Goal: Information Seeking & Learning: Understand process/instructions

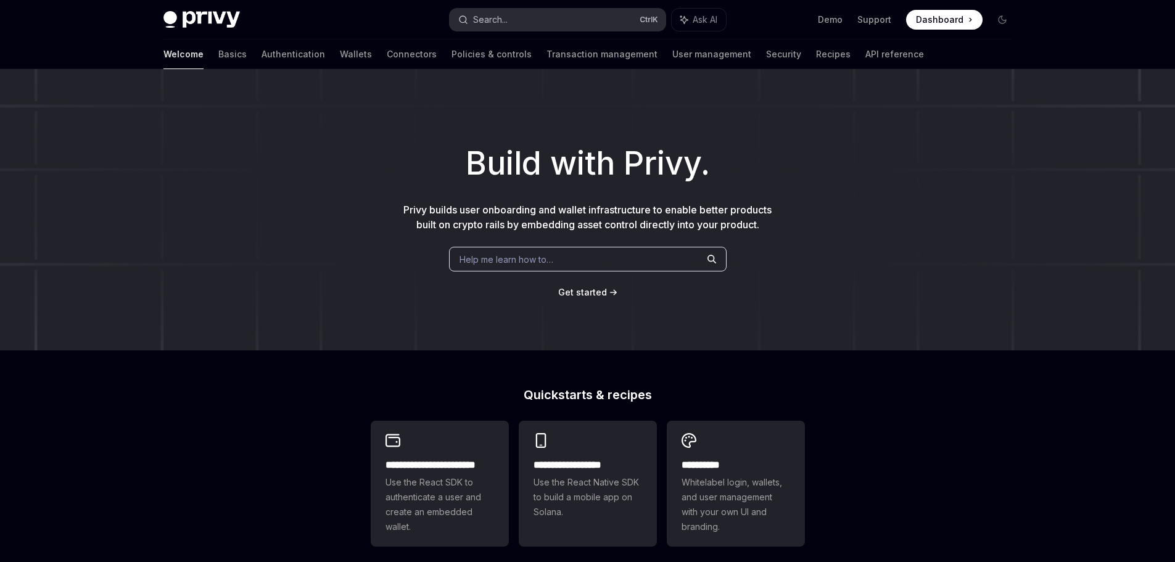
click at [517, 22] on button "Search... Ctrl K" at bounding box center [557, 20] width 216 height 22
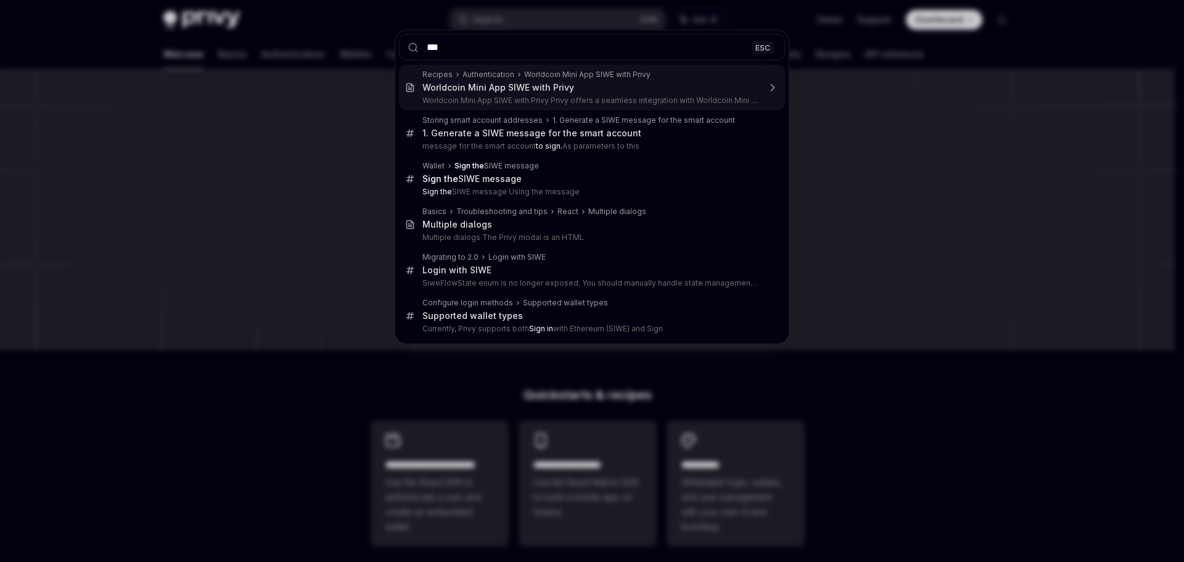
type input "****"
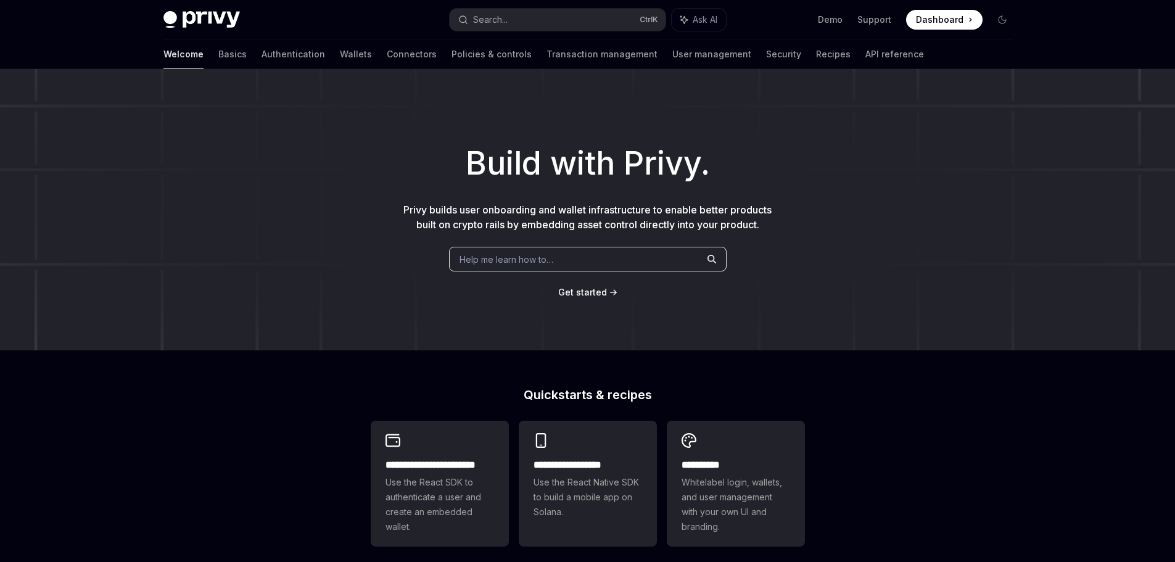
type textarea "*"
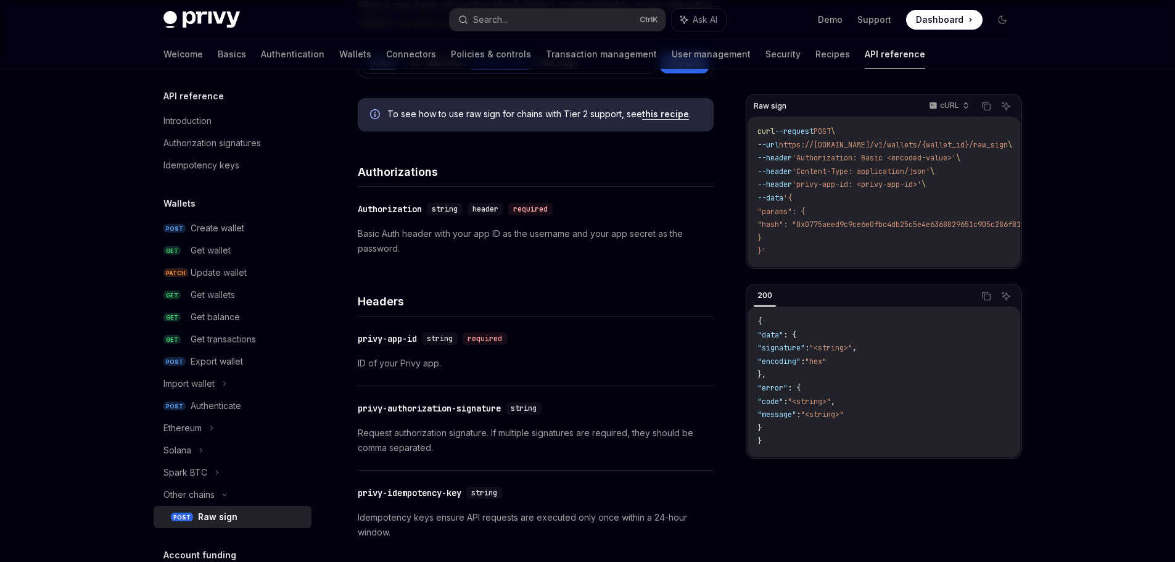
scroll to position [185, 0]
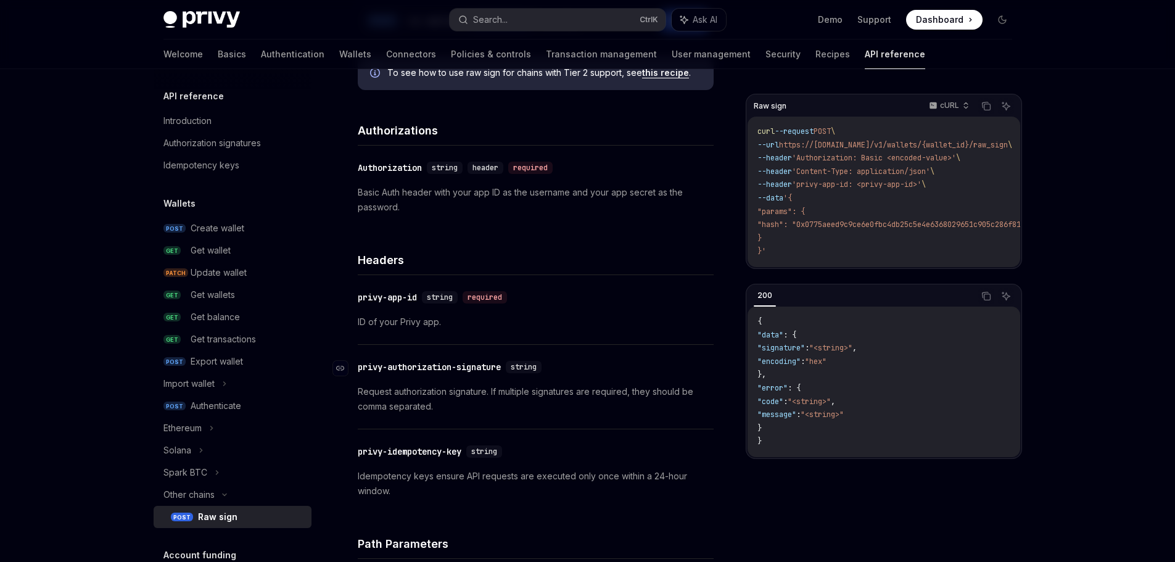
click at [385, 368] on div "privy-authorization-signature" at bounding box center [429, 367] width 143 height 12
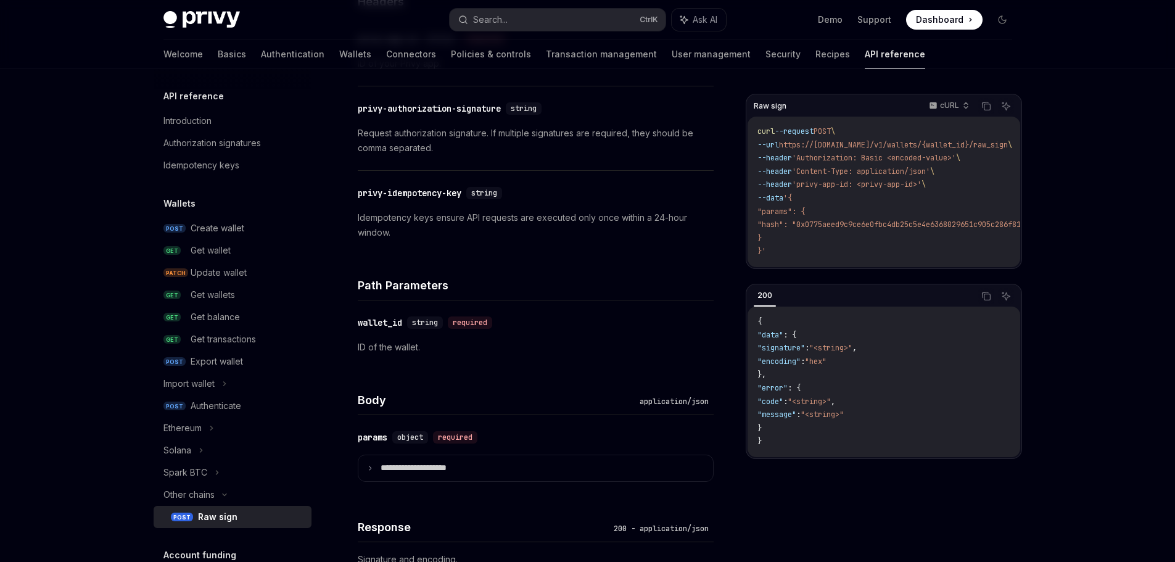
scroll to position [463, 0]
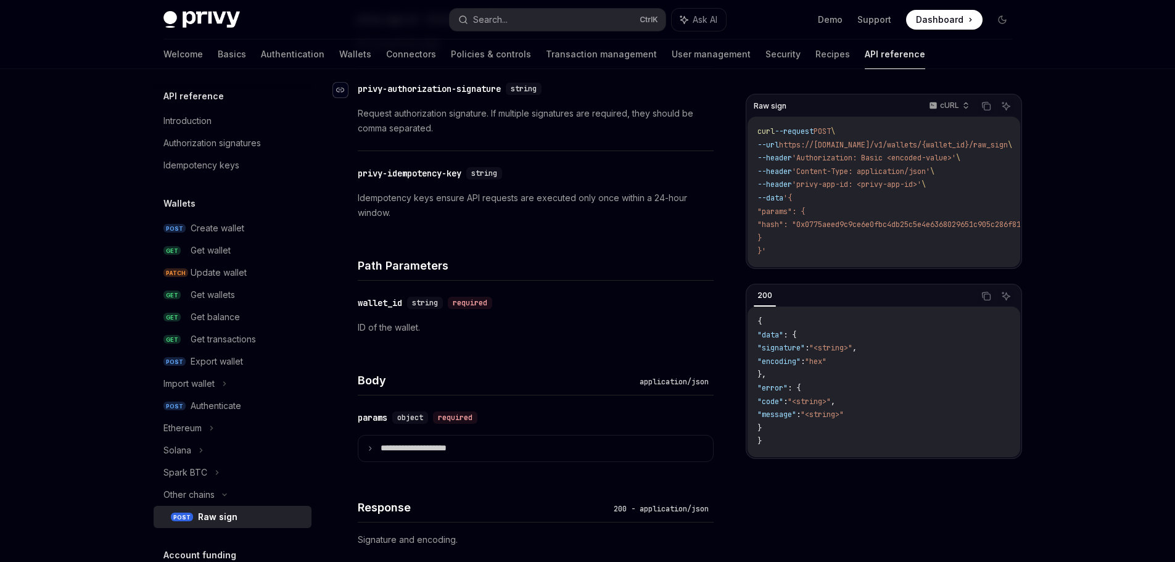
click at [343, 89] on icon "Navigate to header" at bounding box center [340, 89] width 9 height 7
drag, startPoint x: 359, startPoint y: 86, endPoint x: 506, endPoint y: 88, distance: 147.4
click at [501, 88] on div "privy-authorization-signature" at bounding box center [429, 89] width 143 height 12
copy div "privy-authorization-signature"
click at [525, 32] on div "Privy Docs home page Search... Ctrl K Ask AI Demo Support Dashboard Dashboard S…" at bounding box center [587, 19] width 848 height 39
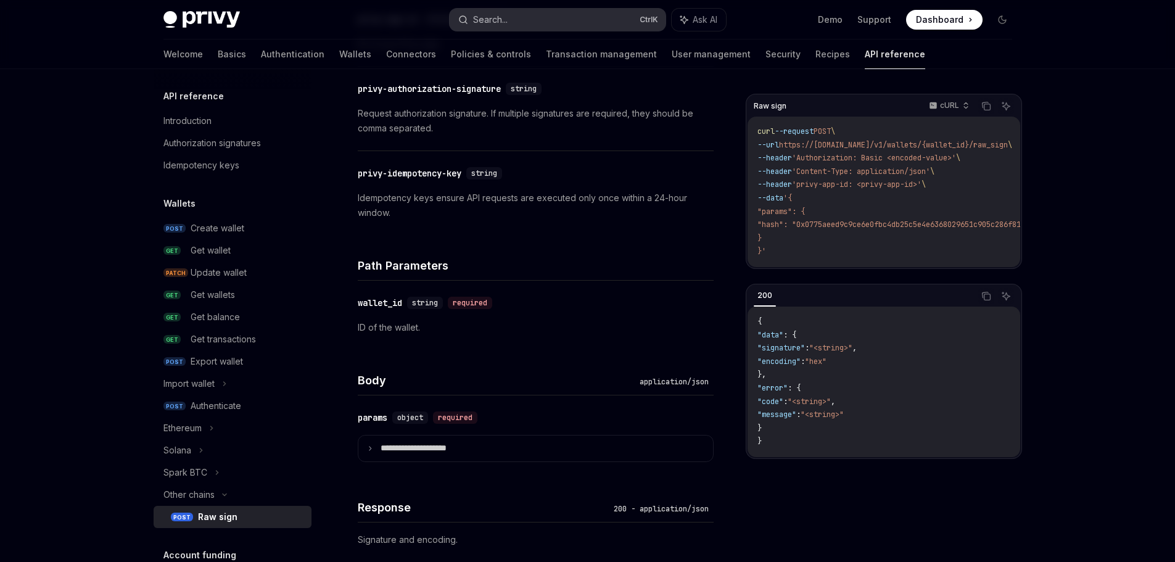
click at [527, 23] on button "Search... Ctrl K" at bounding box center [557, 20] width 216 height 22
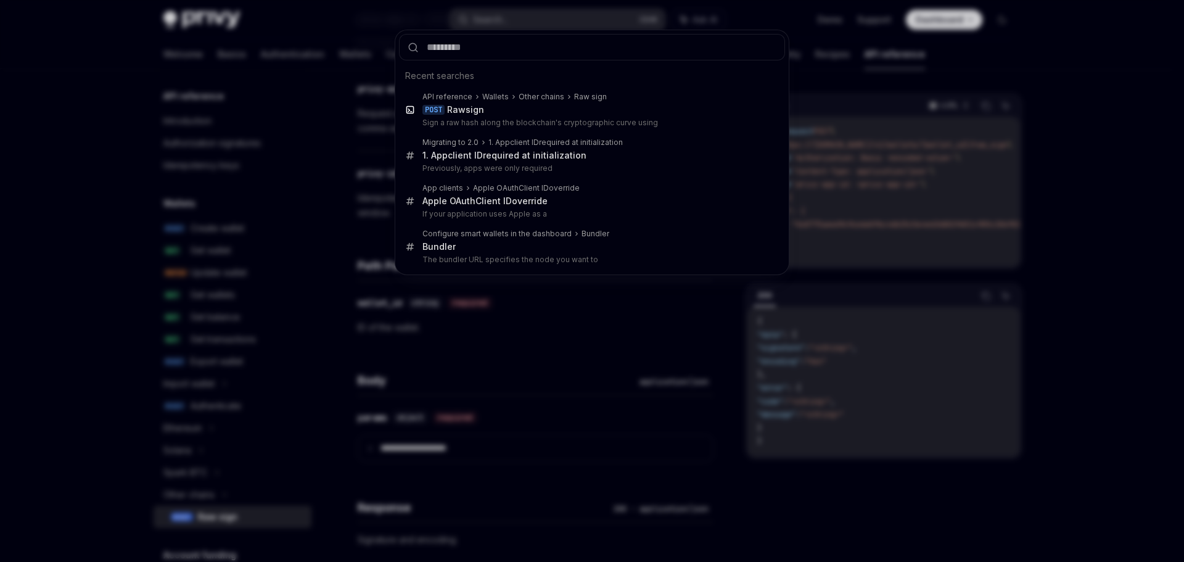
type input "**********"
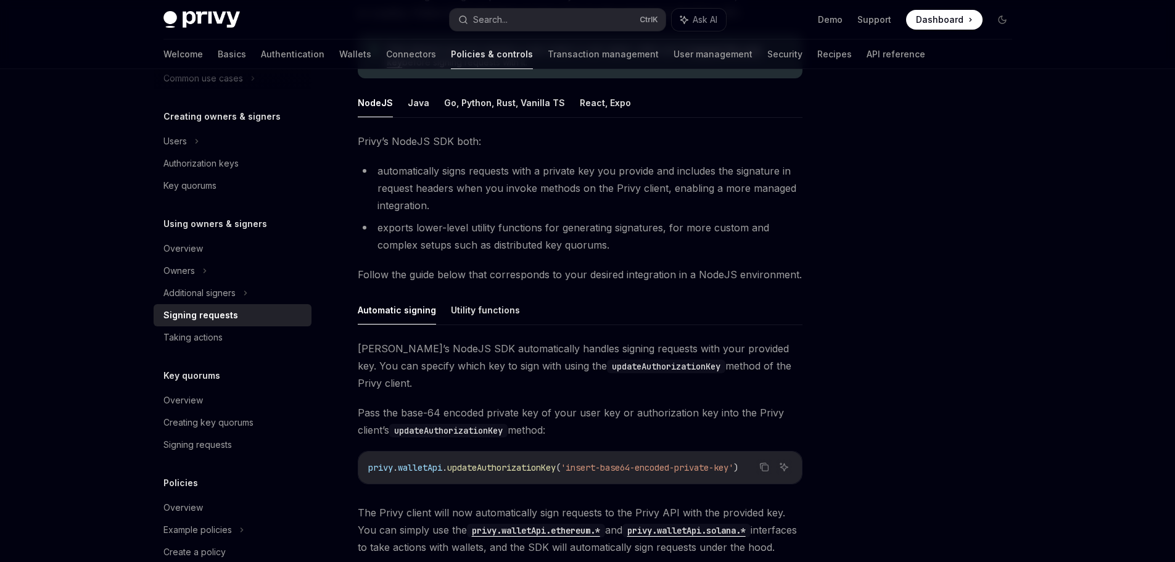
scroll to position [69, 0]
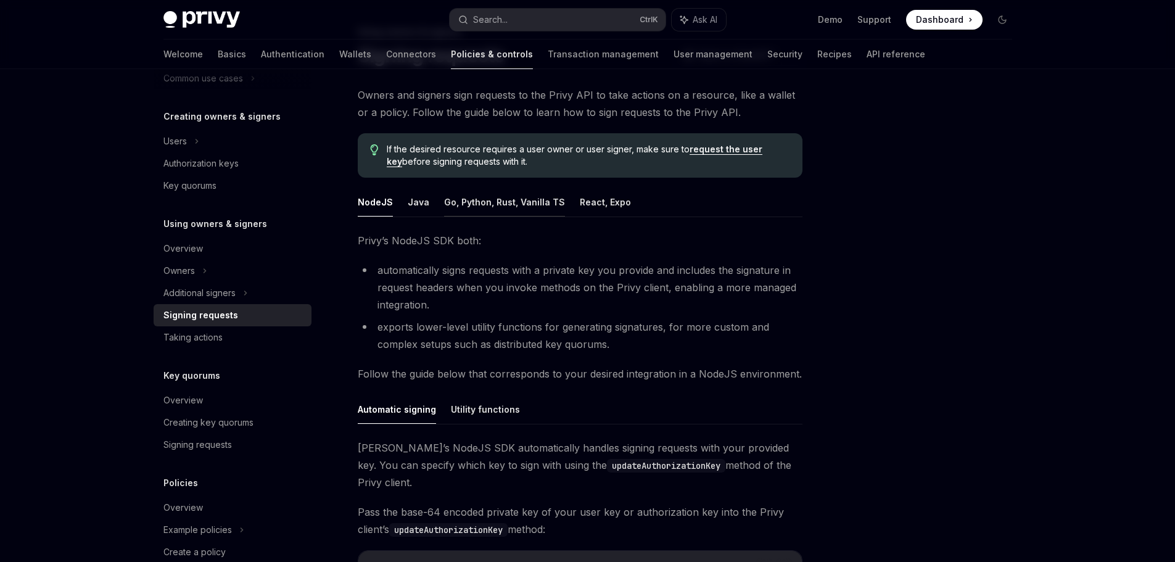
click at [504, 202] on button "Go, Python, Rust, Vanilla TS" at bounding box center [504, 201] width 121 height 29
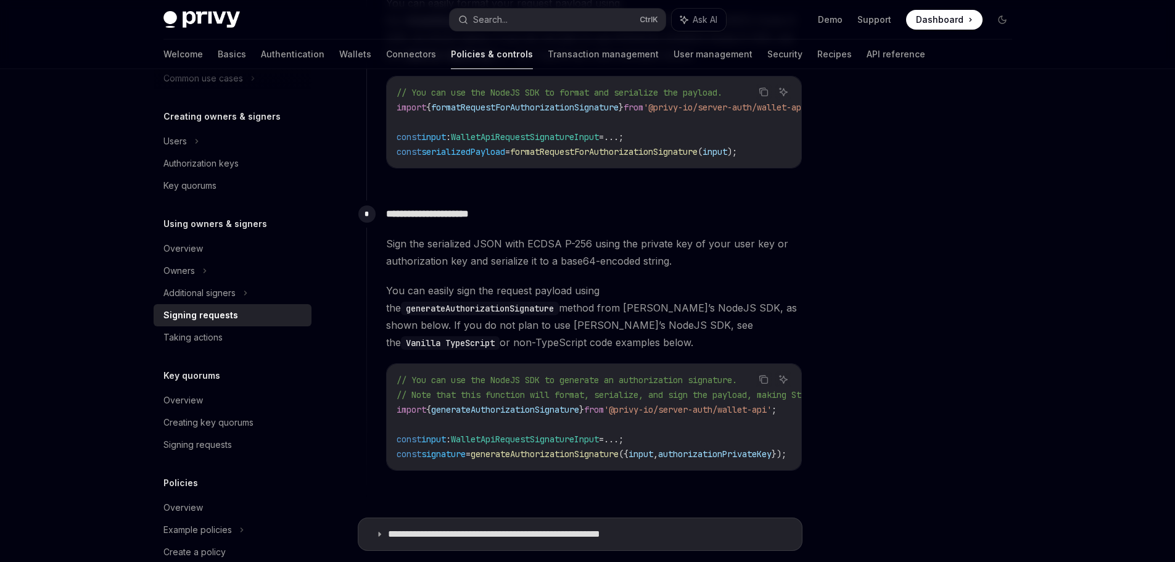
scroll to position [1056, 0]
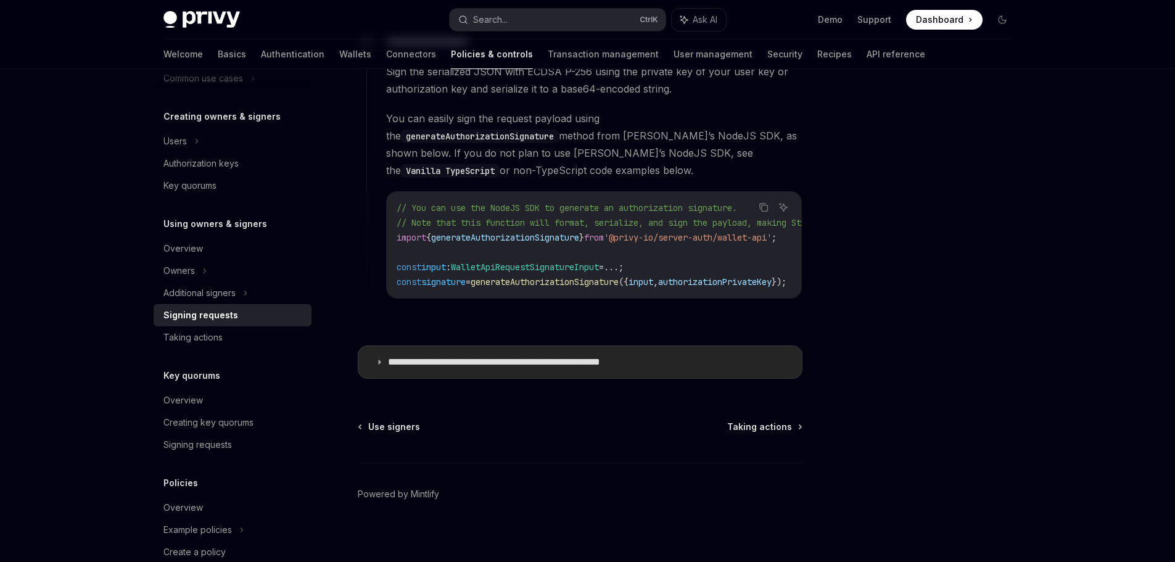
click at [498, 346] on summary "**********" at bounding box center [579, 362] width 443 height 32
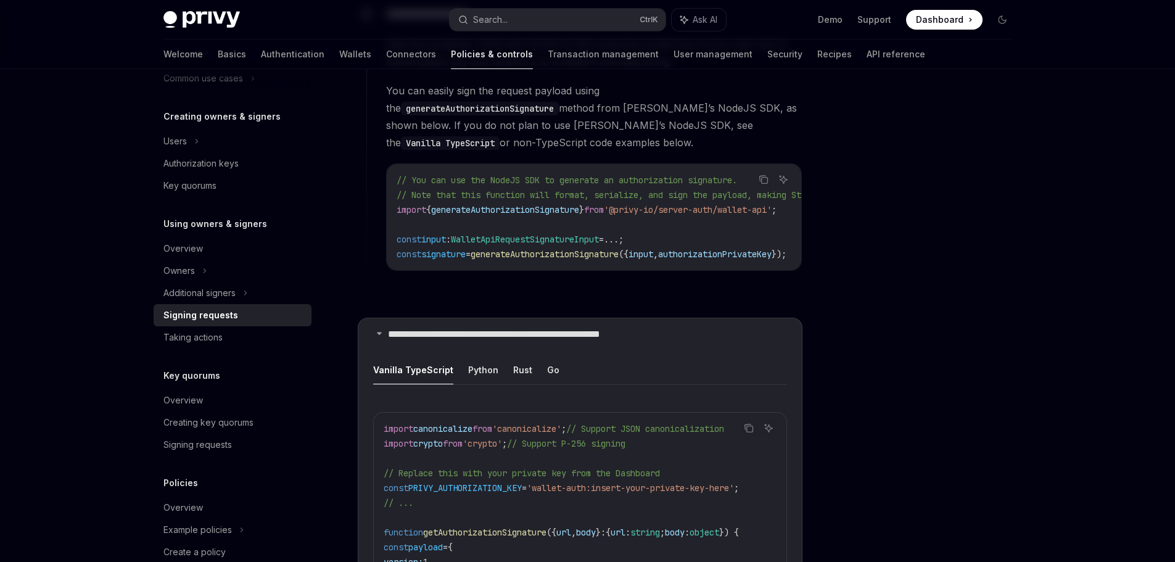
scroll to position [1252, 0]
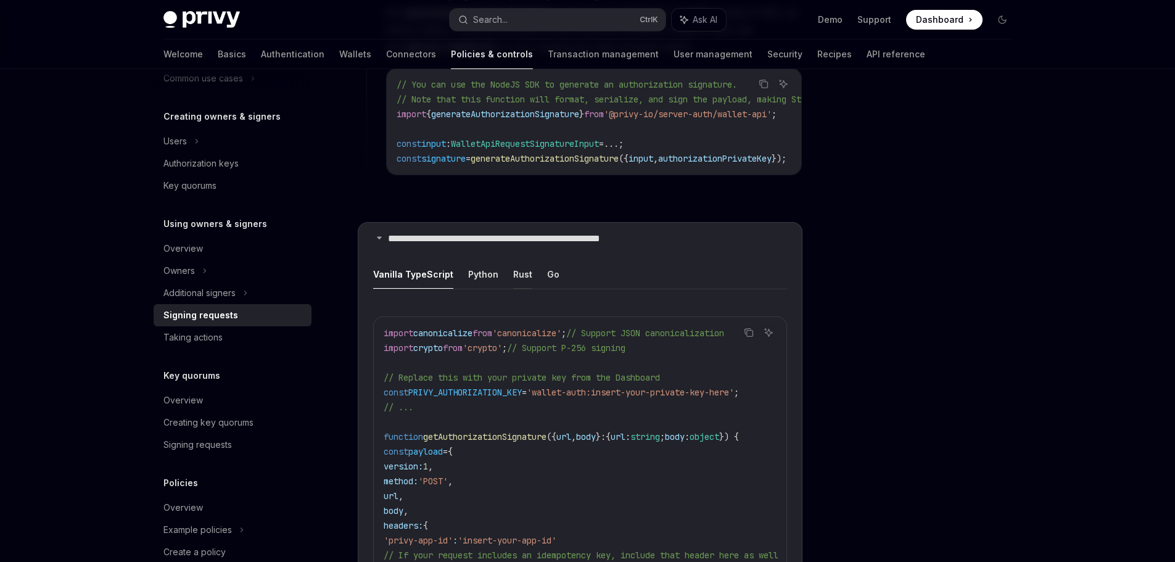
click at [513, 264] on button "Rust" at bounding box center [522, 274] width 19 height 29
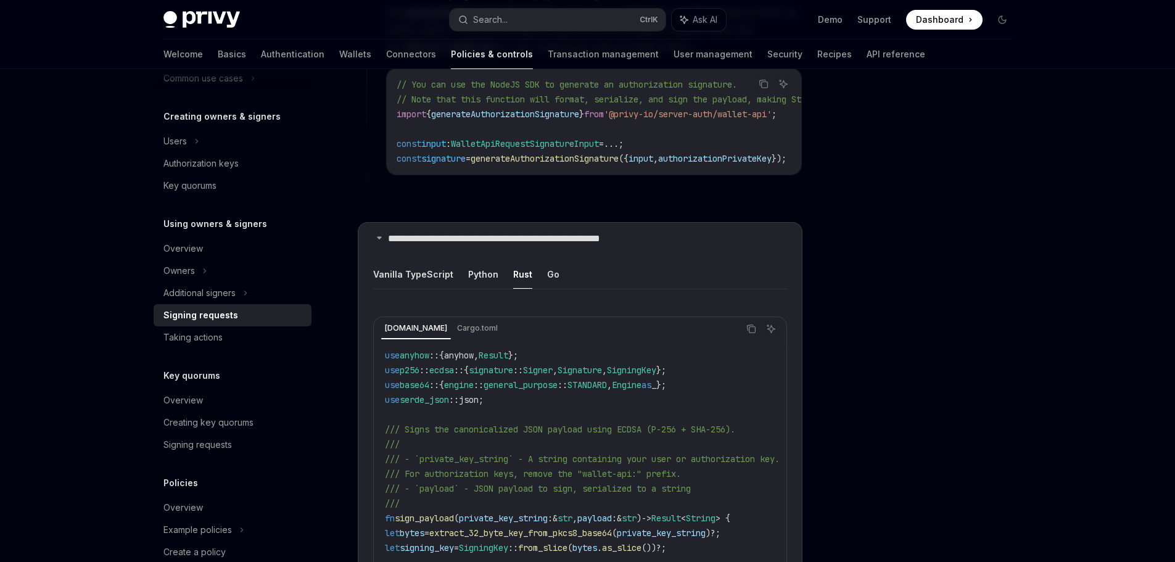
click at [538, 266] on ul "Vanilla TypeScript Python Rust Go" at bounding box center [580, 275] width 414 height 30
click at [547, 265] on button "Go" at bounding box center [553, 274] width 12 height 29
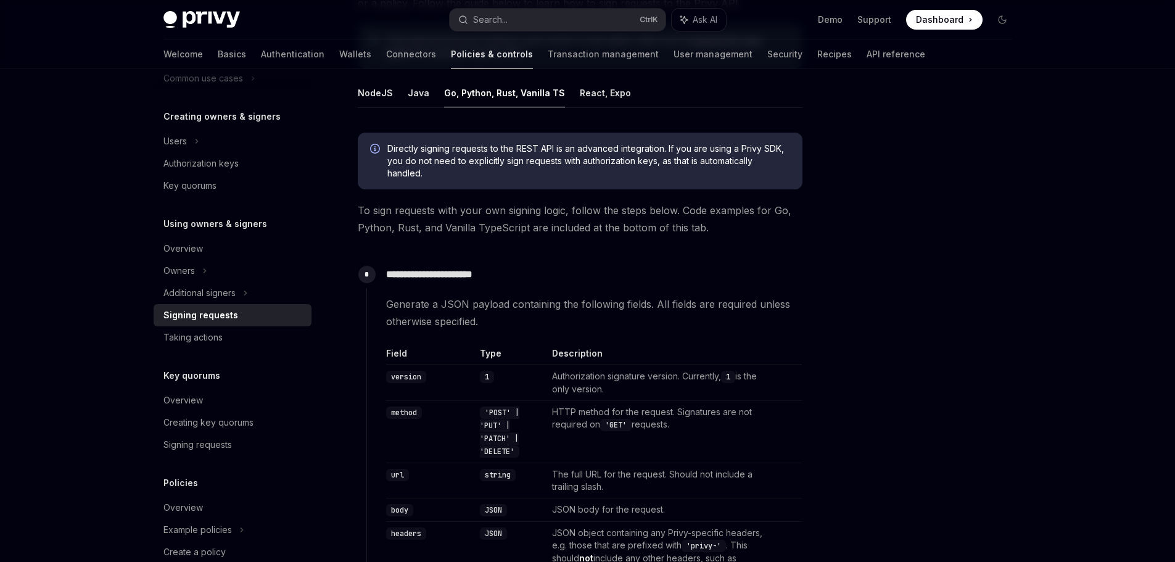
scroll to position [25, 0]
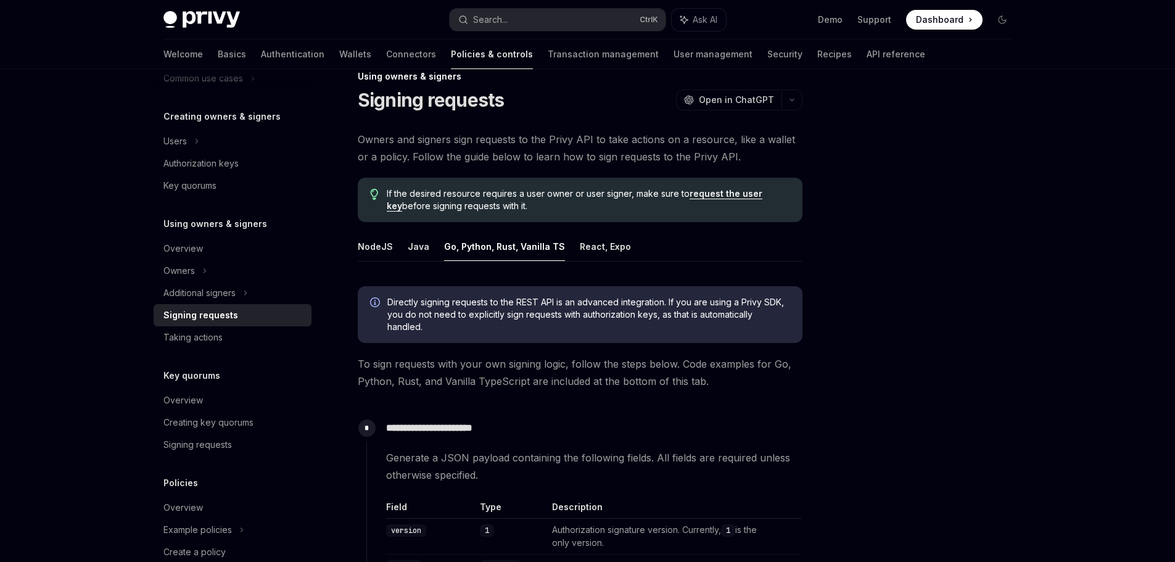
click at [723, 198] on link "request the user key" at bounding box center [574, 199] width 375 height 23
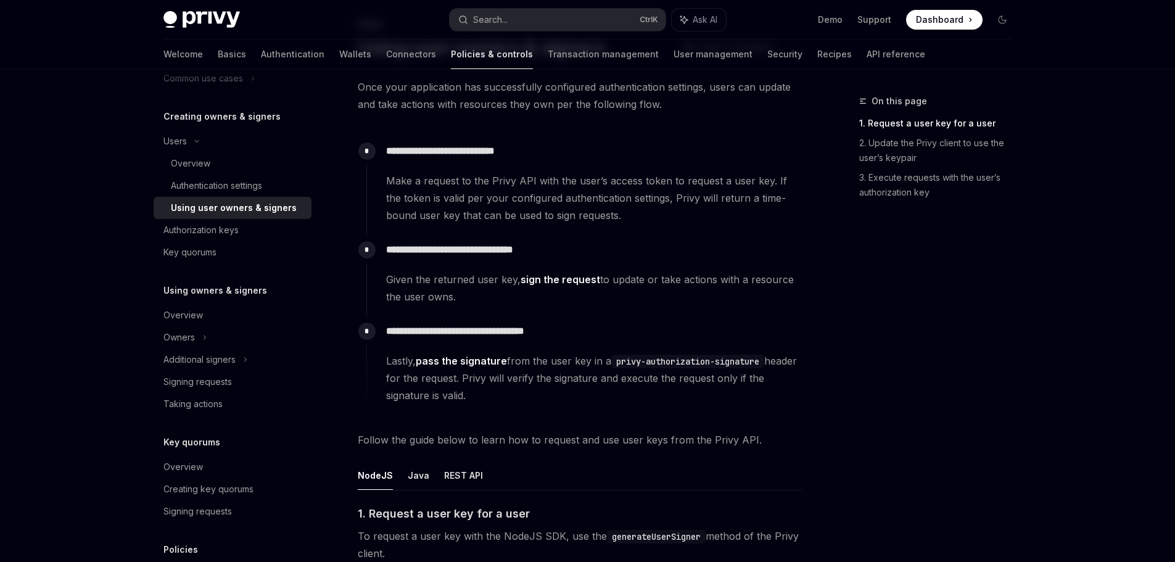
scroll to position [282, 0]
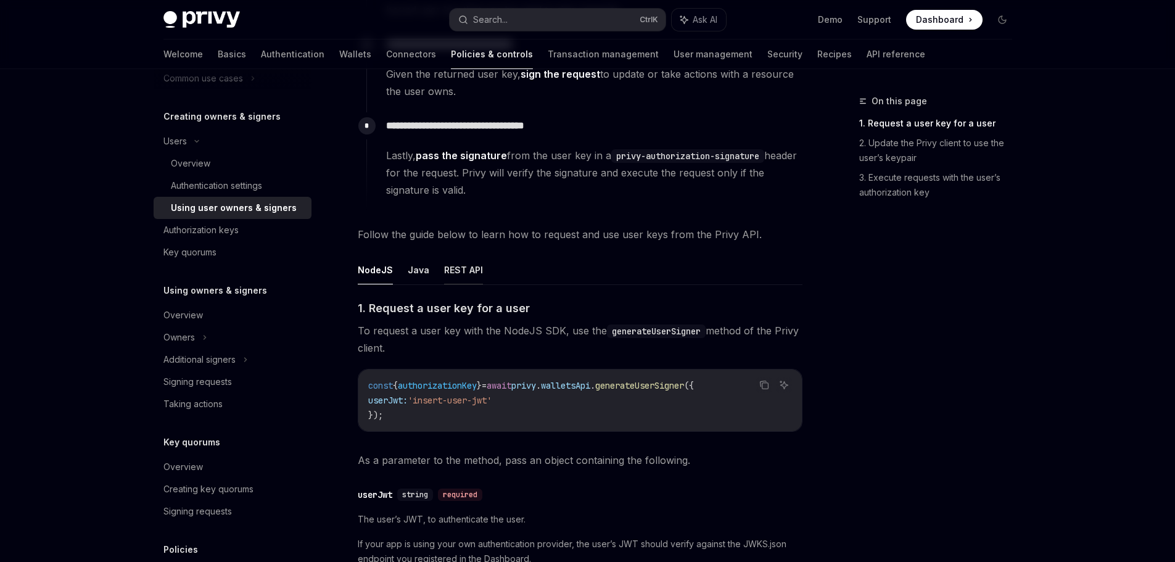
click at [465, 269] on button "REST API" at bounding box center [463, 269] width 39 height 29
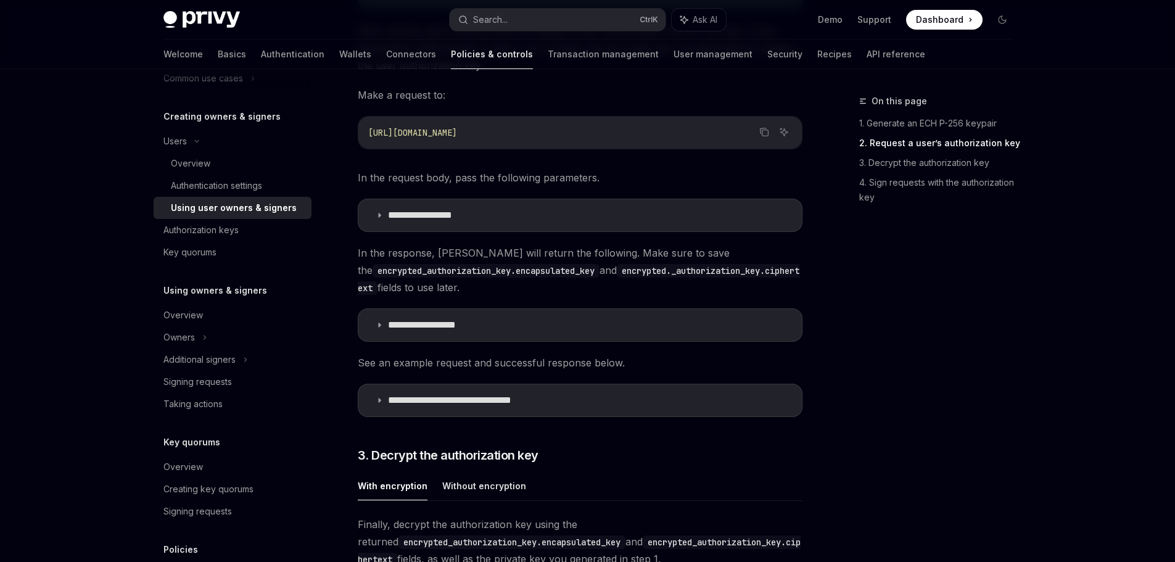
scroll to position [1146, 0]
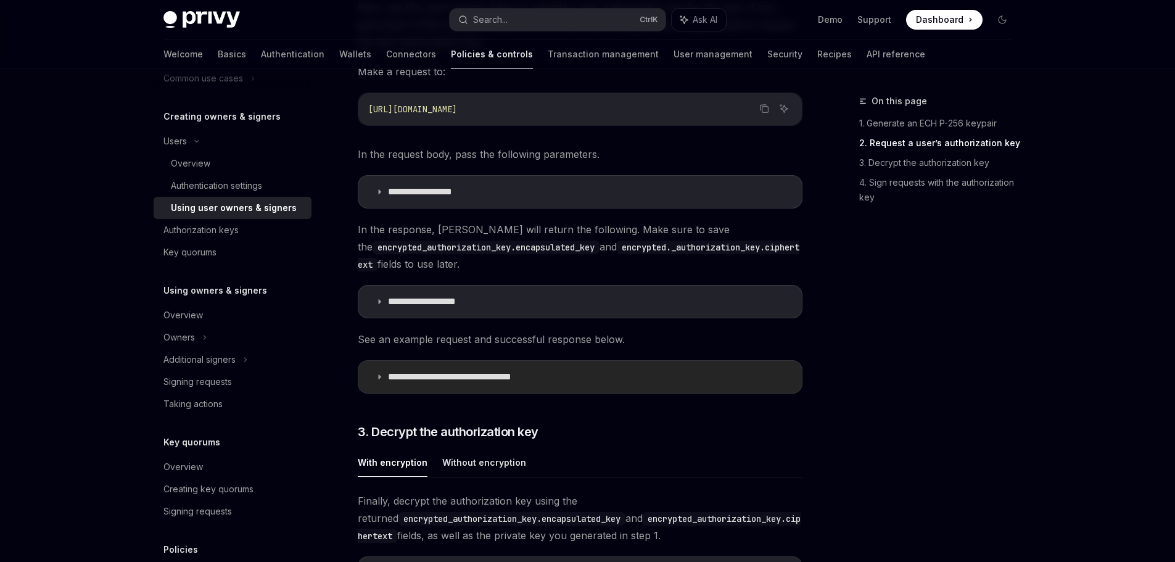
click at [501, 371] on p "**********" at bounding box center [475, 377] width 174 height 12
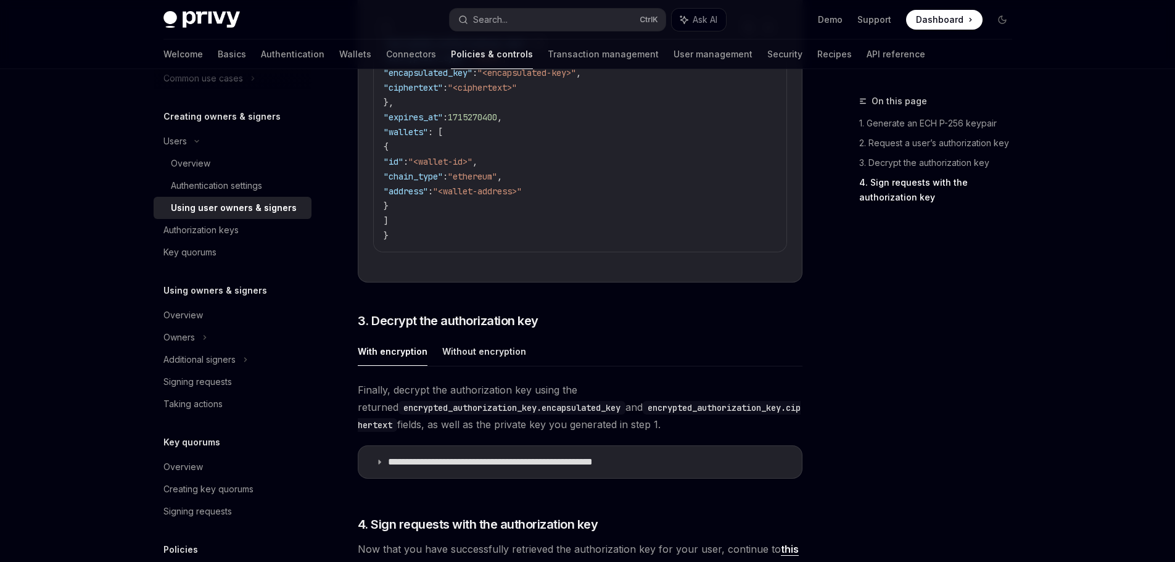
scroll to position [1947, 0]
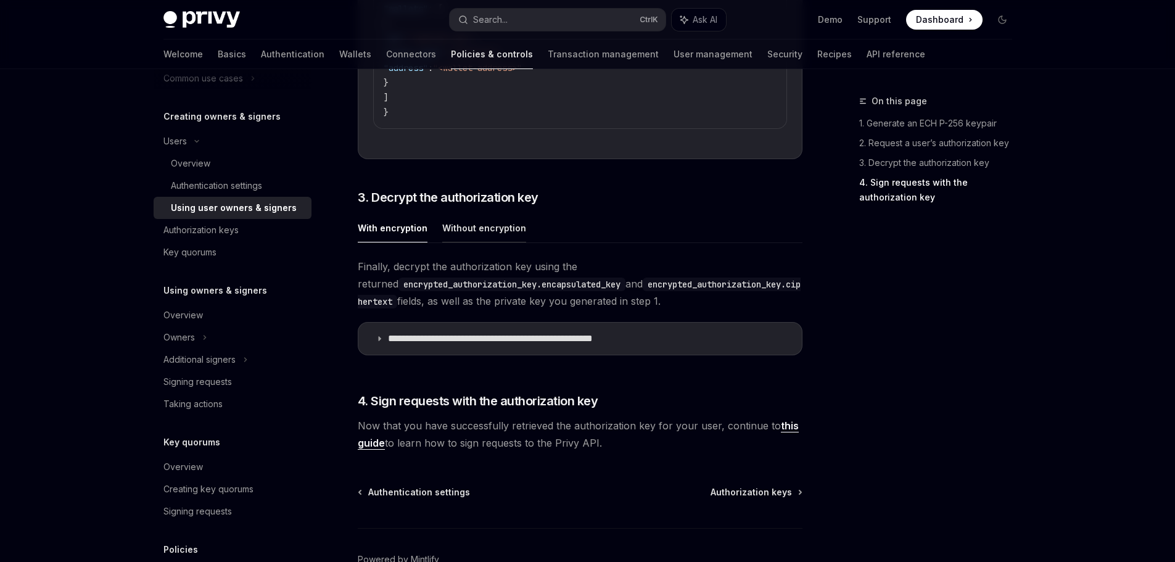
click at [496, 214] on button "Without encryption" at bounding box center [484, 227] width 84 height 29
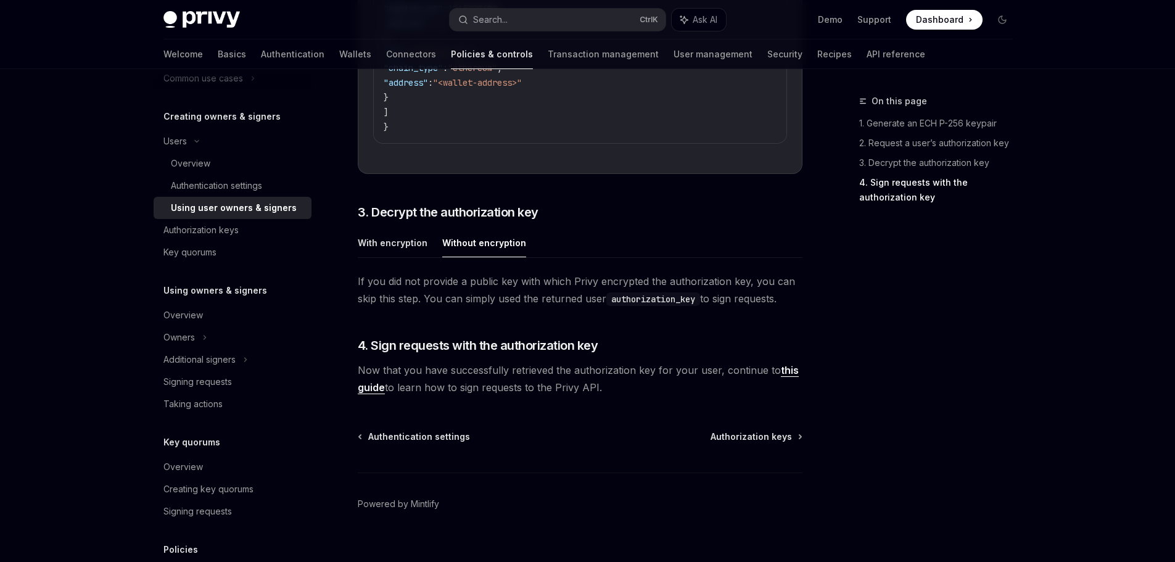
click at [784, 364] on link "this guide" at bounding box center [578, 379] width 441 height 30
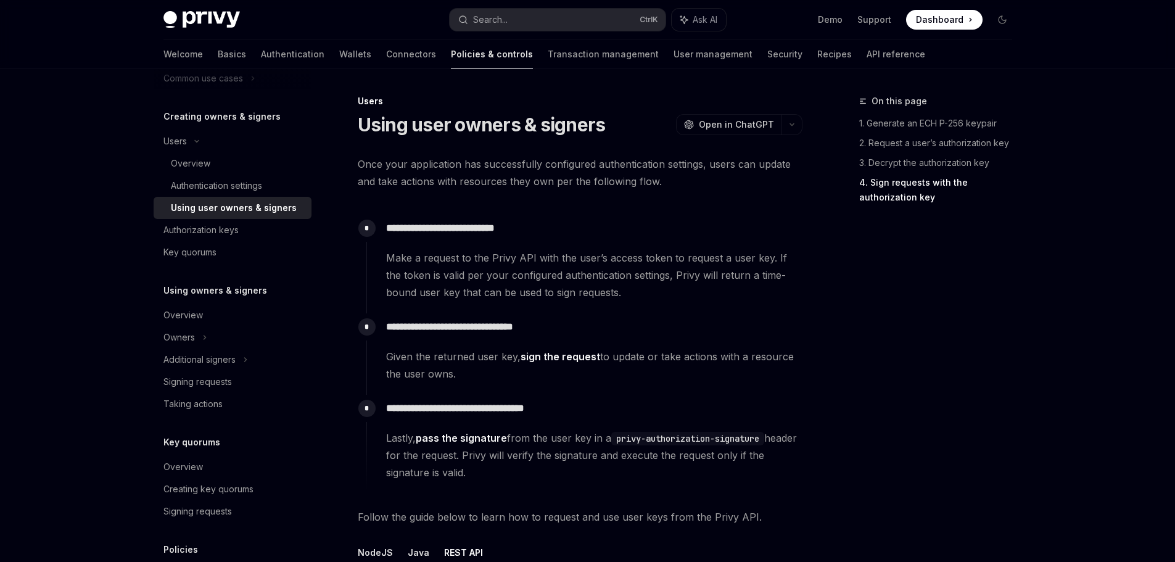
type textarea "*"
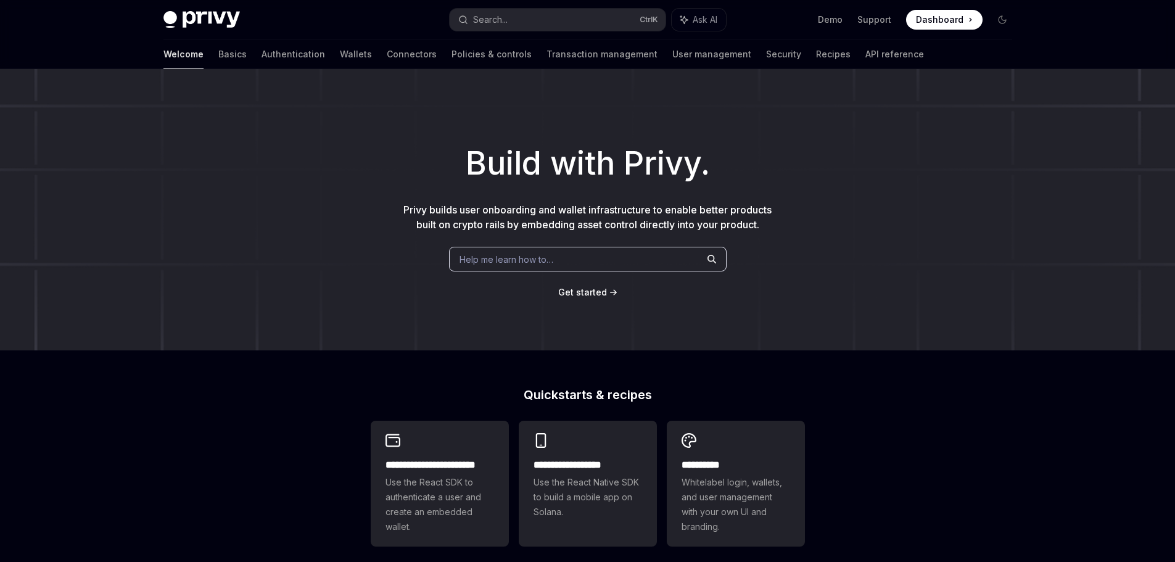
click at [501, 33] on div "Privy Docs home page Search... Ctrl K Ask AI Demo Support Dashboard Dashboard S…" at bounding box center [587, 19] width 848 height 39
click at [503, 17] on div "Search..." at bounding box center [490, 19] width 35 height 15
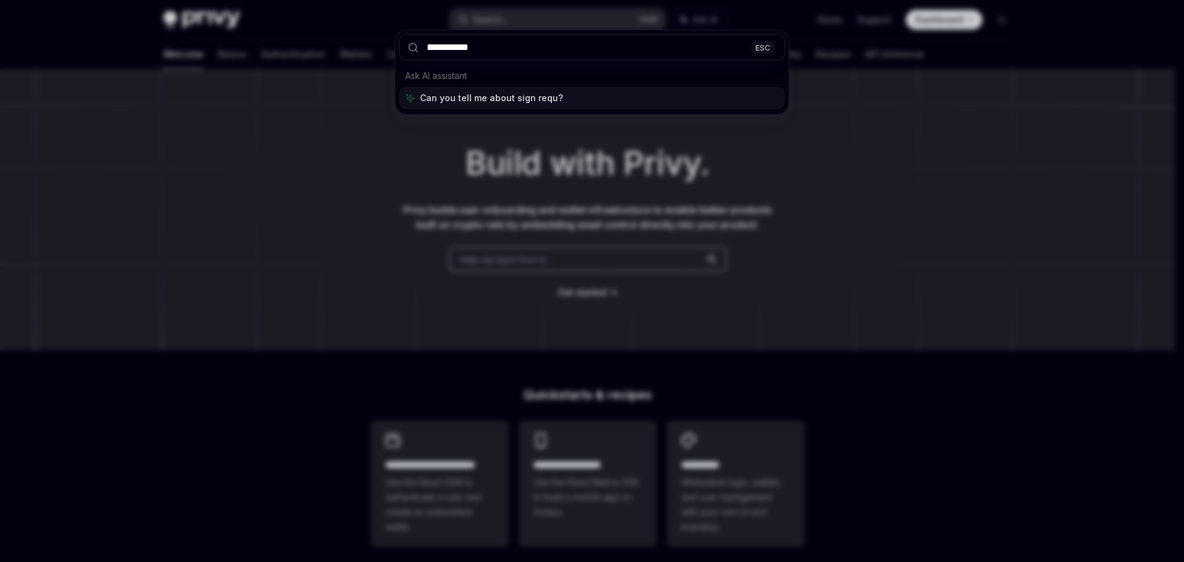
type input "**********"
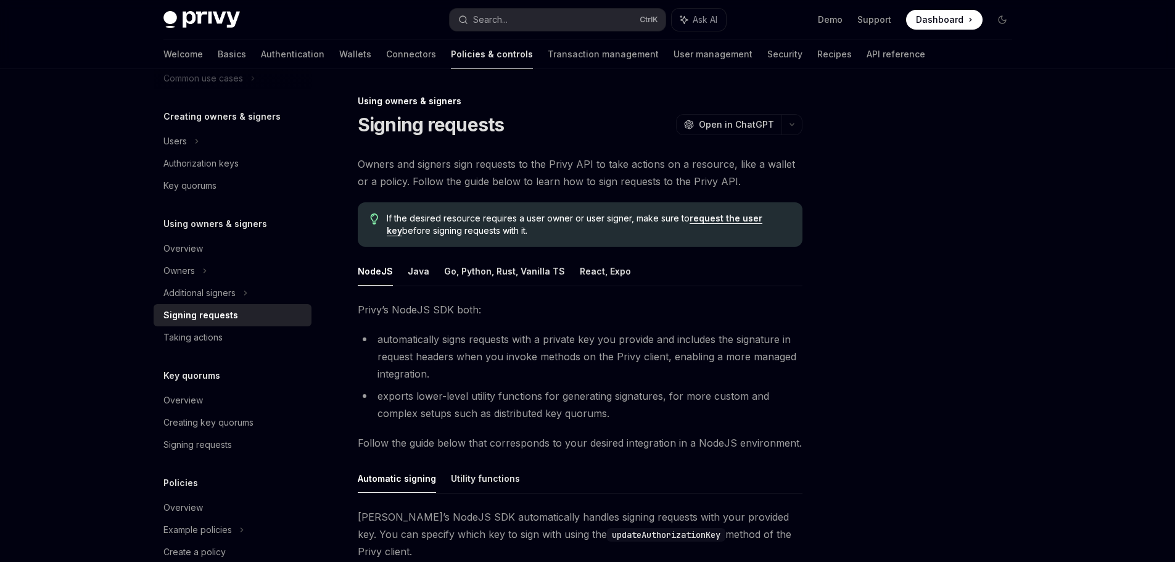
scroll to position [69, 0]
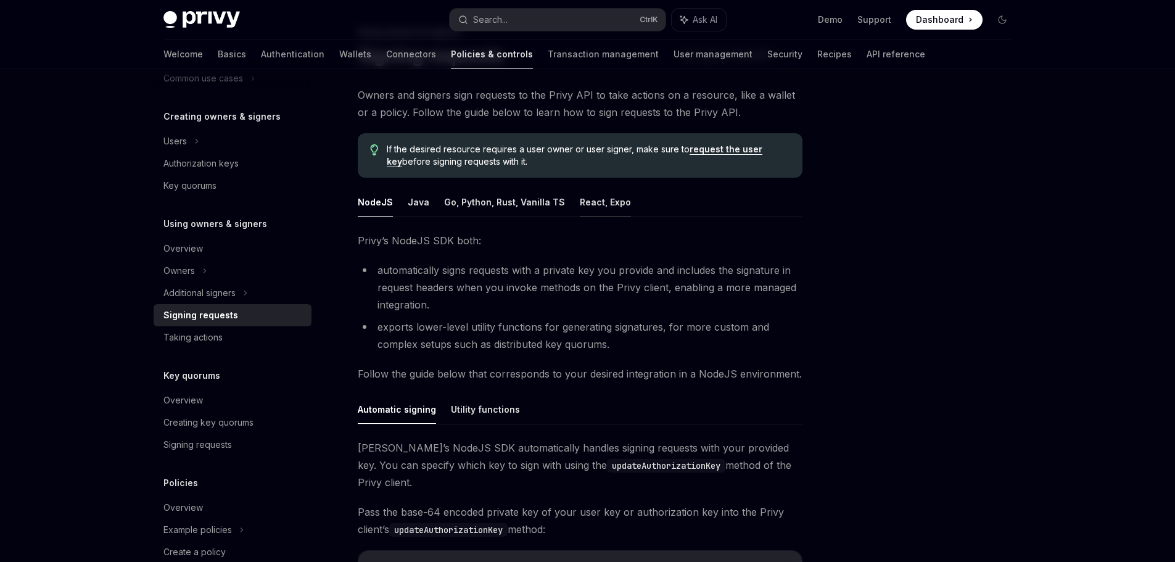
click at [583, 203] on button "React, Expo" at bounding box center [605, 201] width 51 height 29
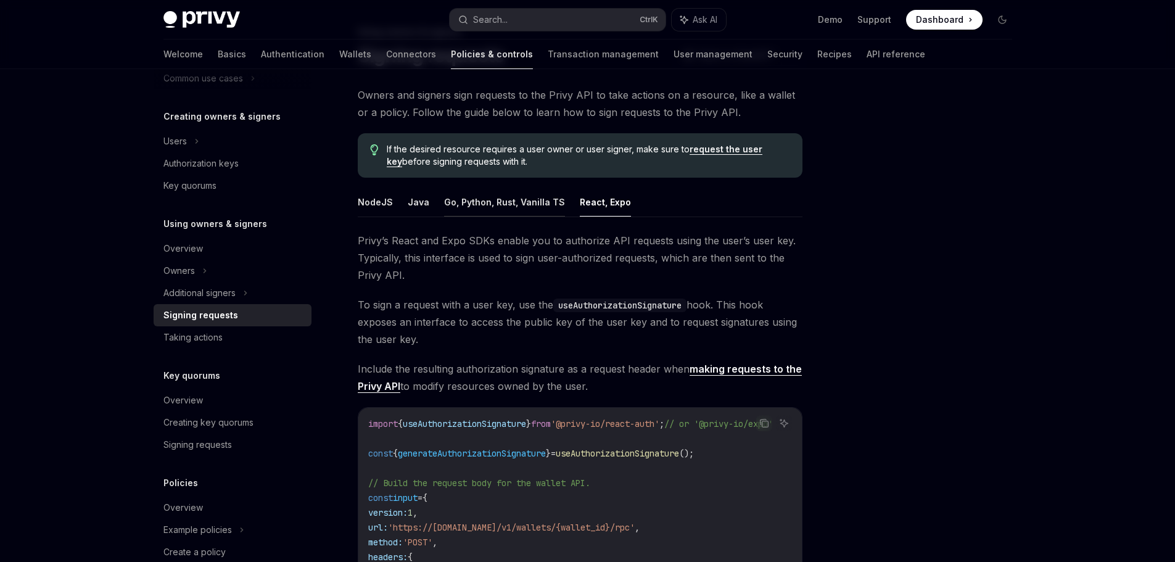
click at [459, 204] on button "Go, Python, Rust, Vanilla TS" at bounding box center [504, 201] width 121 height 29
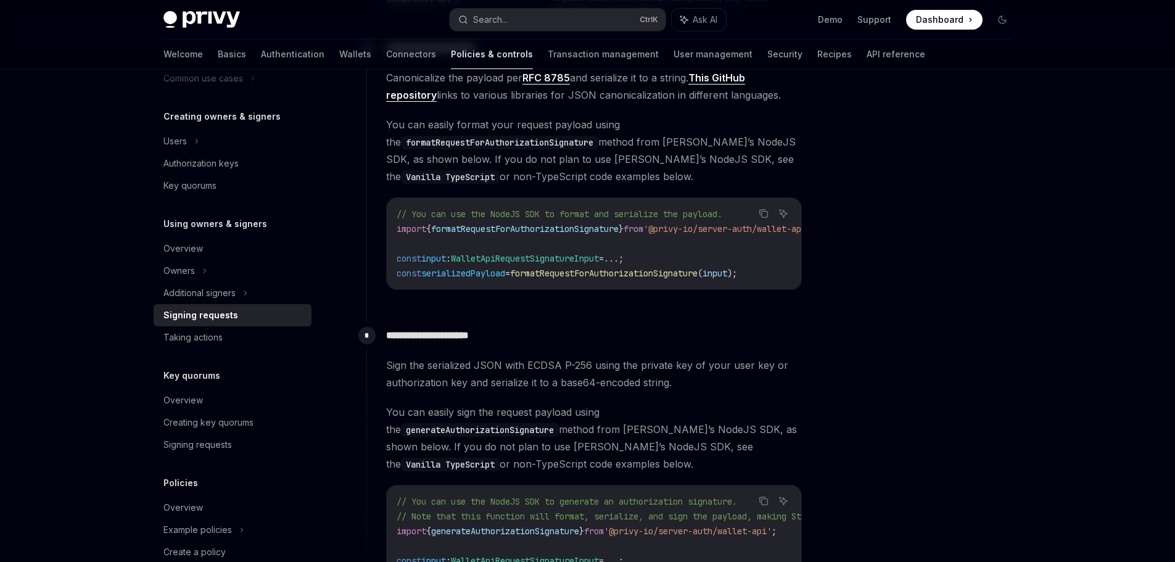
scroll to position [932, 0]
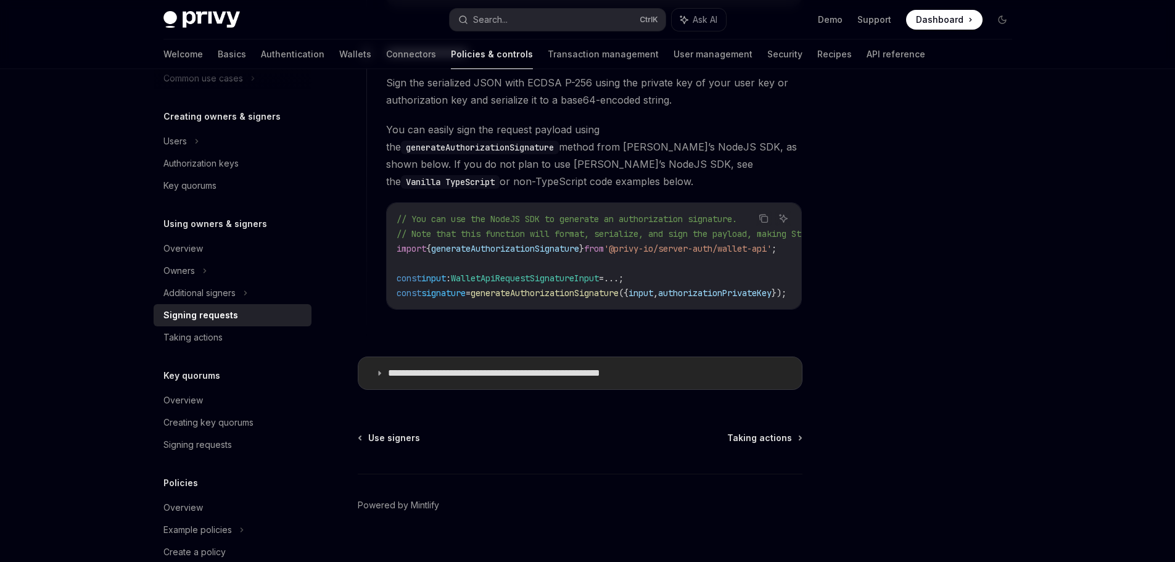
click at [573, 367] on p "**********" at bounding box center [526, 373] width 277 height 12
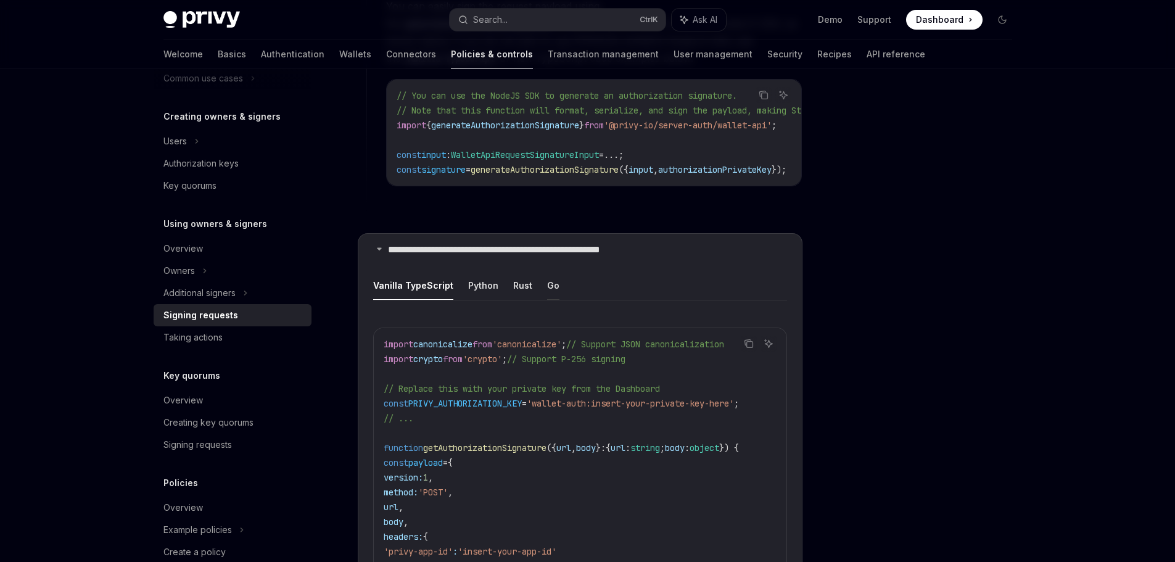
click at [548, 289] on button "Go" at bounding box center [553, 285] width 12 height 29
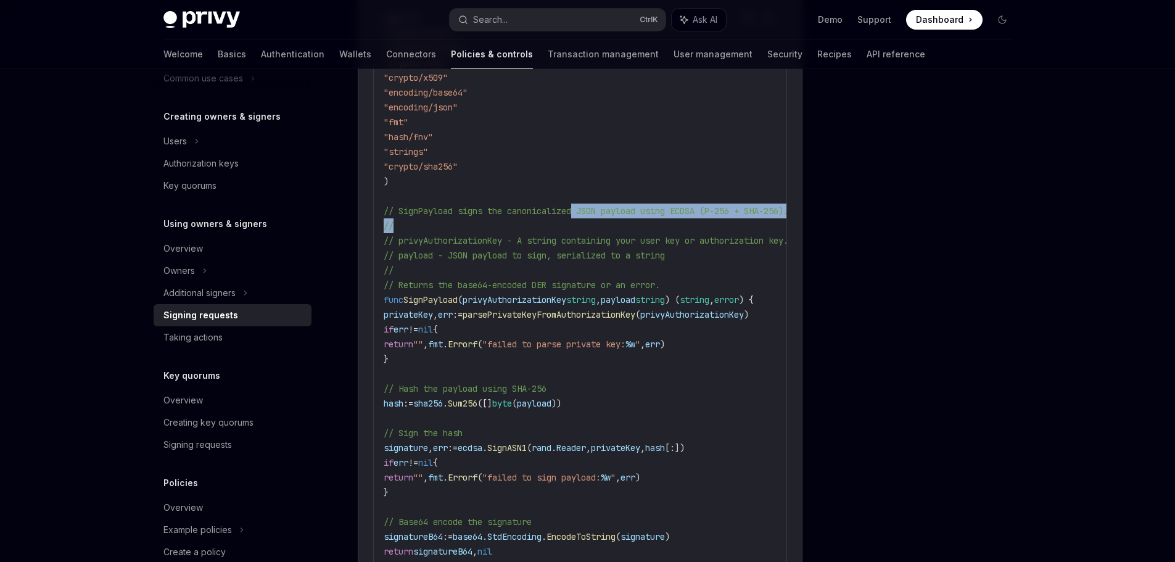
drag, startPoint x: 579, startPoint y: 205, endPoint x: 477, endPoint y: 223, distance: 103.4
click at [408, 213] on code "import ( " crypto/ecdsa " " crypto/elliptic " " crypto/rand " " crypto/x509 " "…" at bounding box center [635, 573] width 503 height 1125
click at [483, 225] on code "import ( " crypto/ecdsa " " crypto/elliptic " " crypto/rand " " crypto/x509 " "…" at bounding box center [635, 573] width 503 height 1125
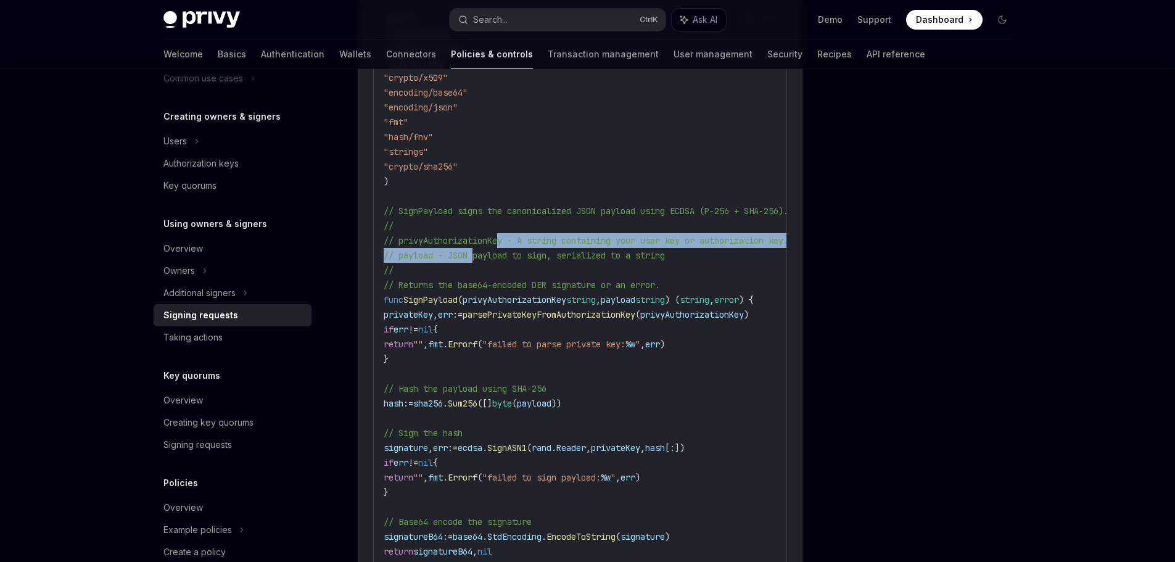
drag, startPoint x: 502, startPoint y: 237, endPoint x: 475, endPoint y: 245, distance: 27.5
click at [475, 245] on code "import ( " crypto/ecdsa " " crypto/elliptic " " crypto/rand " " crypto/x509 " "…" at bounding box center [635, 573] width 503 height 1125
click at [475, 250] on span "// payload - JSON payload to sign, serialized to a string" at bounding box center [524, 255] width 281 height 11
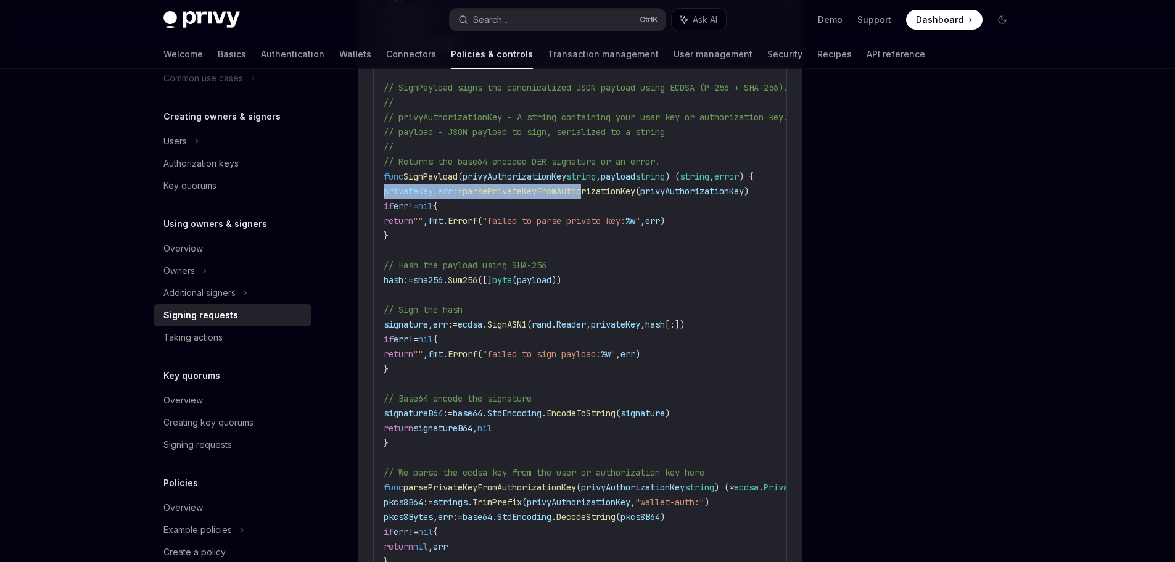
drag, startPoint x: 623, startPoint y: 182, endPoint x: 432, endPoint y: 187, distance: 191.2
click at [374, 185] on div "import ( " crypto/ecdsa " " crypto/elliptic " " crypto/rand " " crypto/x509 " "…" at bounding box center [580, 450] width 412 height 1142
click at [462, 189] on span ":=" at bounding box center [458, 191] width 10 height 11
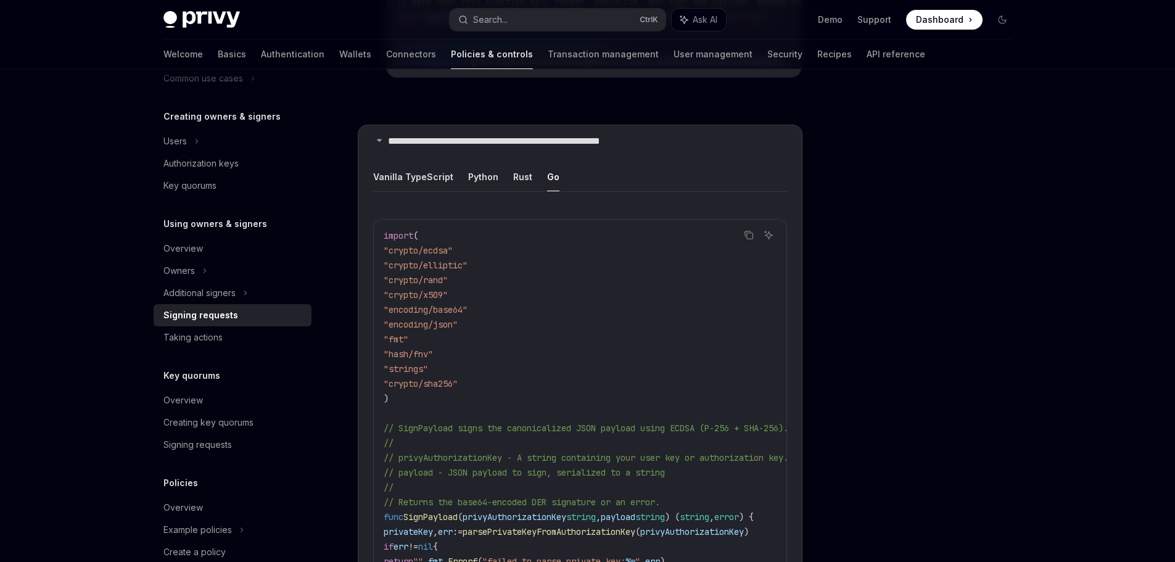
scroll to position [1196, 0]
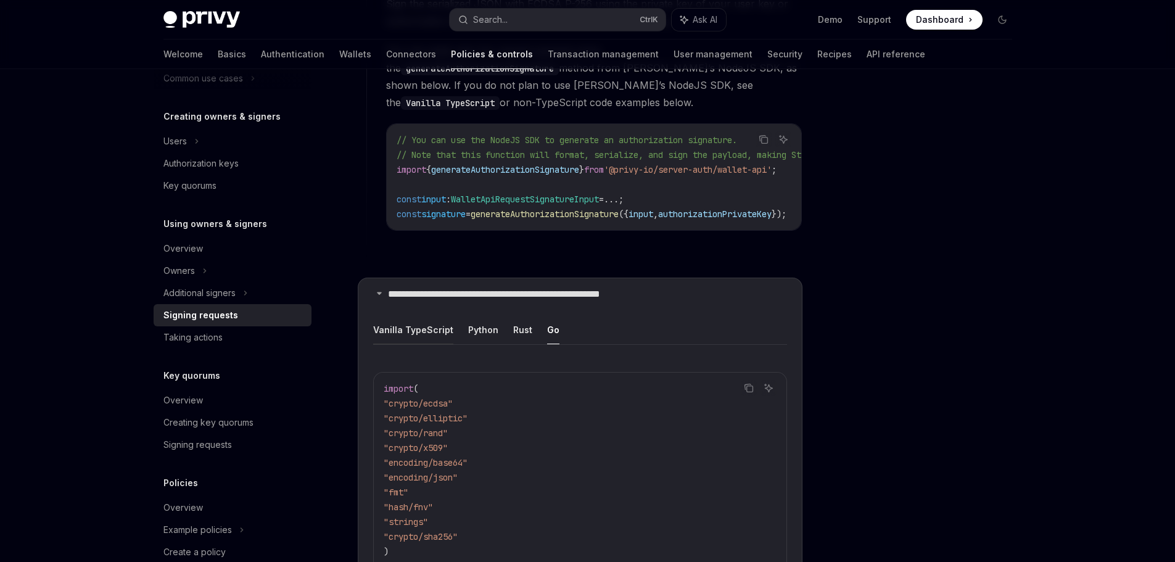
click at [419, 321] on button "Vanilla TypeScript" at bounding box center [413, 329] width 80 height 29
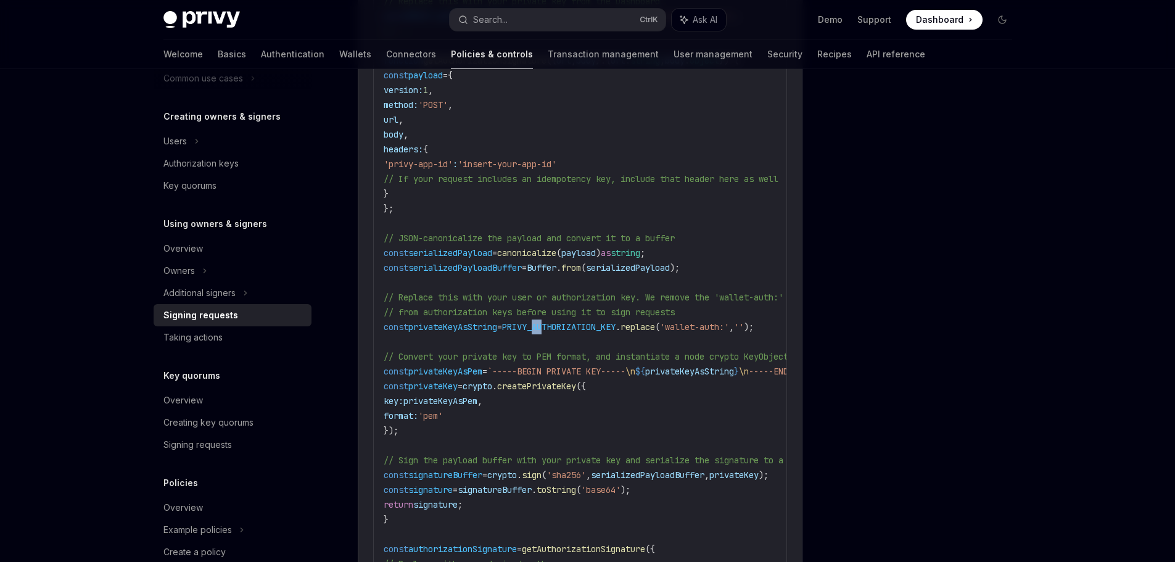
drag, startPoint x: 563, startPoint y: 323, endPoint x: 571, endPoint y: 325, distance: 8.2
click at [571, 325] on code "import canonicalize from 'canonicalize' ; // Support JSON canonicalization impo…" at bounding box center [648, 333] width 528 height 769
click at [577, 321] on span "PRIVY_AUTHORIZATION_KEY" at bounding box center [558, 326] width 113 height 11
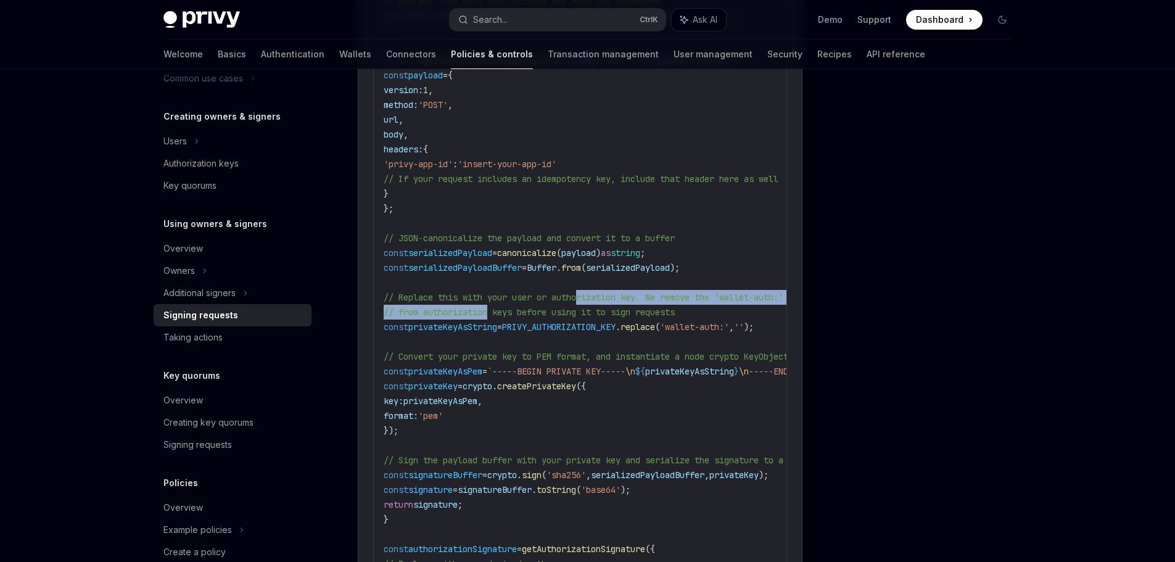
drag, startPoint x: 617, startPoint y: 289, endPoint x: 490, endPoint y: 305, distance: 128.1
click at [490, 305] on code "import canonicalize from 'canonicalize' ; // Support JSON canonicalization impo…" at bounding box center [648, 333] width 528 height 769
click at [490, 306] on span "// from authorization keys before using it to sign requests" at bounding box center [529, 311] width 291 height 11
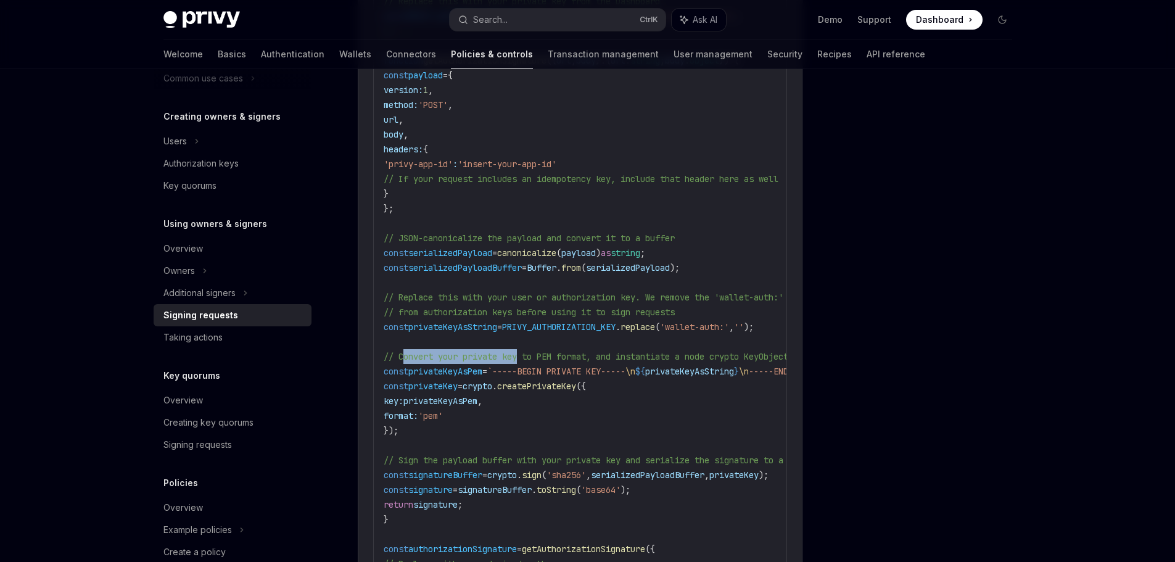
drag, startPoint x: 523, startPoint y: 348, endPoint x: 422, endPoint y: 347, distance: 100.5
click at [409, 351] on span "// Convert your private key to PEM format, and instantiate a node crypto KeyObj…" at bounding box center [603, 356] width 439 height 11
click at [437, 351] on span "// Convert your private key to PEM format, and instantiate a node crypto KeyObj…" at bounding box center [603, 356] width 439 height 11
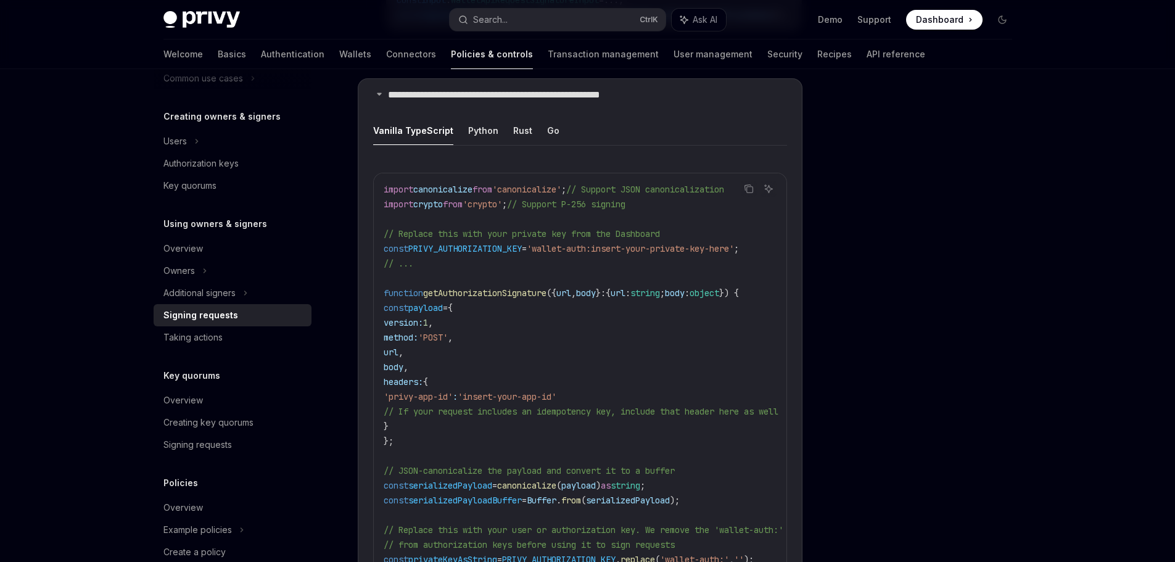
scroll to position [1381, 0]
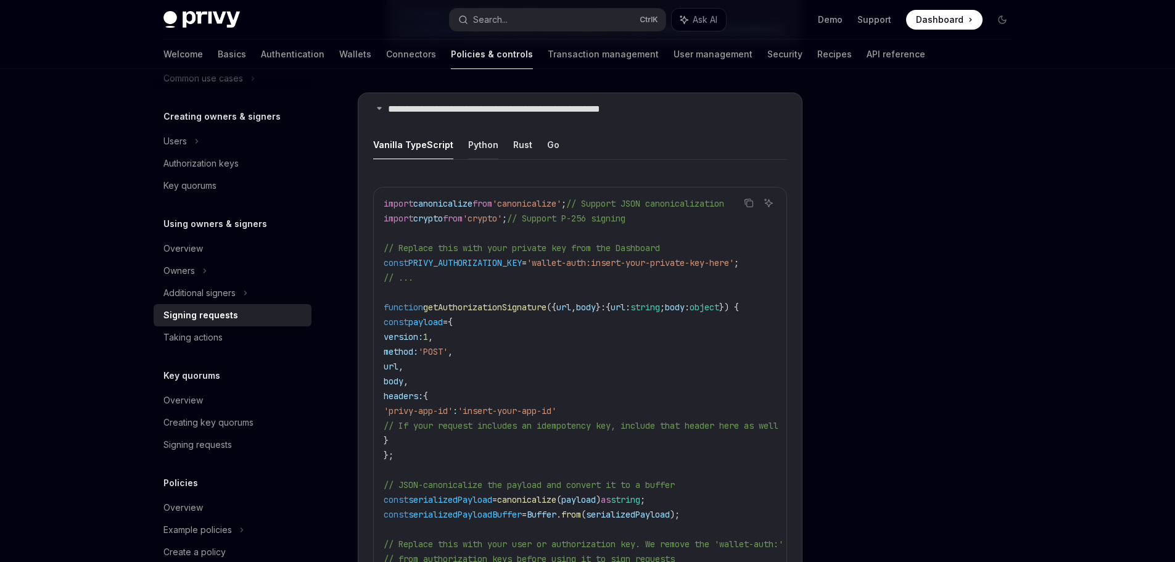
click at [483, 139] on button "Python" at bounding box center [483, 144] width 30 height 29
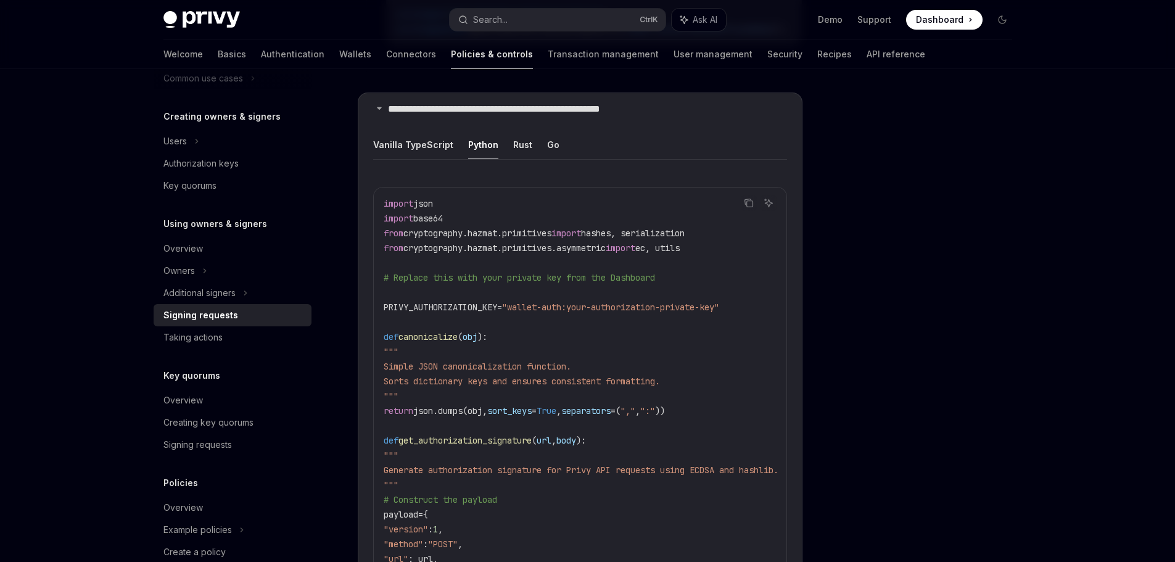
scroll to position [1319, 0]
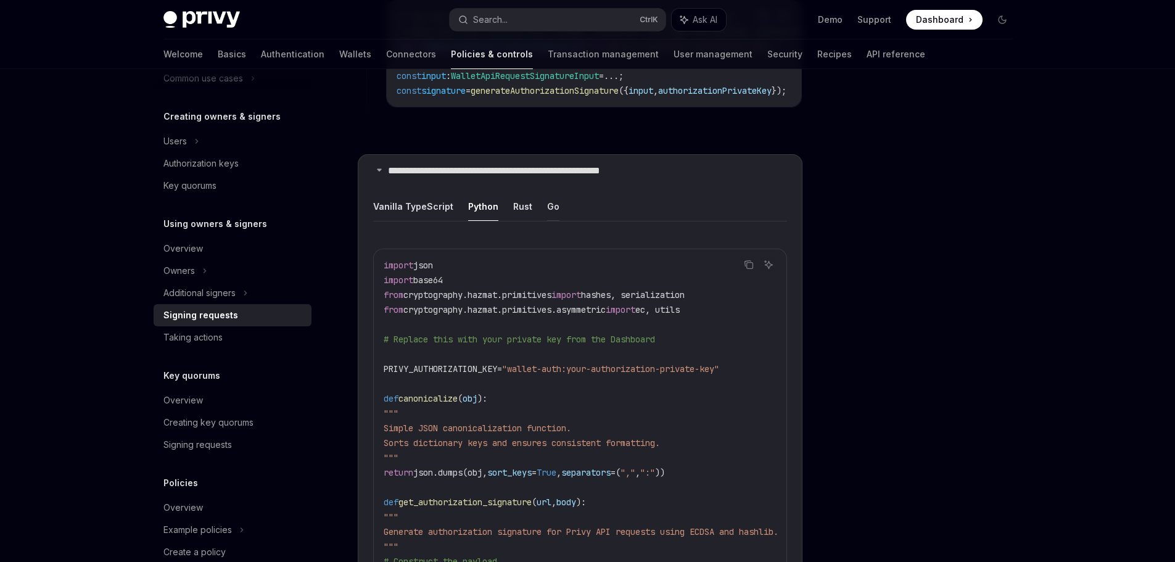
click at [547, 204] on button "Go" at bounding box center [553, 206] width 12 height 29
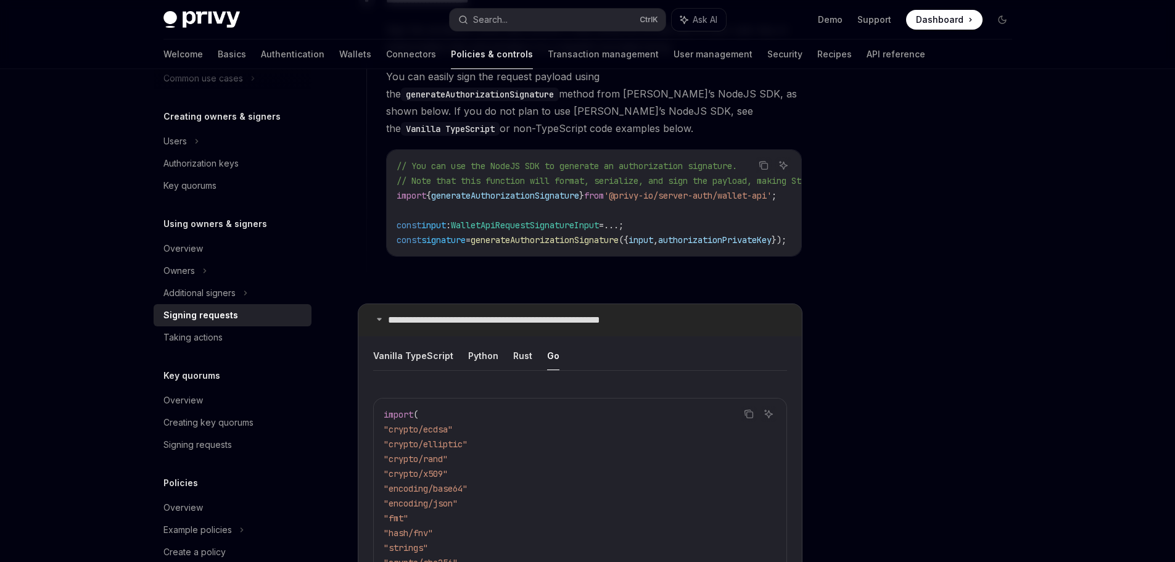
scroll to position [1319, 0]
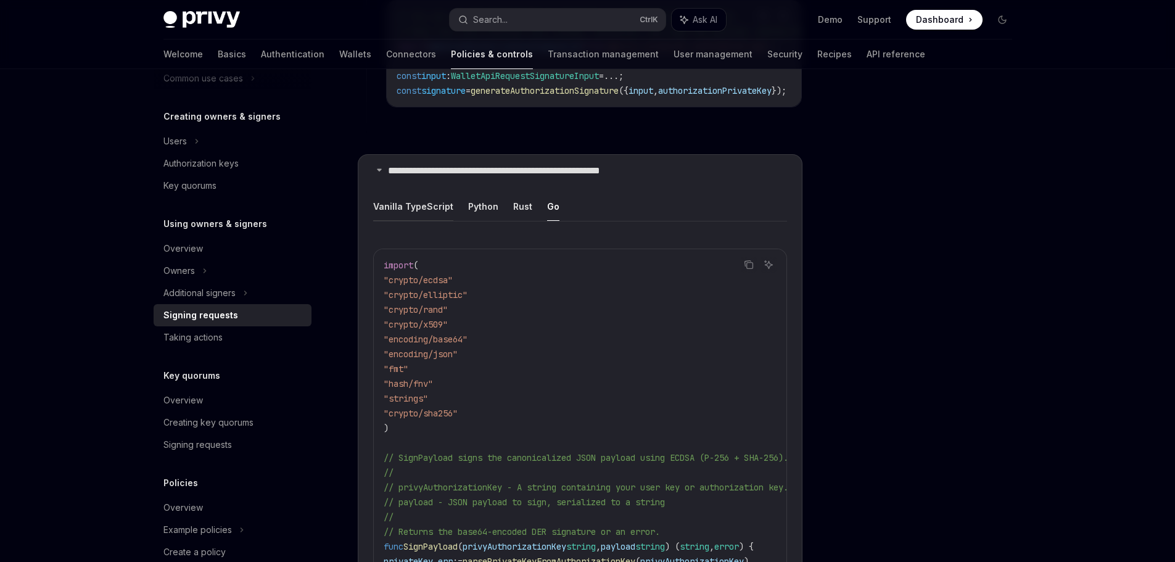
click at [412, 204] on button "Vanilla TypeScript" at bounding box center [413, 206] width 80 height 29
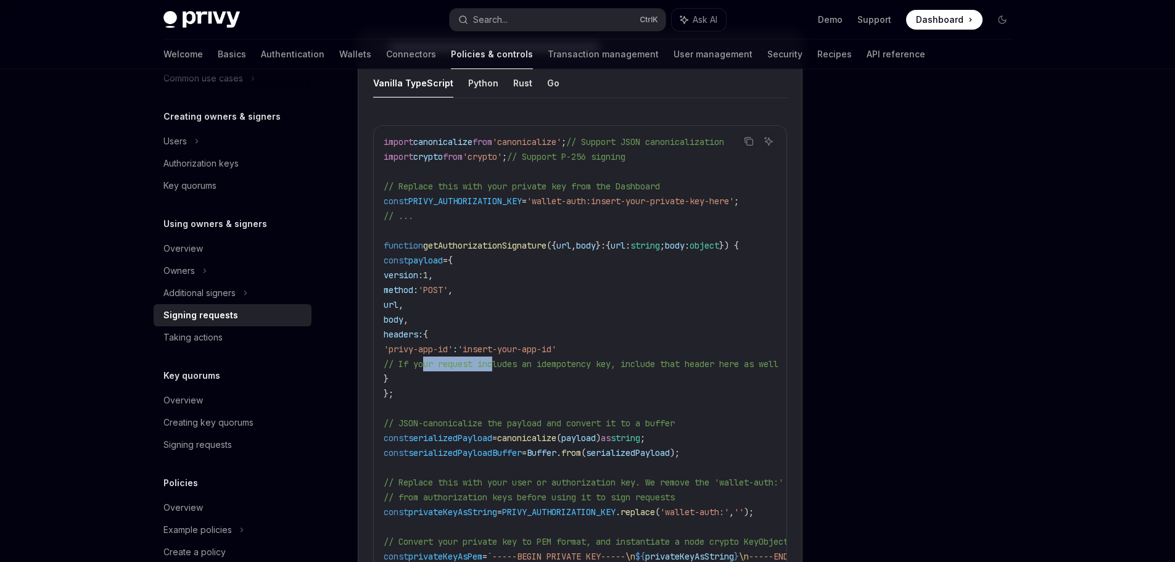
drag, startPoint x: 496, startPoint y: 359, endPoint x: 460, endPoint y: 363, distance: 36.6
click at [450, 366] on code "import canonicalize from 'canonicalize' ; // Support JSON canonicalization impo…" at bounding box center [648, 518] width 528 height 769
click at [462, 363] on code "import canonicalize from 'canonicalize' ; // Support JSON canonicalization impo…" at bounding box center [648, 518] width 528 height 769
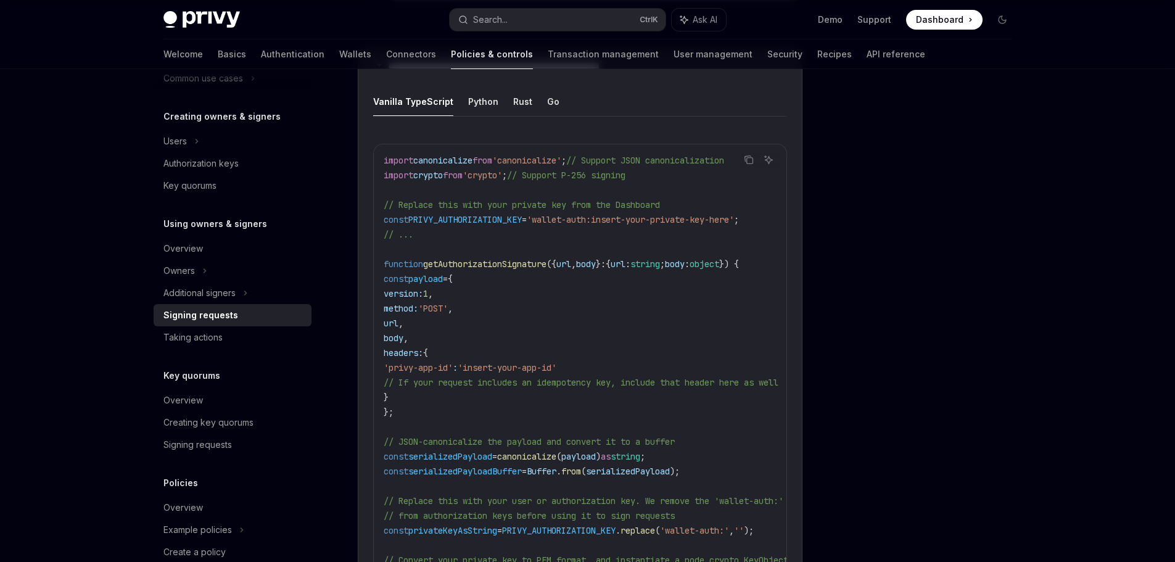
scroll to position [1381, 0]
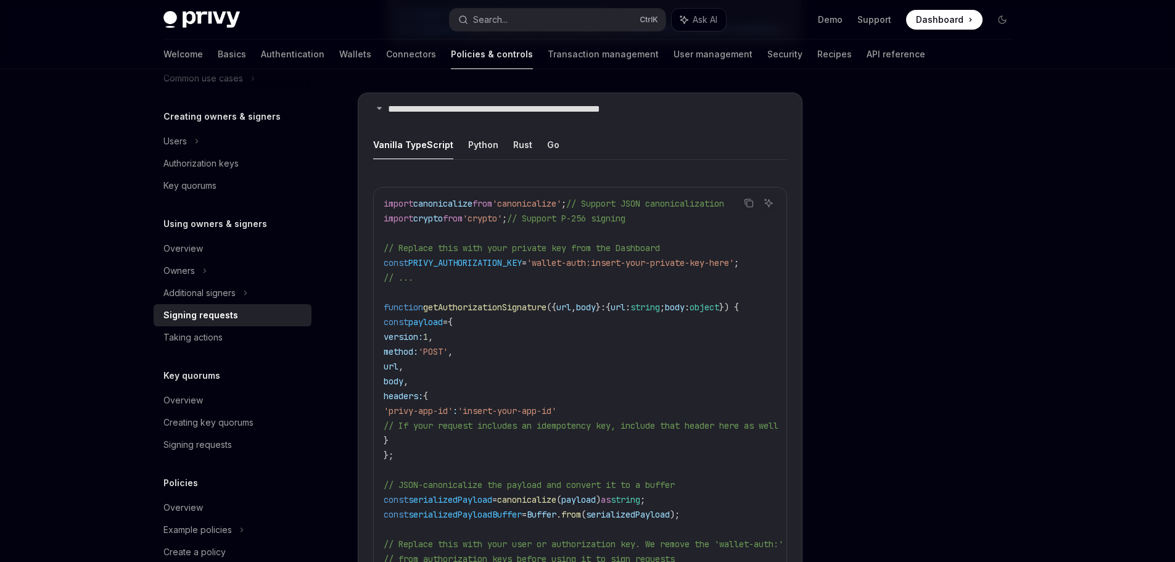
click at [560, 198] on span "'canonicalize'" at bounding box center [526, 203] width 69 height 11
copy span "canonicalize"
click at [489, 144] on button "Python" at bounding box center [483, 144] width 30 height 29
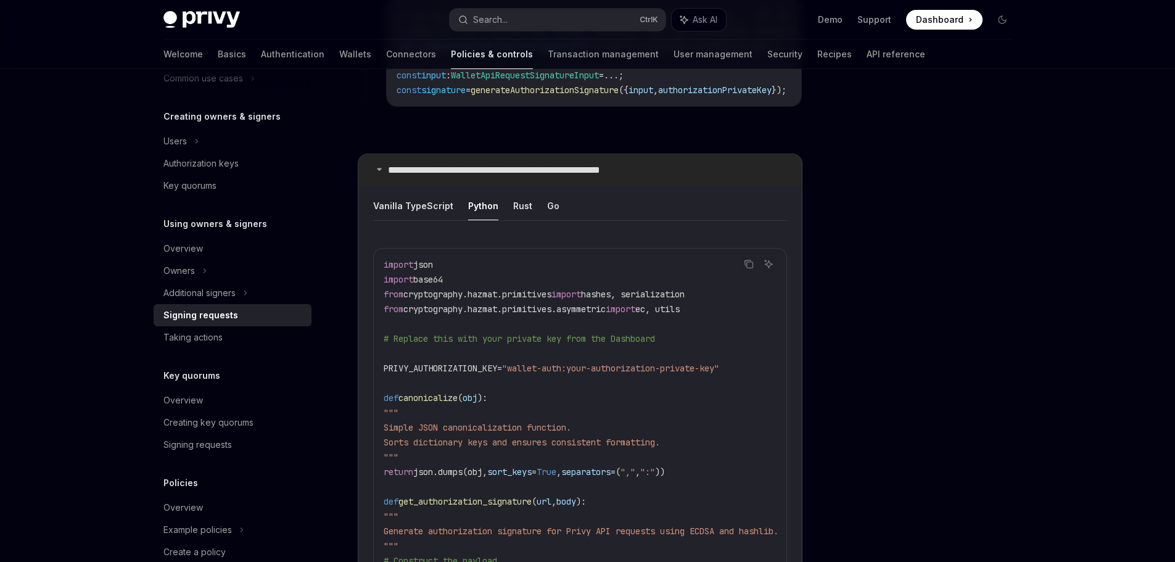
scroll to position [1319, 0]
click at [539, 197] on ul "Vanilla TypeScript Python Rust Go" at bounding box center [580, 207] width 414 height 30
click at [547, 196] on button "Go" at bounding box center [553, 206] width 12 height 29
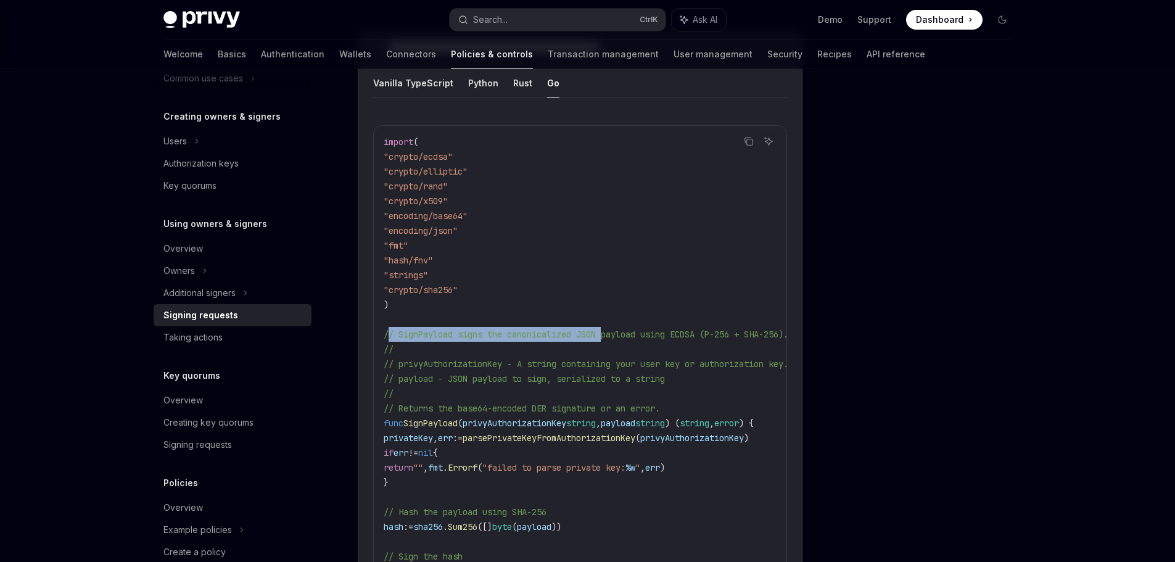
drag, startPoint x: 612, startPoint y: 328, endPoint x: 393, endPoint y: 329, distance: 218.9
click at [393, 329] on span "// SignPayload signs the canonicalized JSON payload using ECDSA (P-256 + SHA-25…" at bounding box center [586, 334] width 404 height 11
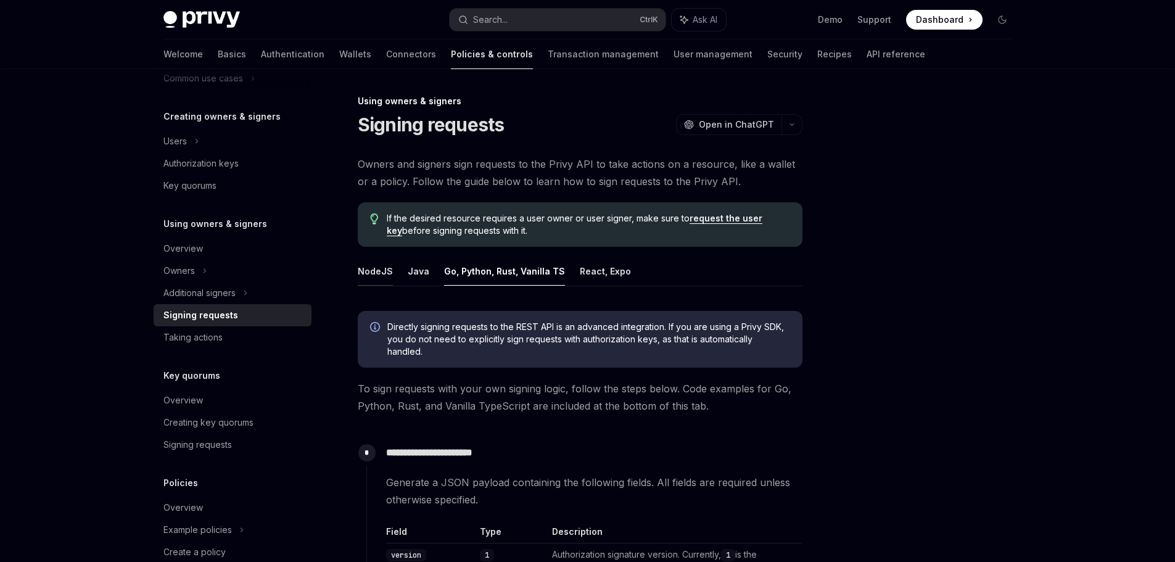
click at [388, 274] on button "NodeJS" at bounding box center [375, 270] width 35 height 29
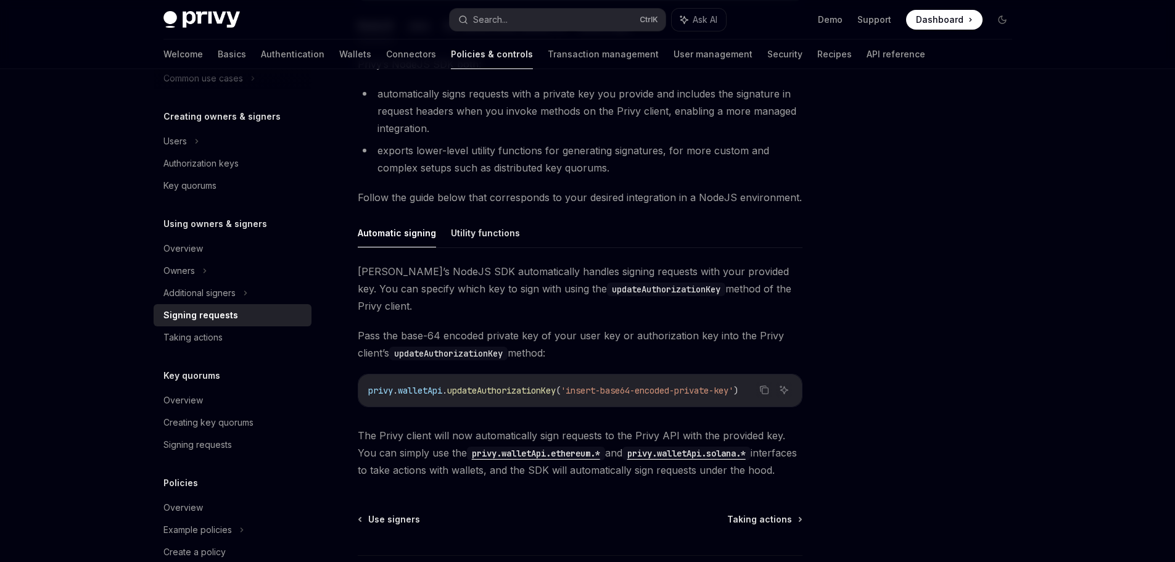
scroll to position [247, 0]
click at [491, 239] on button "Utility functions" at bounding box center [485, 231] width 69 height 29
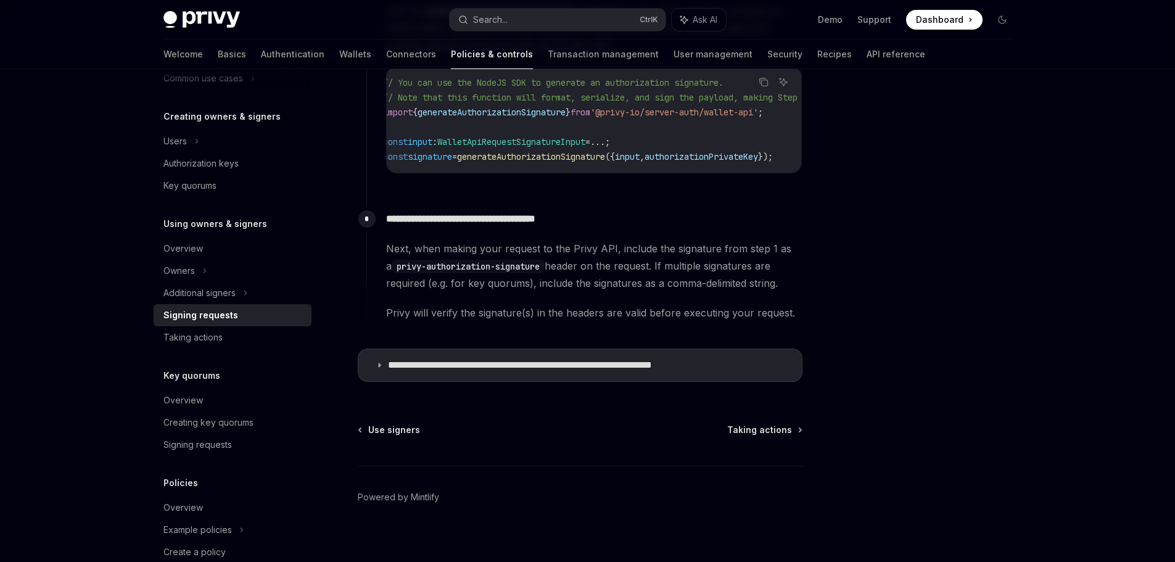
scroll to position [697, 0]
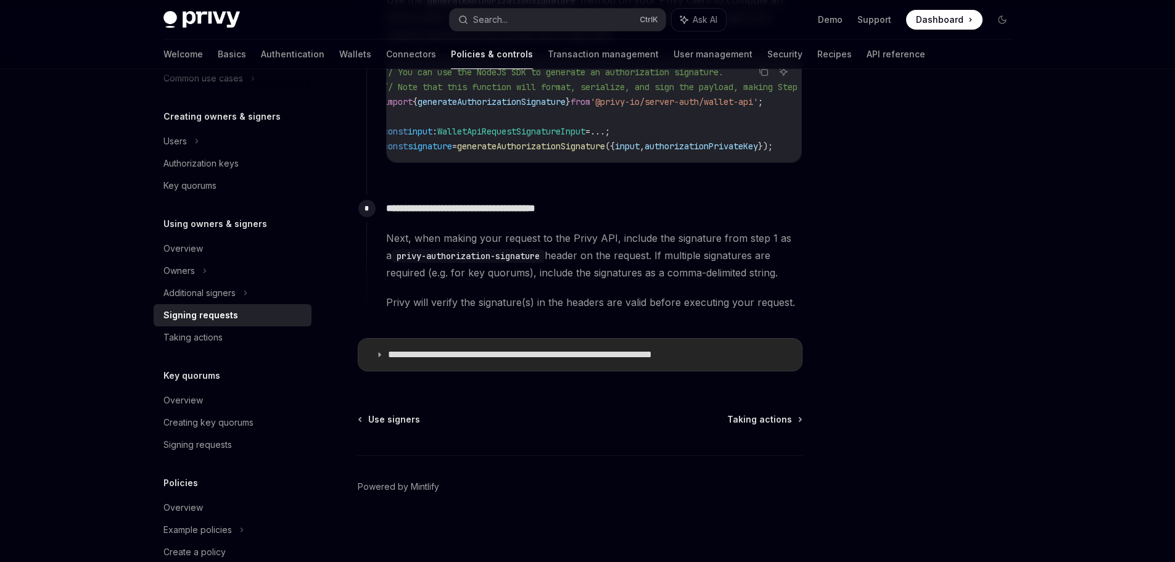
click at [552, 363] on summary "**********" at bounding box center [579, 354] width 443 height 32
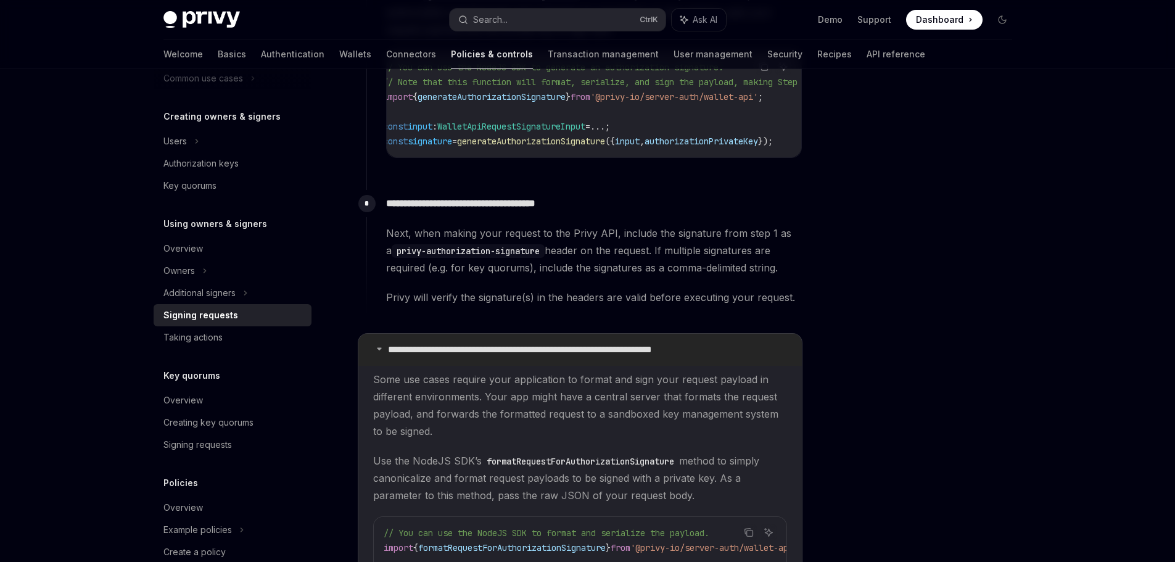
scroll to position [820, 0]
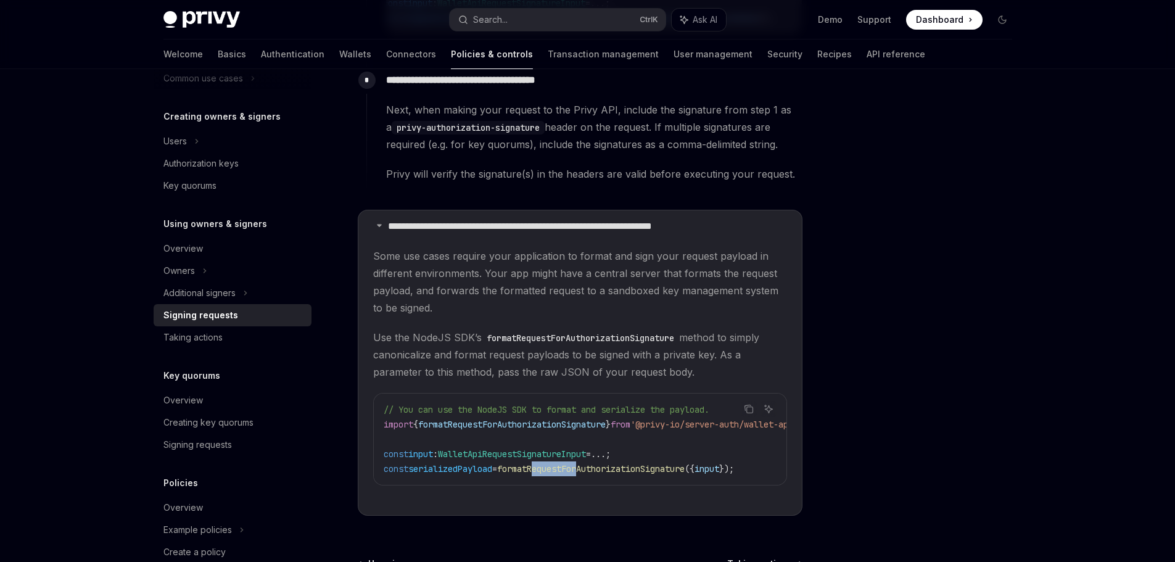
drag, startPoint x: 549, startPoint y: 495, endPoint x: 597, endPoint y: 496, distance: 48.1
click at [597, 496] on children "Some use cases require your application to format and sign your request payload…" at bounding box center [580, 376] width 414 height 258
drag, startPoint x: 611, startPoint y: 495, endPoint x: 665, endPoint y: 498, distance: 53.7
click at [665, 498] on children "Some use cases require your application to format and sign your request payload…" at bounding box center [580, 376] width 414 height 258
click at [692, 500] on children "Some use cases require your application to format and sign your request payload…" at bounding box center [580, 376] width 414 height 258
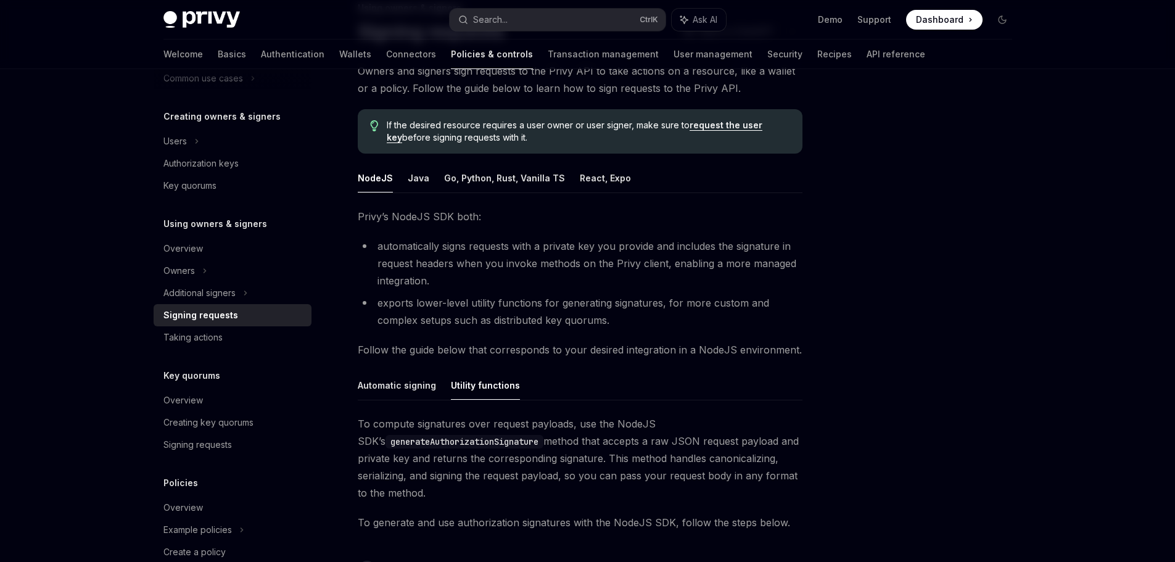
scroll to position [0, 0]
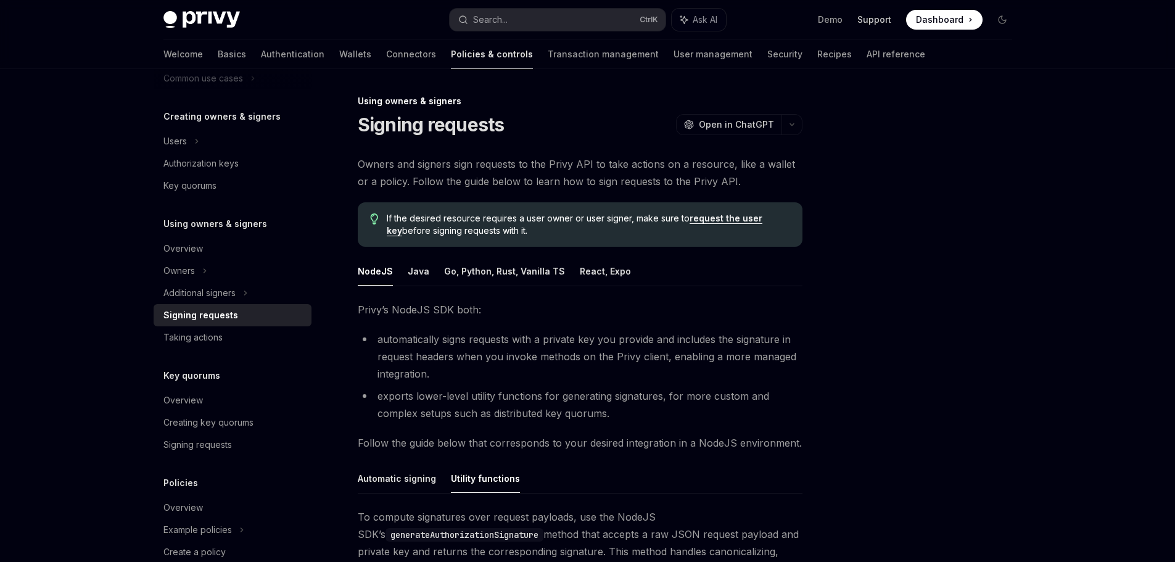
click at [885, 14] on link "Support" at bounding box center [874, 20] width 34 height 12
click at [694, 12] on button "Ask AI" at bounding box center [698, 20] width 54 height 22
click at [455, 268] on button "Go, Python, Rust, Vanilla TS" at bounding box center [504, 270] width 121 height 29
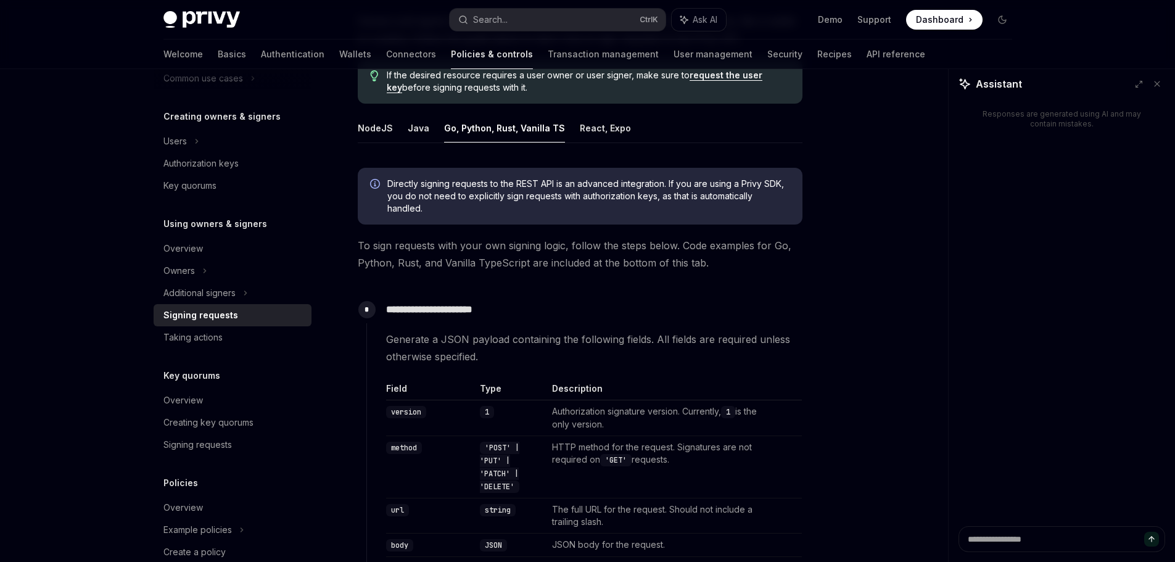
scroll to position [123, 0]
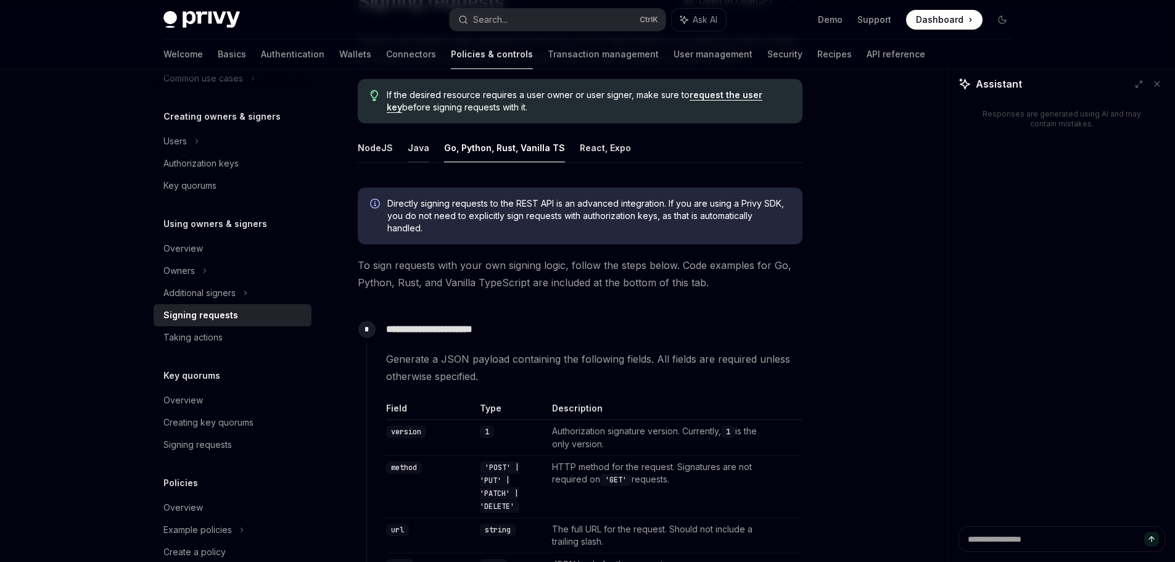
click at [409, 149] on button "Java" at bounding box center [419, 147] width 22 height 29
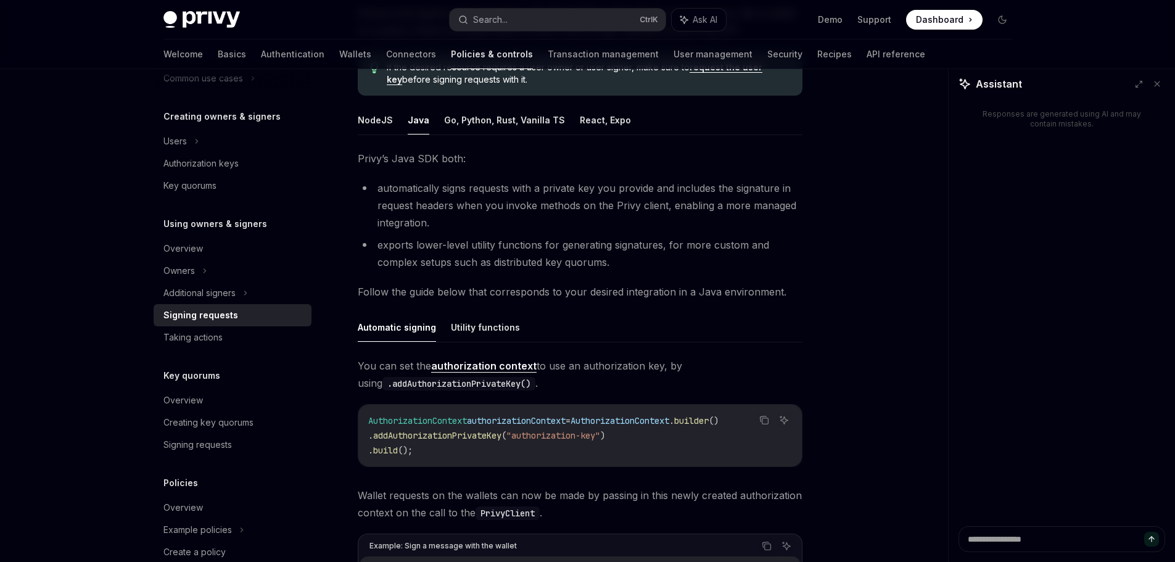
scroll to position [123, 0]
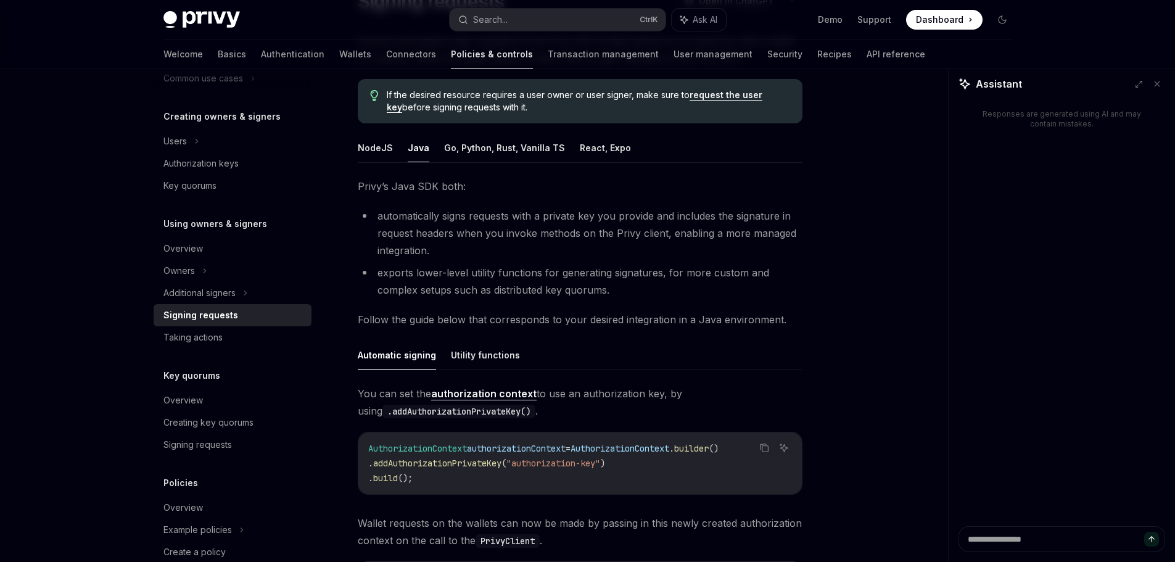
click at [472, 339] on div "Privy’s Java SDK both: automatically signs requests with a private key you prov…" at bounding box center [580, 571] width 445 height 786
click at [384, 157] on button "NodeJS" at bounding box center [375, 147] width 35 height 29
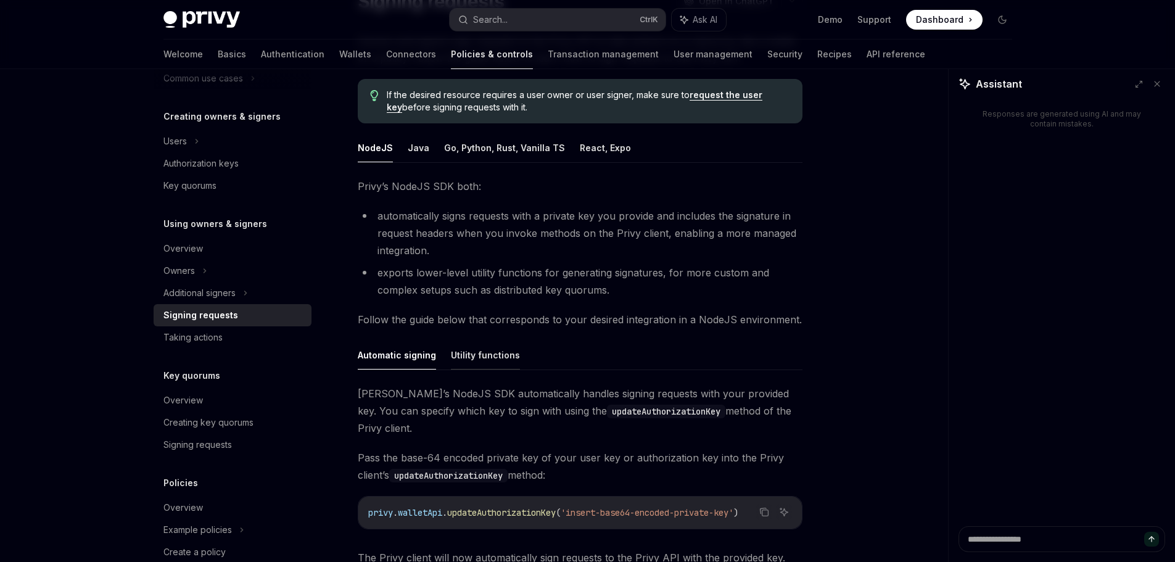
click at [479, 355] on button "Utility functions" at bounding box center [485, 354] width 69 height 29
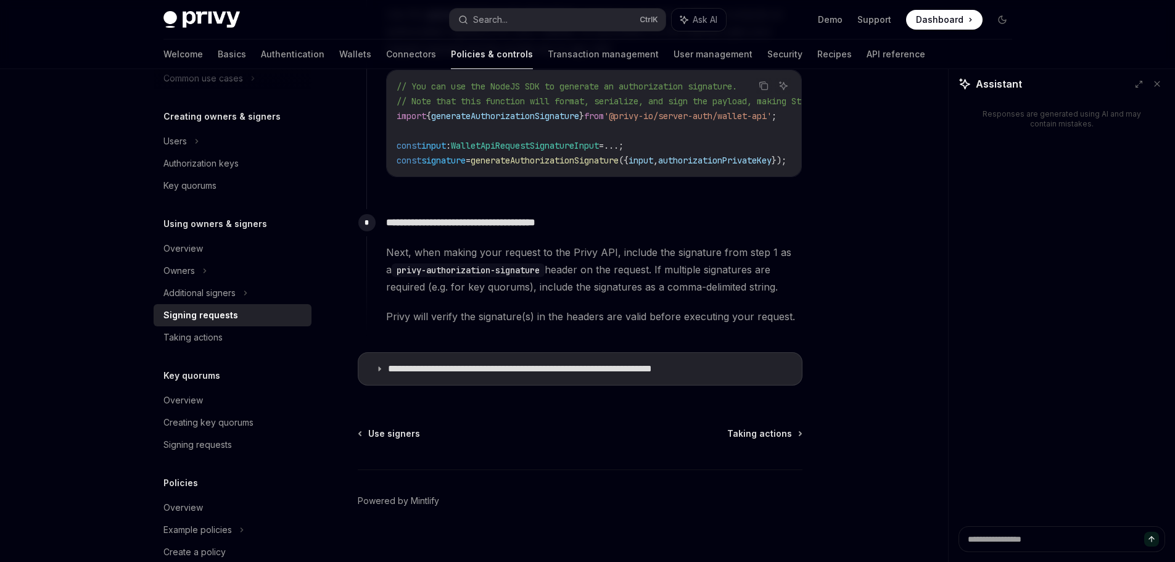
scroll to position [678, 0]
click at [523, 365] on summary "**********" at bounding box center [579, 368] width 443 height 32
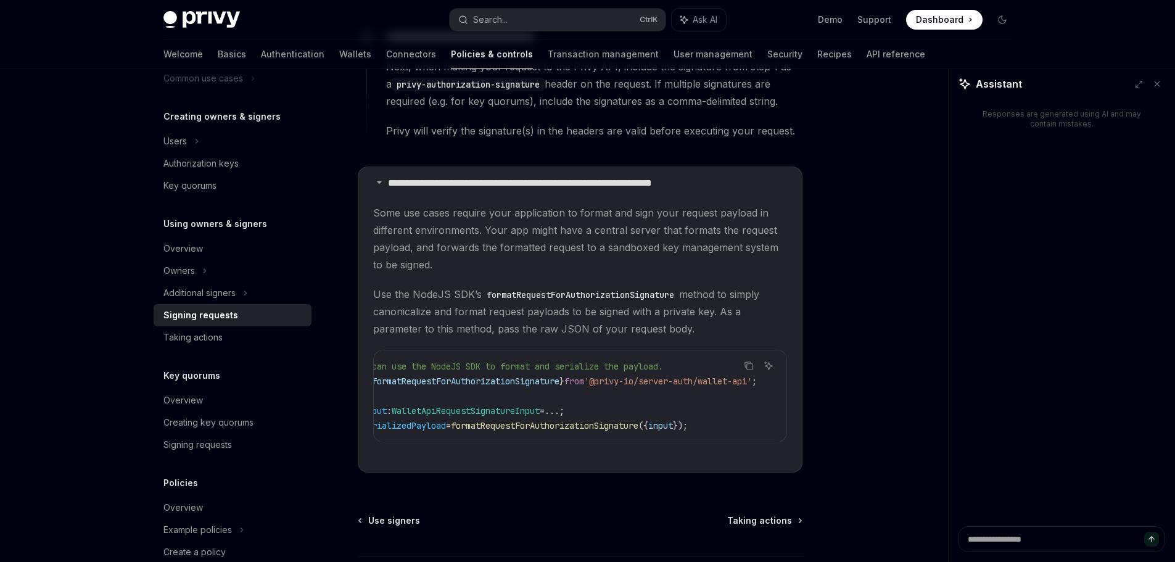
scroll to position [0, 69]
drag, startPoint x: 703, startPoint y: 385, endPoint x: 595, endPoint y: 387, distance: 107.9
click at [595, 387] on span "'@privy-io/server-auth/wallet-api'" at bounding box center [668, 380] width 168 height 11
copy span "@privy-io/server-auth"
click at [520, 379] on code "// You can use the NodeJS SDK to format and serialize the payload. import { for…" at bounding box center [561, 396] width 449 height 74
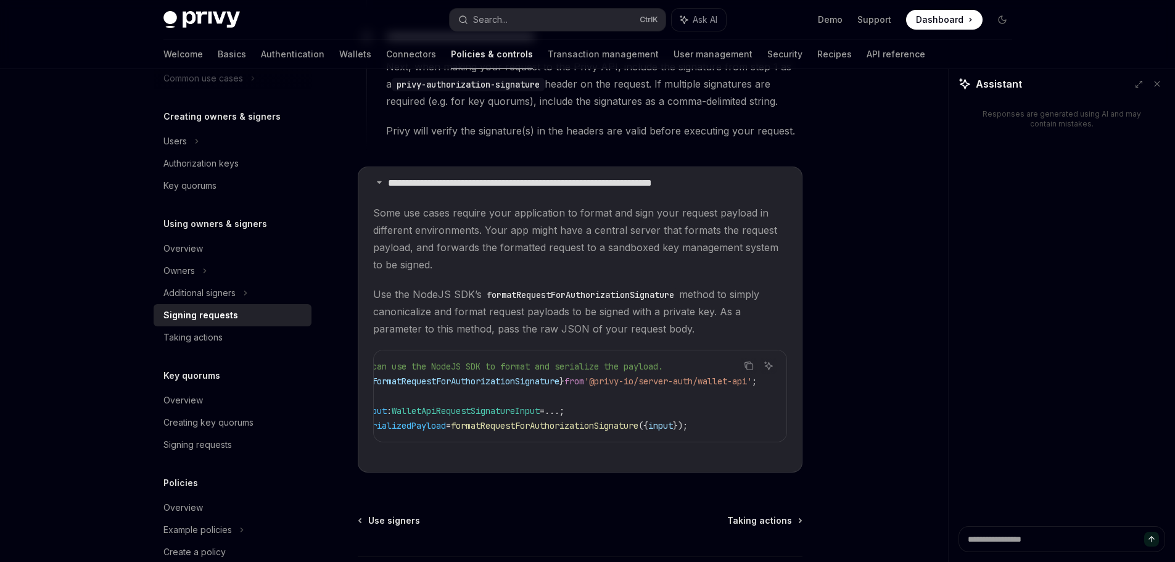
click at [529, 384] on span "formatRequestForAuthorizationSignature" at bounding box center [465, 380] width 187 height 11
copy span "formatRequestForAuthorizationSignature"
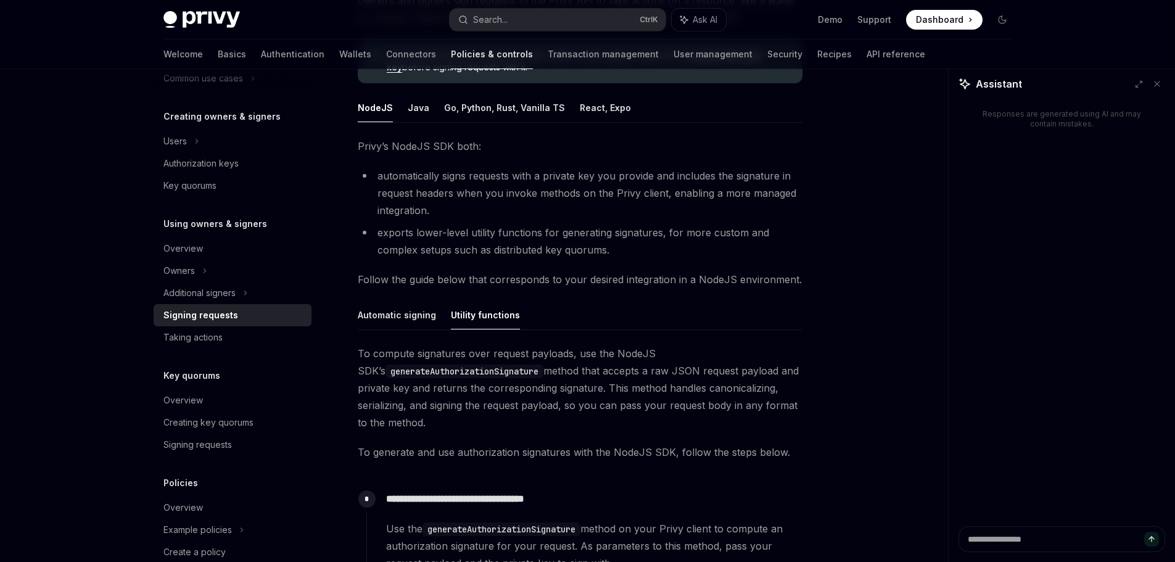
scroll to position [111, 0]
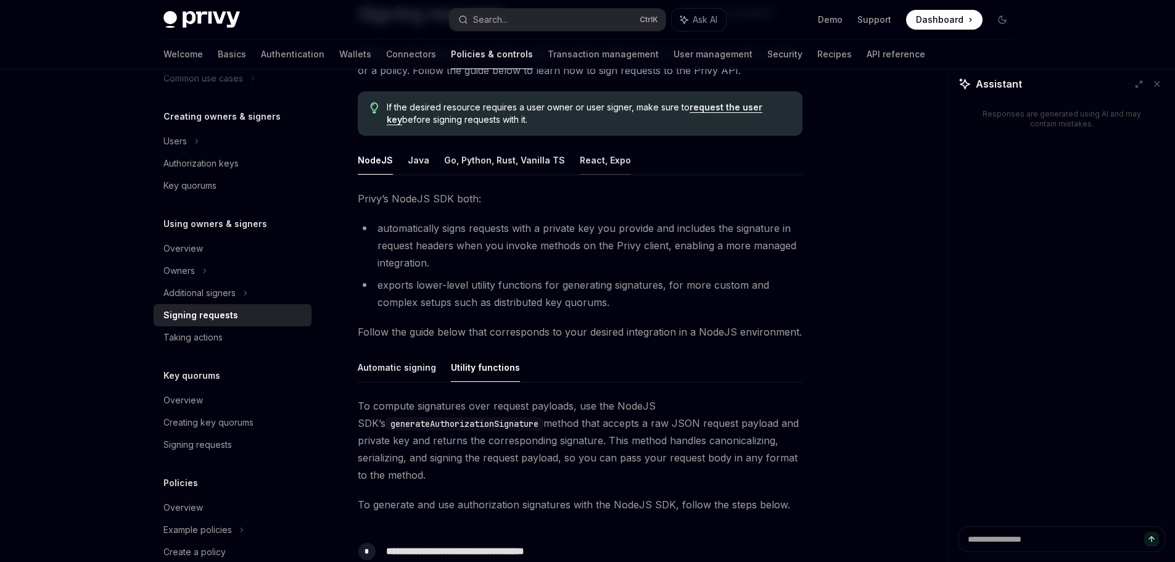
click at [585, 162] on button "React, Expo" at bounding box center [605, 160] width 51 height 29
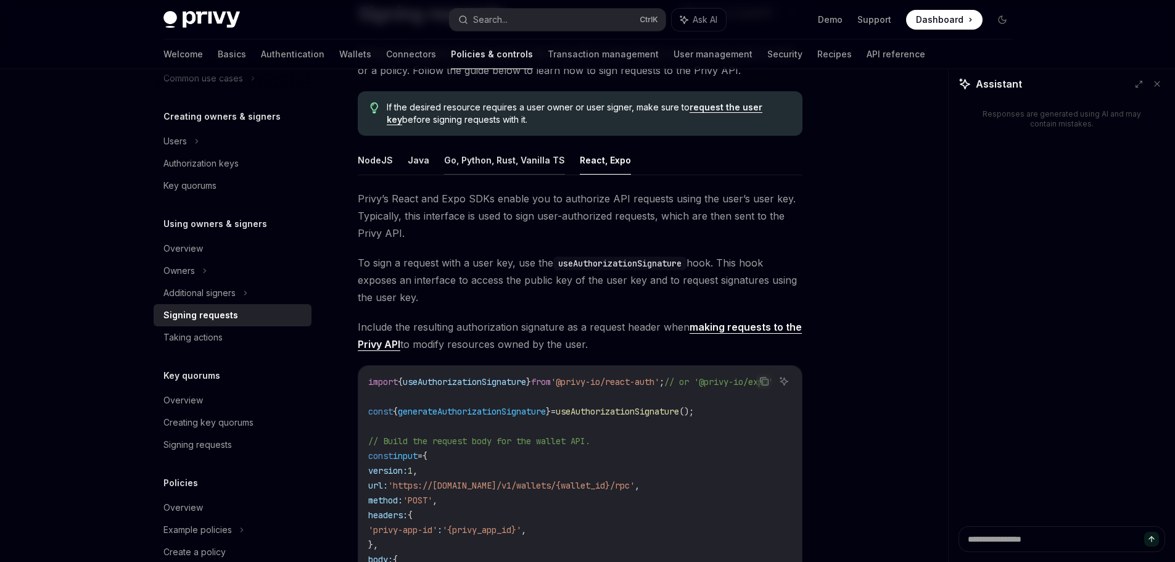
click at [458, 167] on button "Go, Python, Rust, Vanilla TS" at bounding box center [504, 160] width 121 height 29
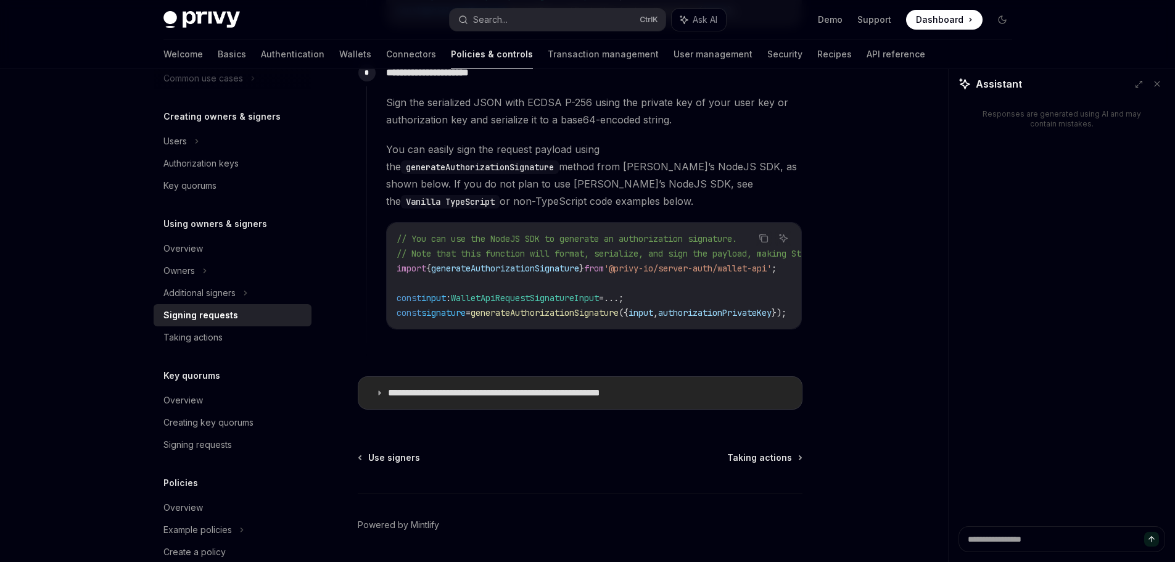
click at [475, 387] on p "**********" at bounding box center [526, 393] width 277 height 12
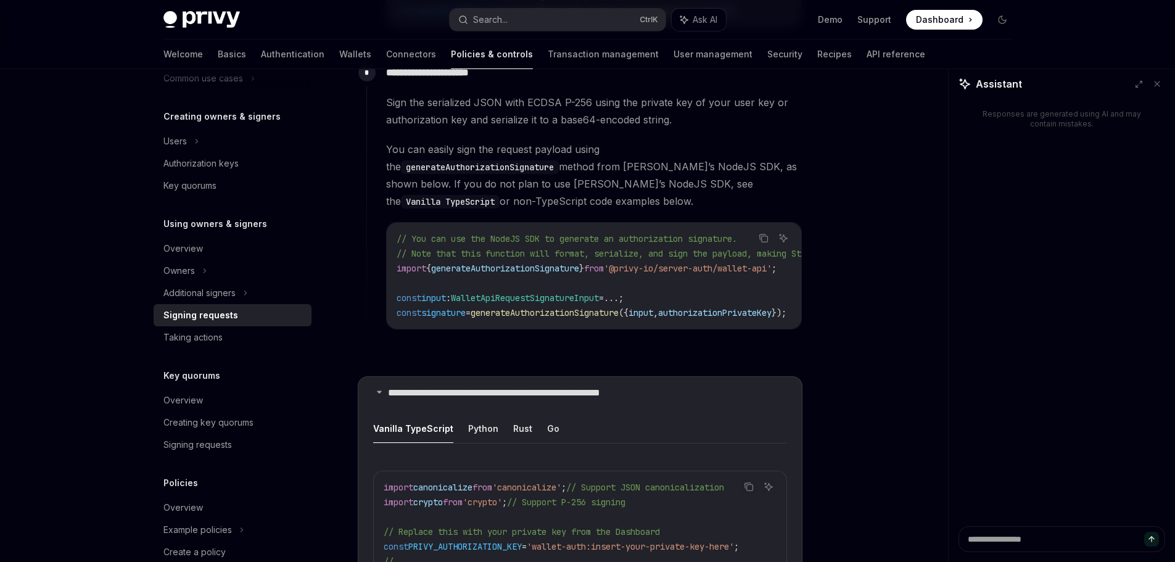
scroll to position [1282, 0]
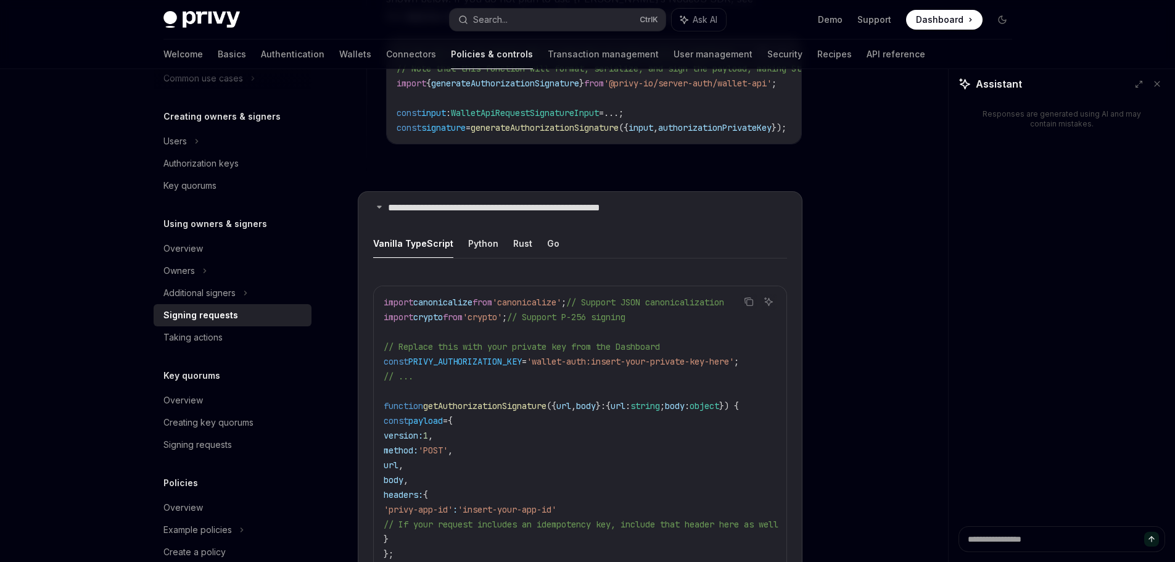
click at [558, 243] on ul "Vanilla TypeScript Python Rust Go" at bounding box center [580, 244] width 414 height 30
click at [557, 231] on ul "Vanilla TypeScript Python Rust Go" at bounding box center [580, 244] width 414 height 30
click at [549, 231] on button "Go" at bounding box center [553, 243] width 12 height 29
type textarea "*"
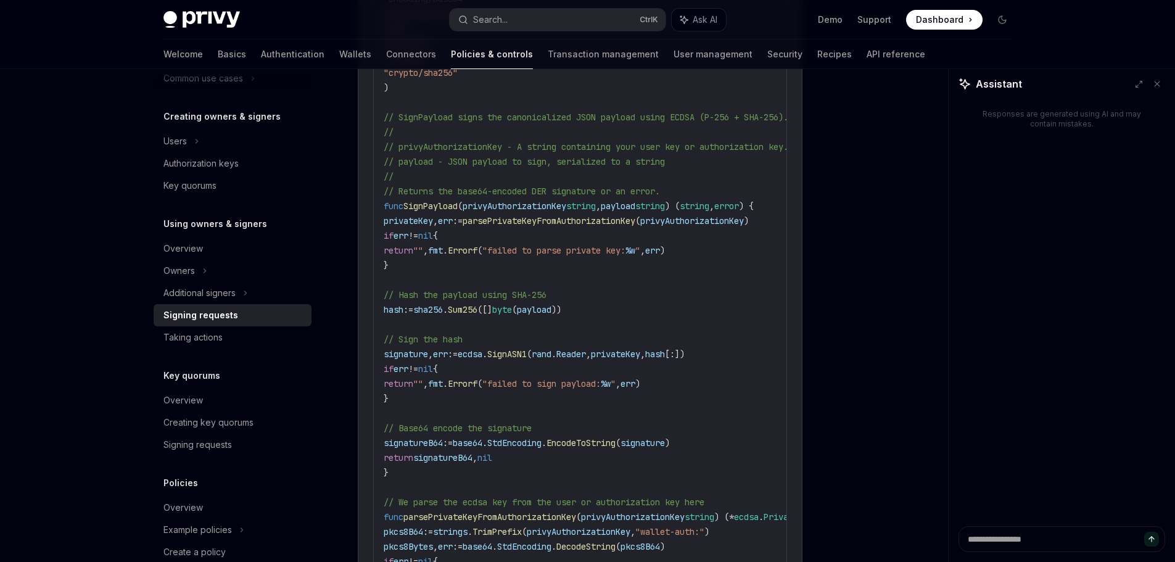
scroll to position [1714, 0]
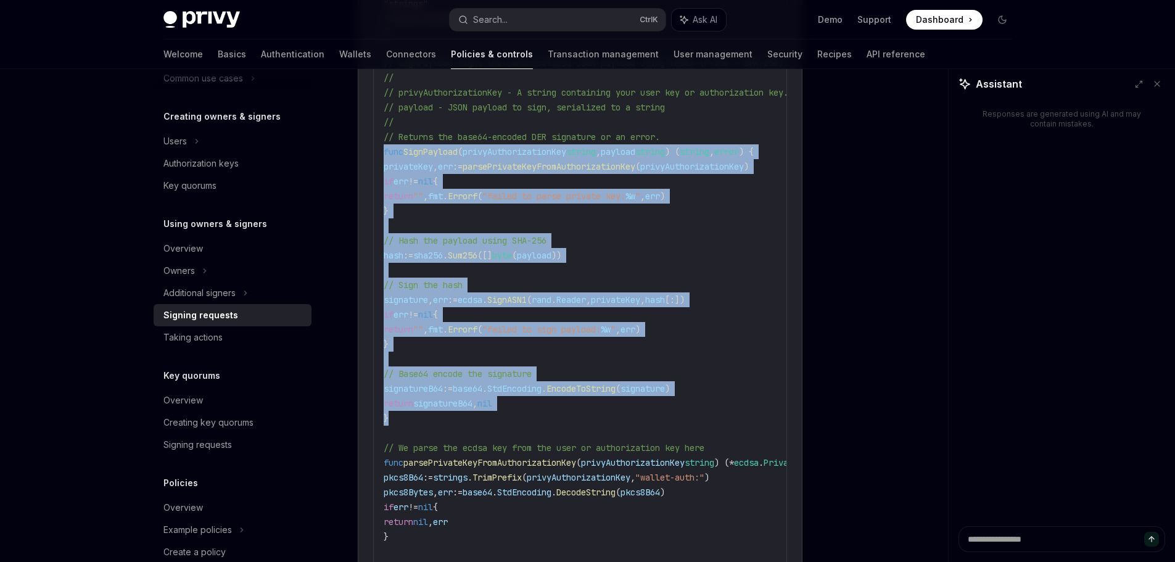
drag, startPoint x: 375, startPoint y: 268, endPoint x: 440, endPoint y: 412, distance: 158.4
click at [440, 412] on div "import ( " crypto/ecdsa " " crypto/elliptic " " crypto/rand " " crypto/x509 " "…" at bounding box center [580, 425] width 412 height 1142
copy code "func SignPayload ( privyAuthorizationKey string , payload string ) ( string , e…"
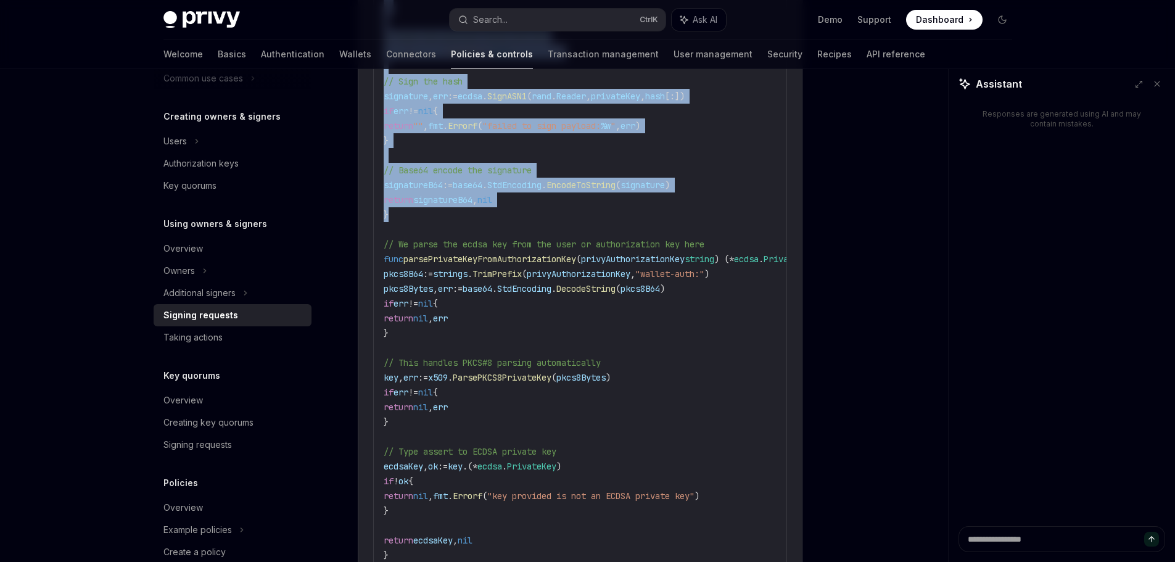
scroll to position [1961, 0]
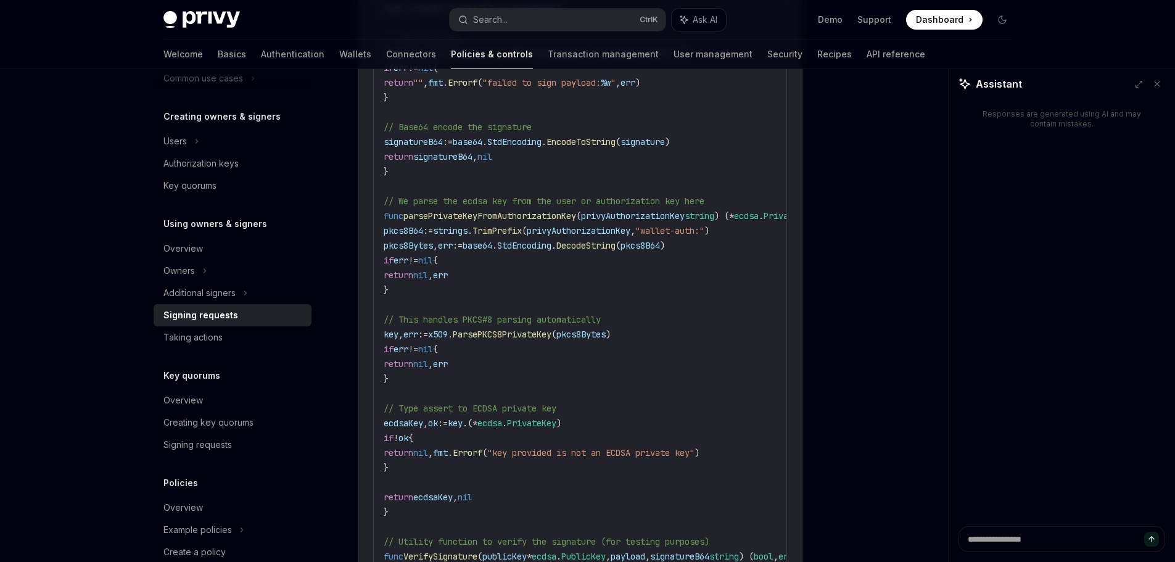
click at [414, 240] on span "pkcs8Bytes" at bounding box center [408, 245] width 49 height 11
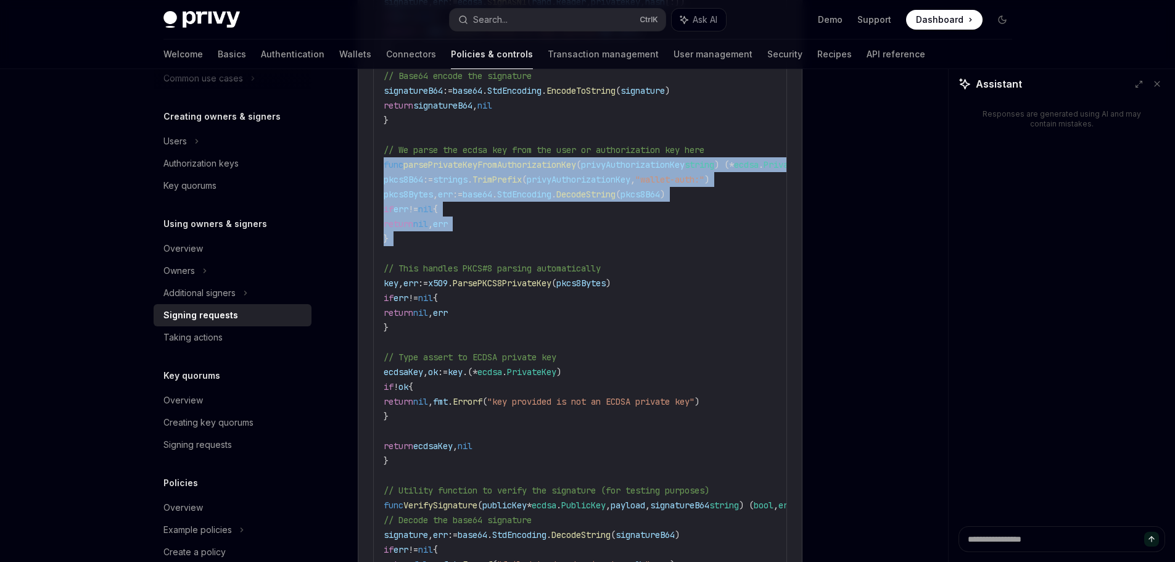
scroll to position [2022, 0]
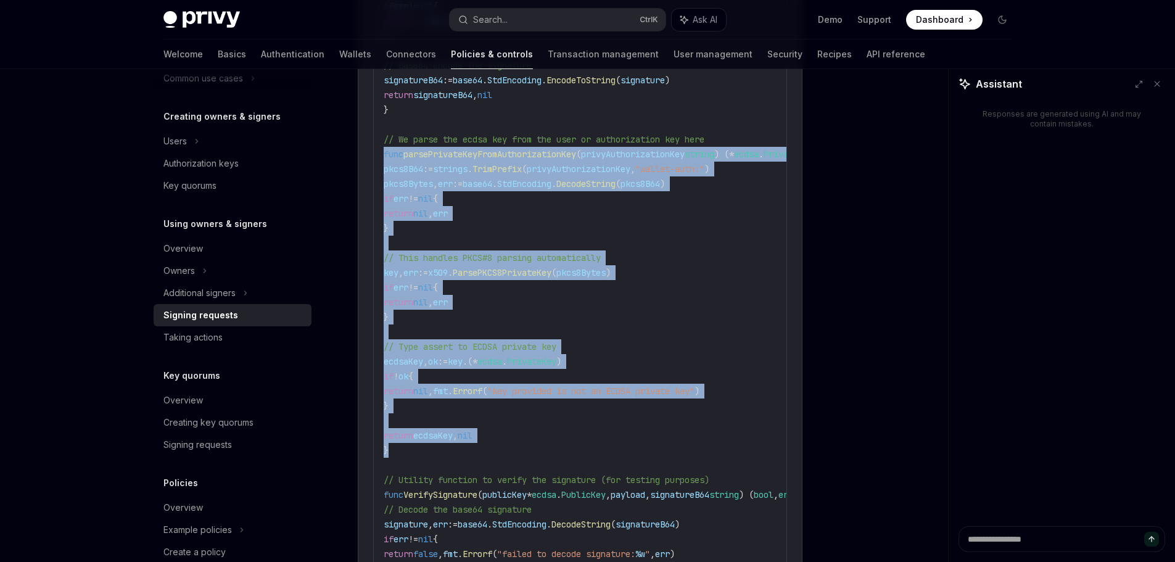
drag, startPoint x: 380, startPoint y: 207, endPoint x: 443, endPoint y: 435, distance: 237.4
click at [442, 438] on div "import ( " crypto/ecdsa " " crypto/elliptic " " crypto/rand " " crypto/x509 " "…" at bounding box center [580, 117] width 412 height 1142
copy code "func parsePrivateKeyFromAuthorizationKey ( privyAuthorizationKey string ) ( * e…"
click at [534, 281] on code "import ( " crypto/ecdsa " " crypto/elliptic " " crypto/rand " " crypto/x509 " "…" at bounding box center [635, 117] width 503 height 1125
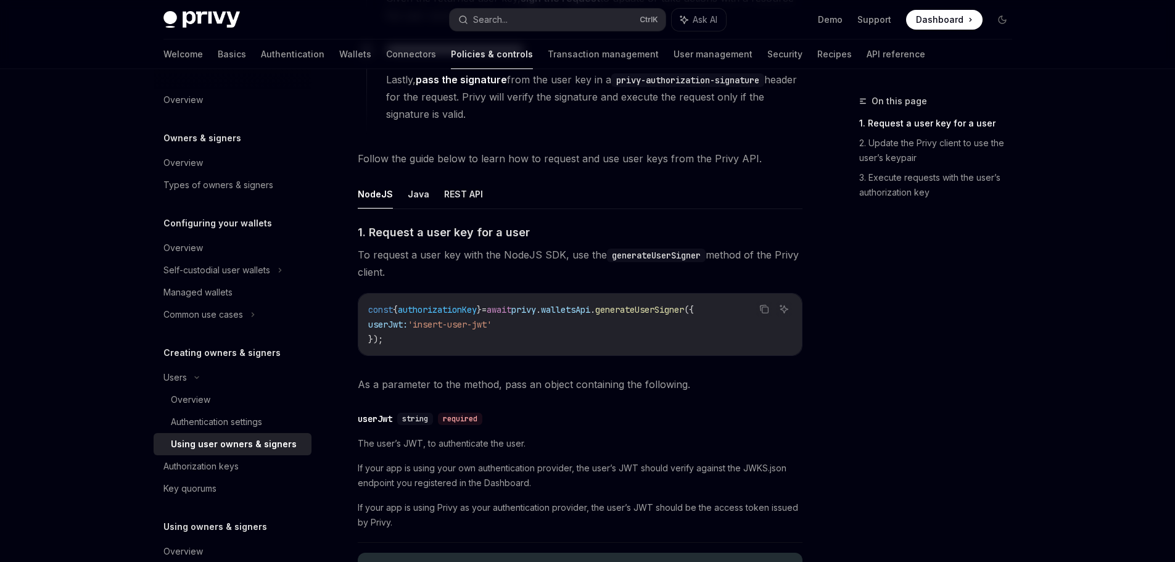
scroll to position [370, 0]
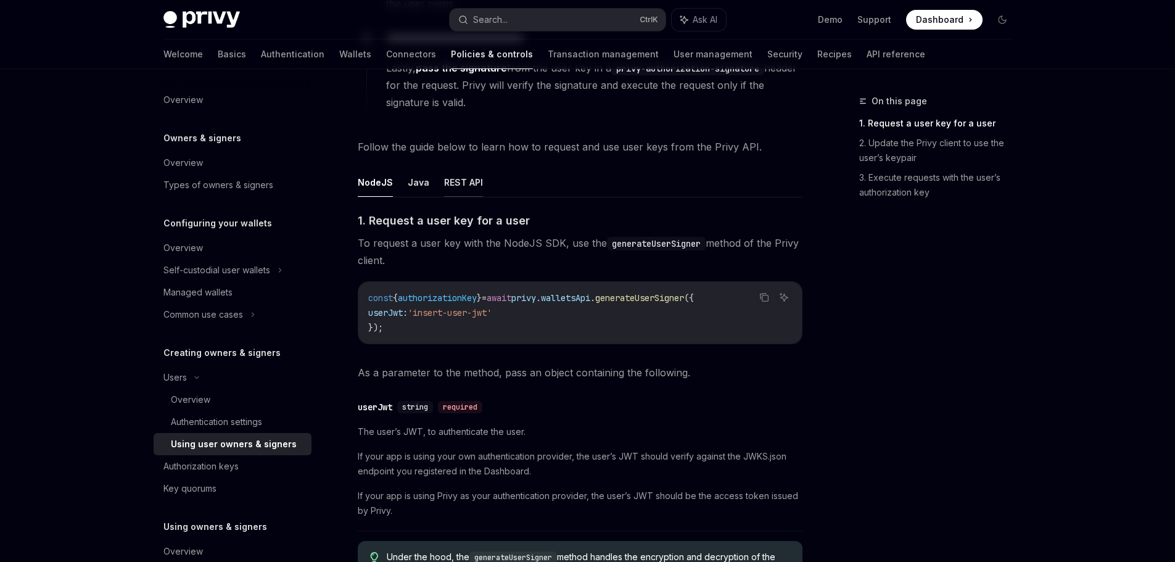
click at [458, 186] on button "REST API" at bounding box center [463, 182] width 39 height 29
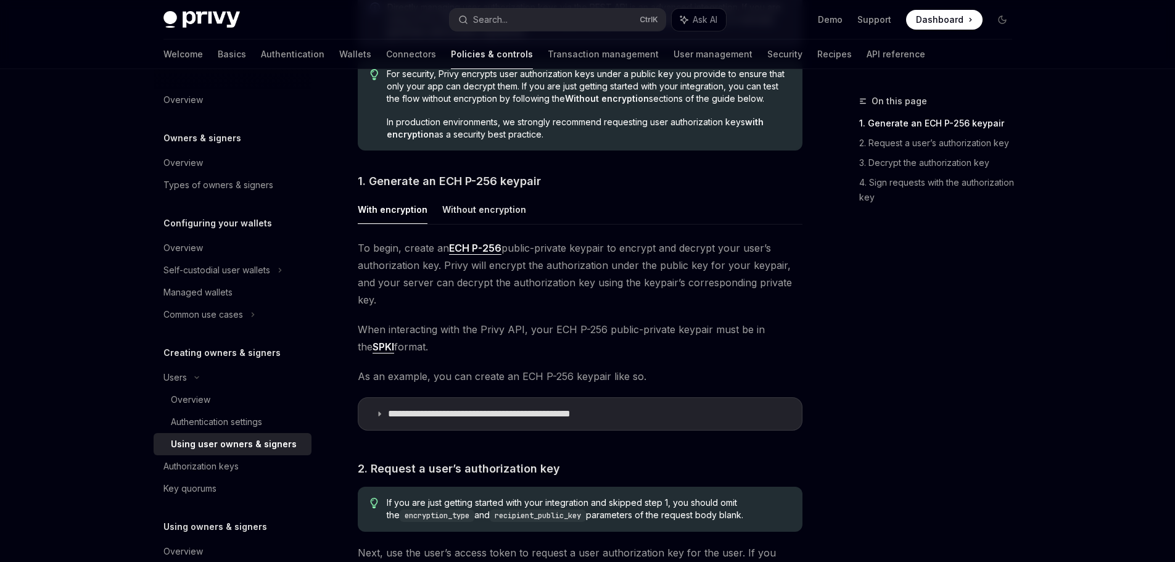
scroll to position [617, 0]
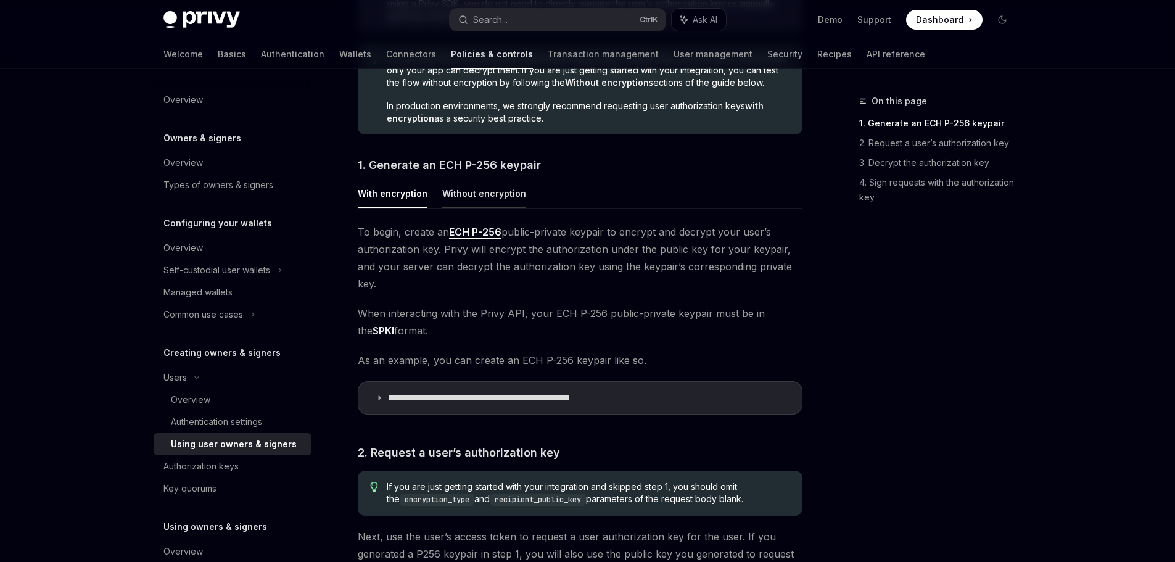
click at [480, 199] on button "Without encryption" at bounding box center [484, 193] width 84 height 29
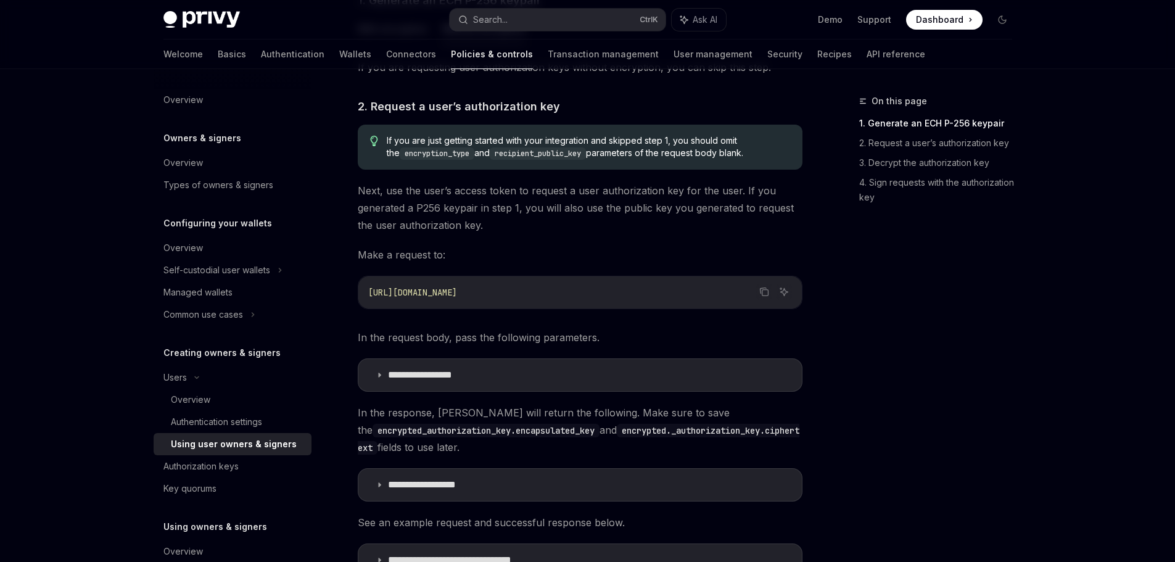
scroll to position [802, 0]
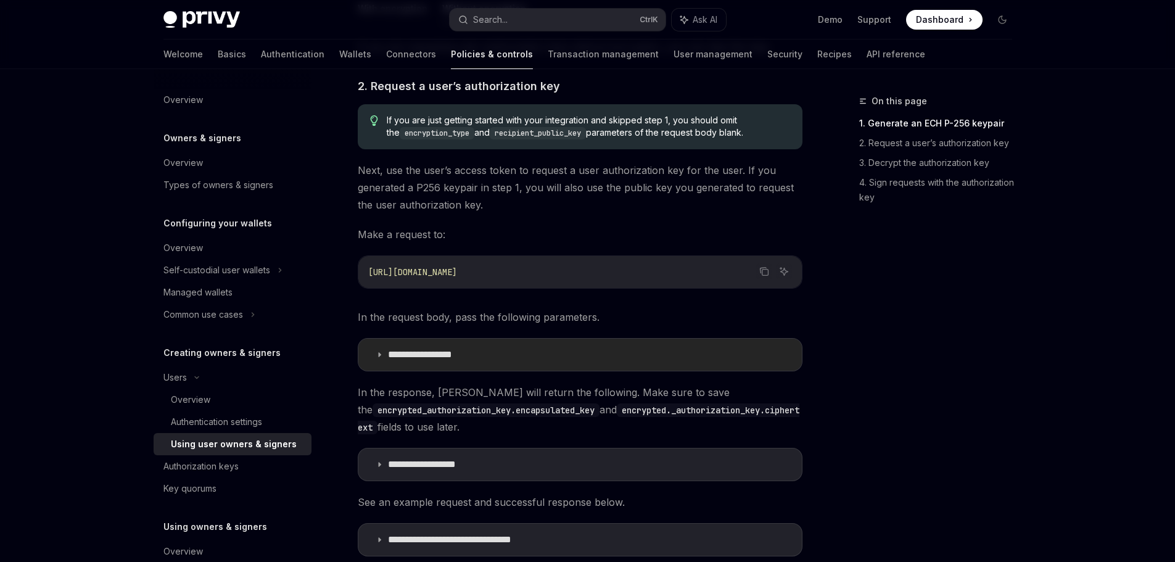
click at [476, 342] on summary "**********" at bounding box center [579, 354] width 443 height 32
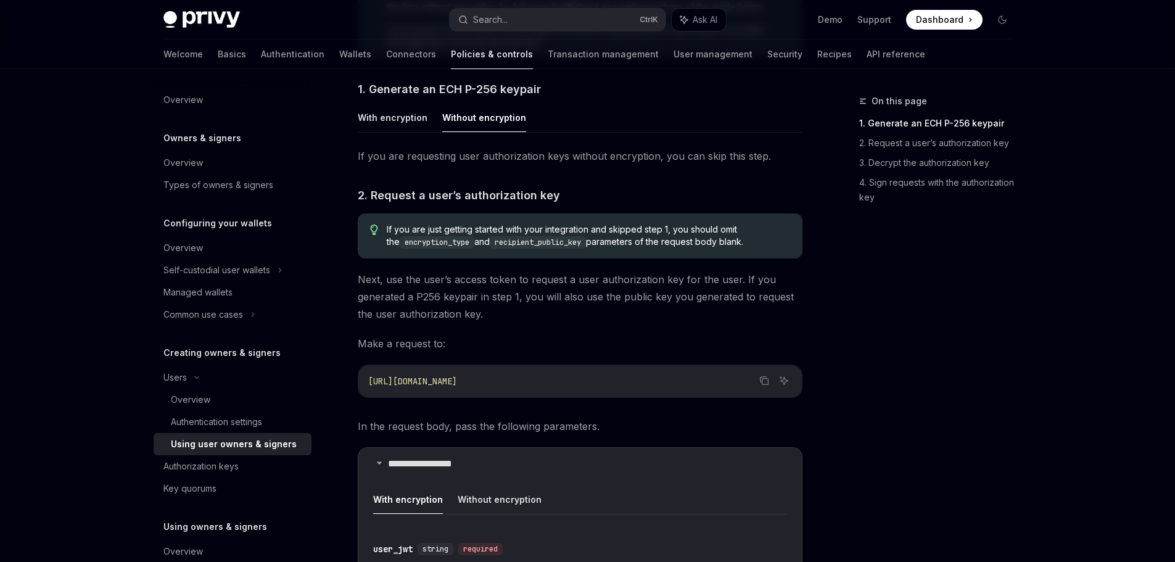
scroll to position [617, 0]
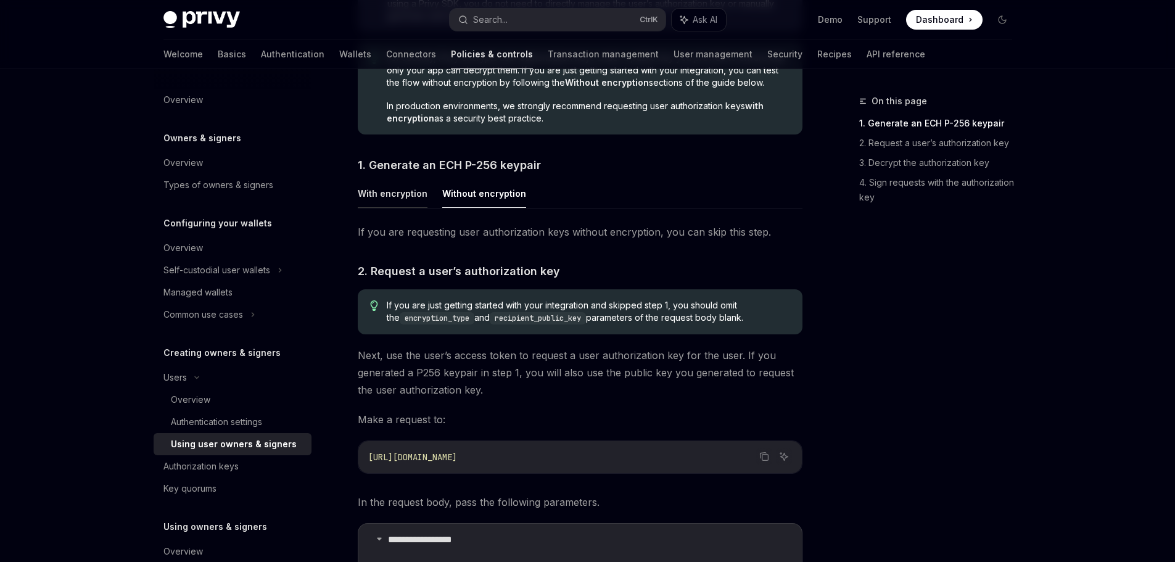
click at [419, 191] on button "With encryption" at bounding box center [393, 193] width 70 height 29
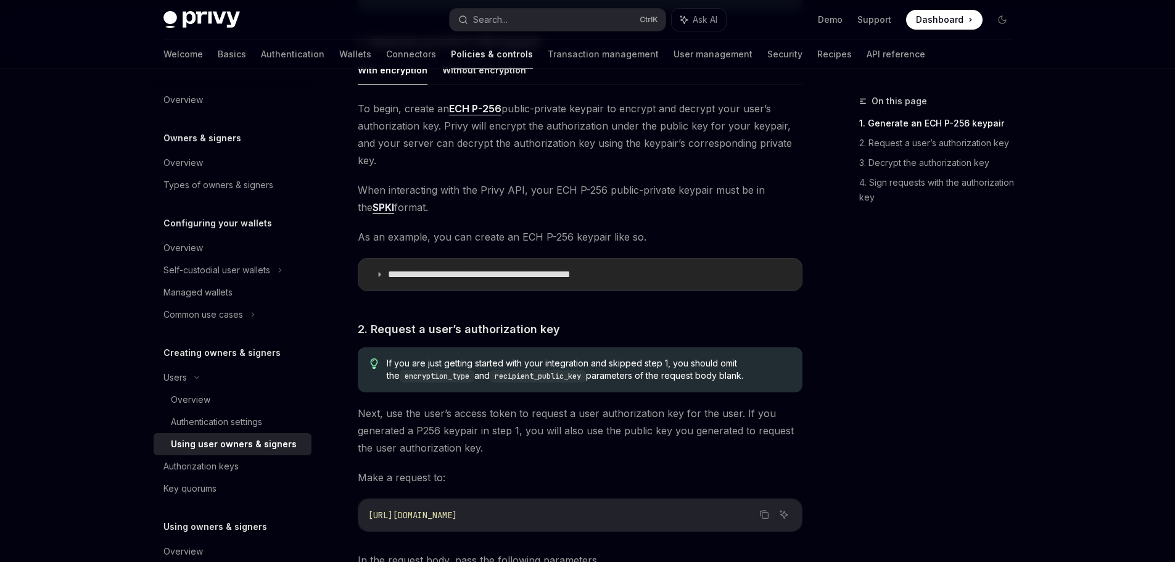
click at [512, 268] on p "**********" at bounding box center [513, 274] width 251 height 12
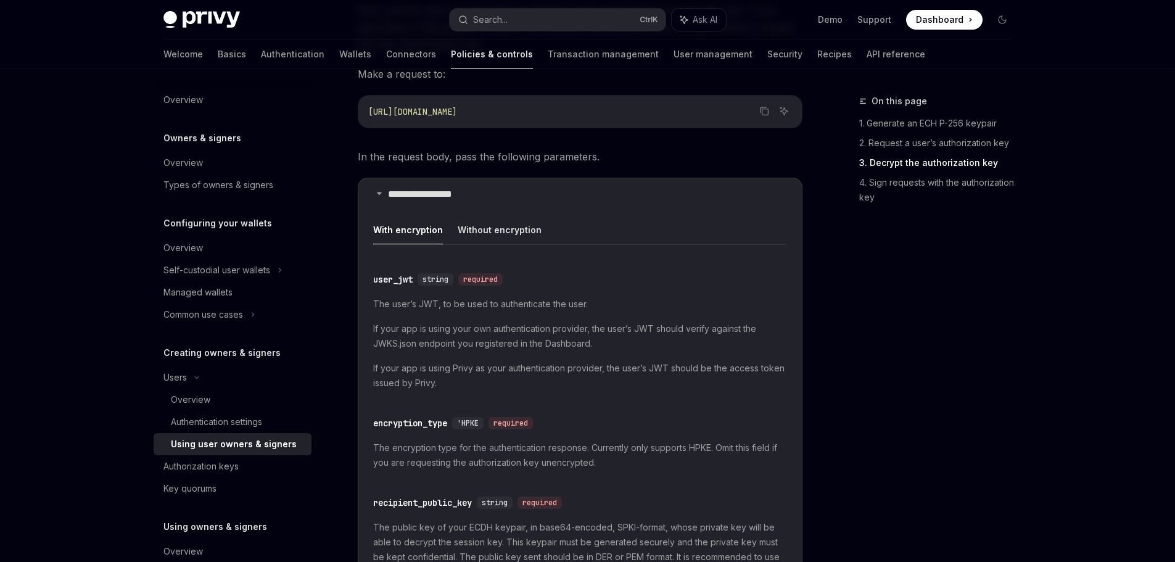
scroll to position [1665, 0]
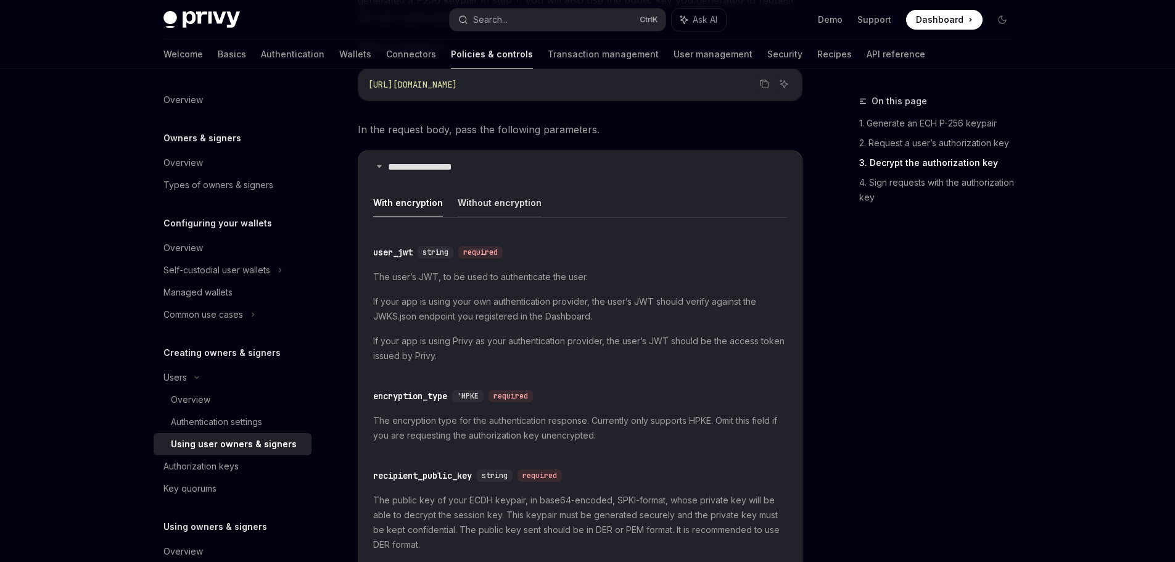
click at [501, 188] on button "Without encryption" at bounding box center [499, 202] width 84 height 29
type textarea "*"
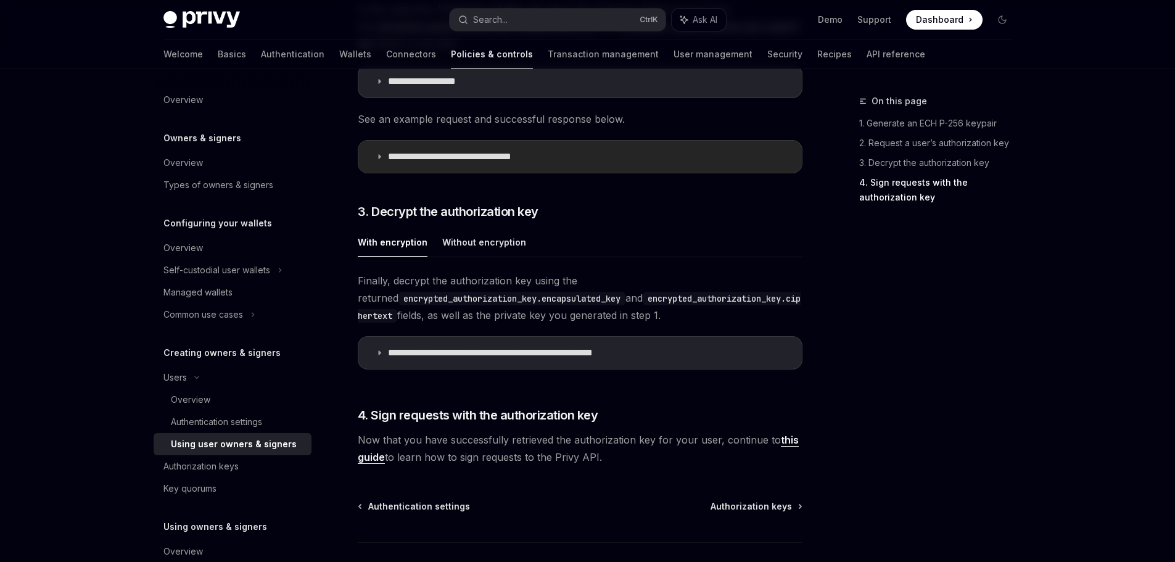
scroll to position [2096, 0]
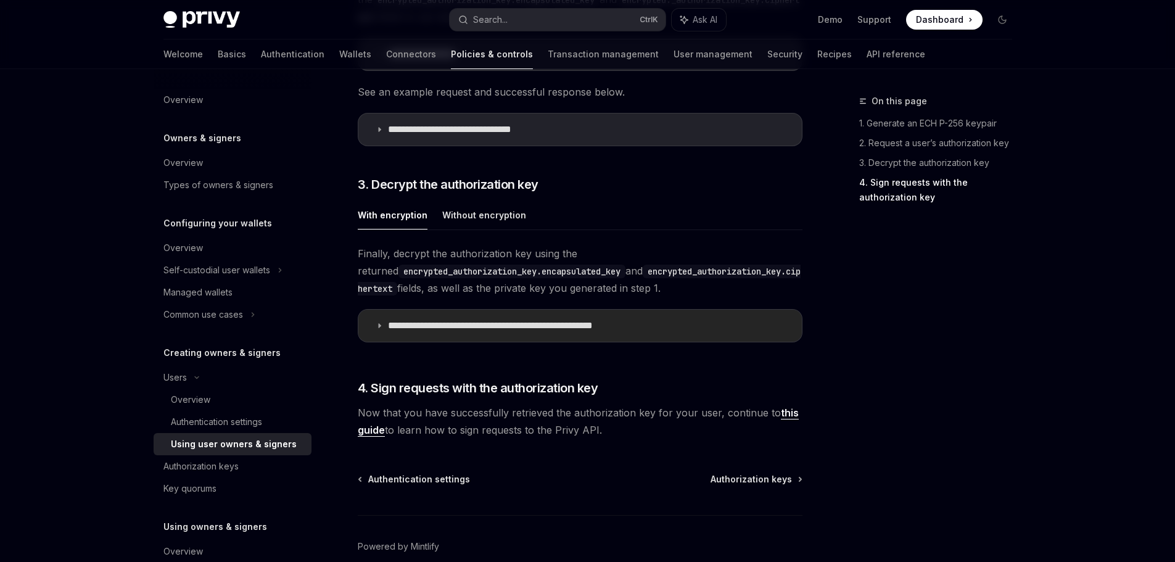
click at [498, 332] on p "**********" at bounding box center [523, 325] width 271 height 12
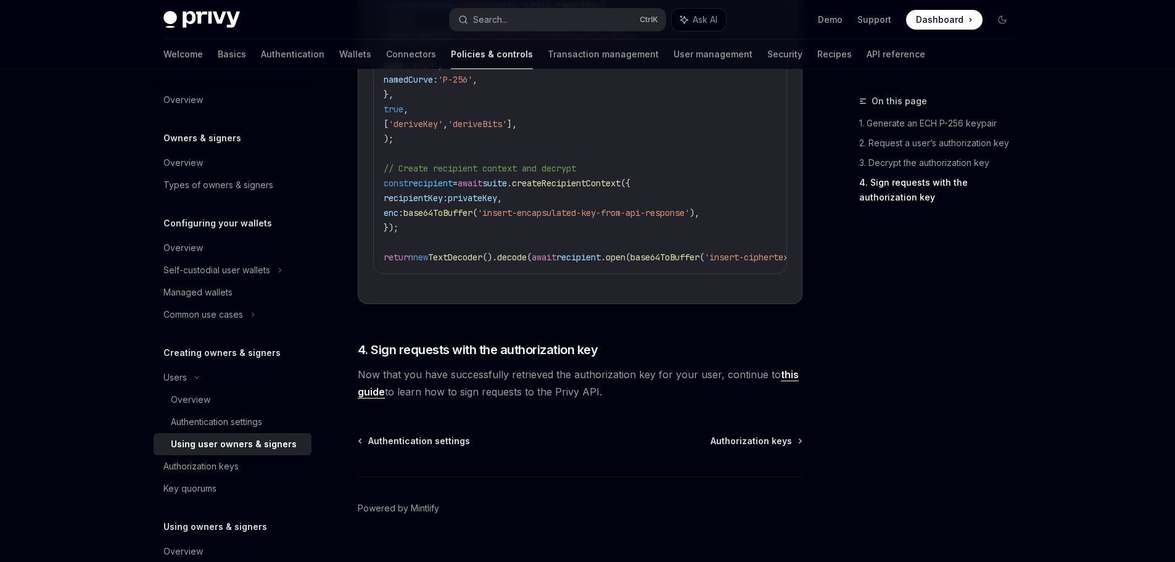
scroll to position [2749, 0]
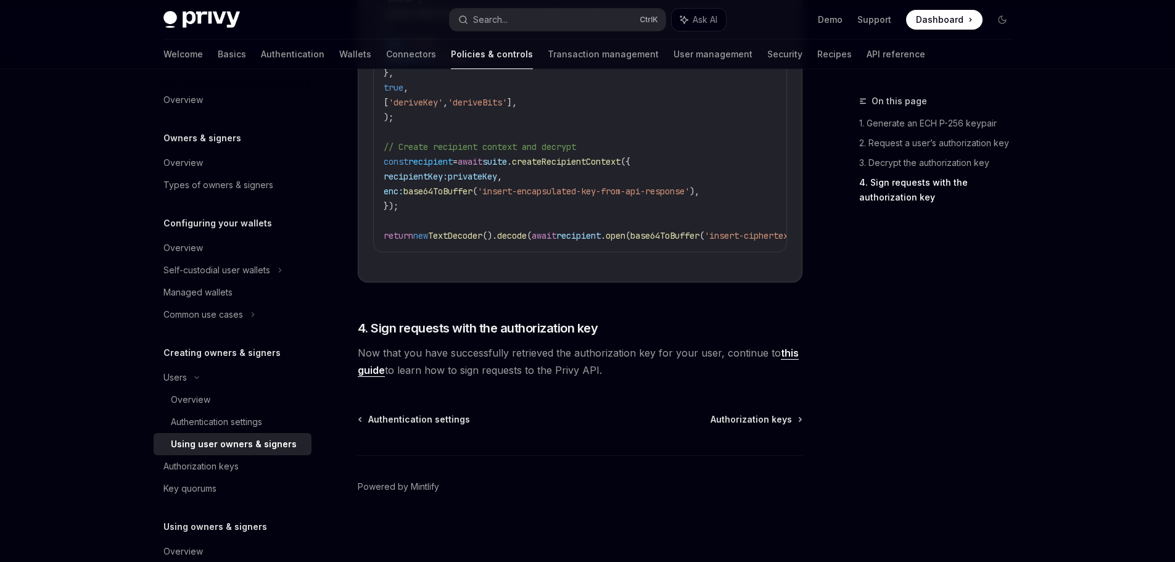
click at [593, 31] on div "Privy Docs home page Search... Ctrl K Ask AI Demo Support Dashboard Dashboard S…" at bounding box center [587, 19] width 848 height 39
click at [585, 23] on button "Search... Ctrl K" at bounding box center [557, 20] width 216 height 22
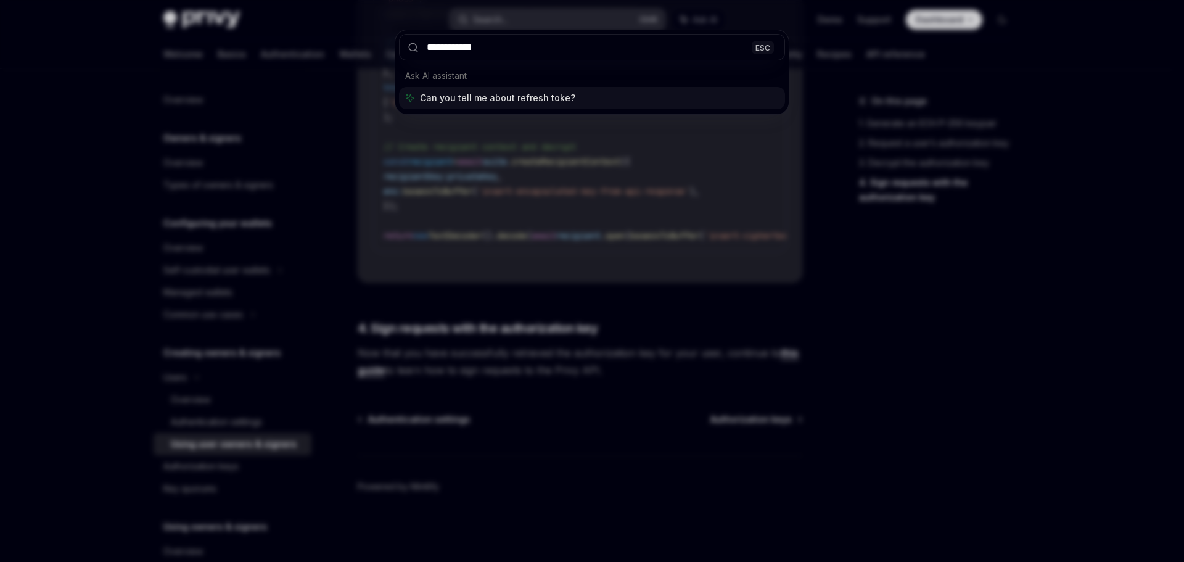
type input "**********"
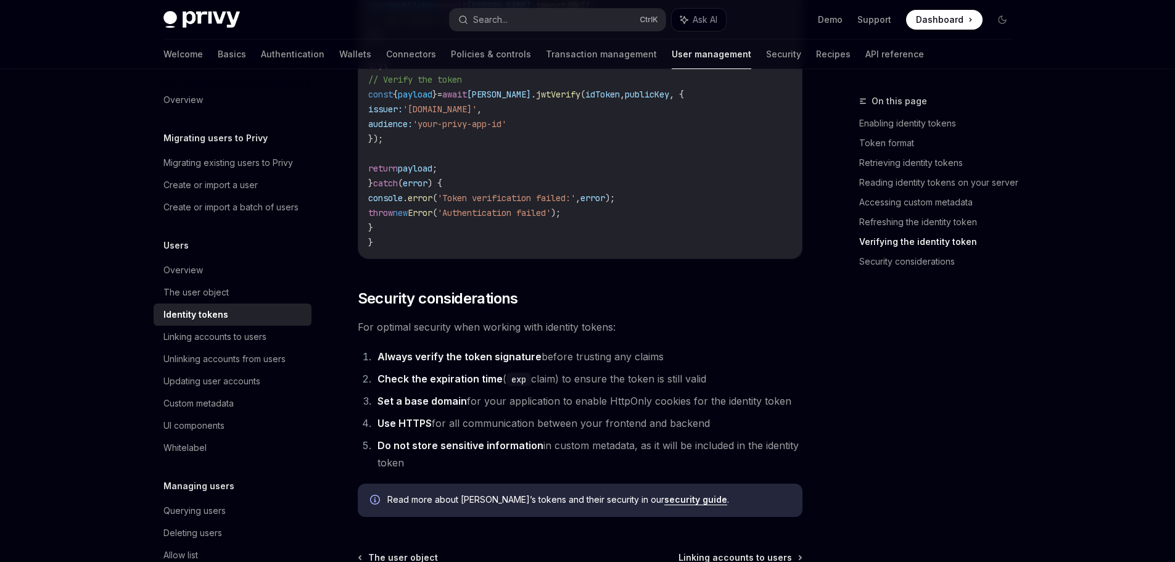
scroll to position [3977, 0]
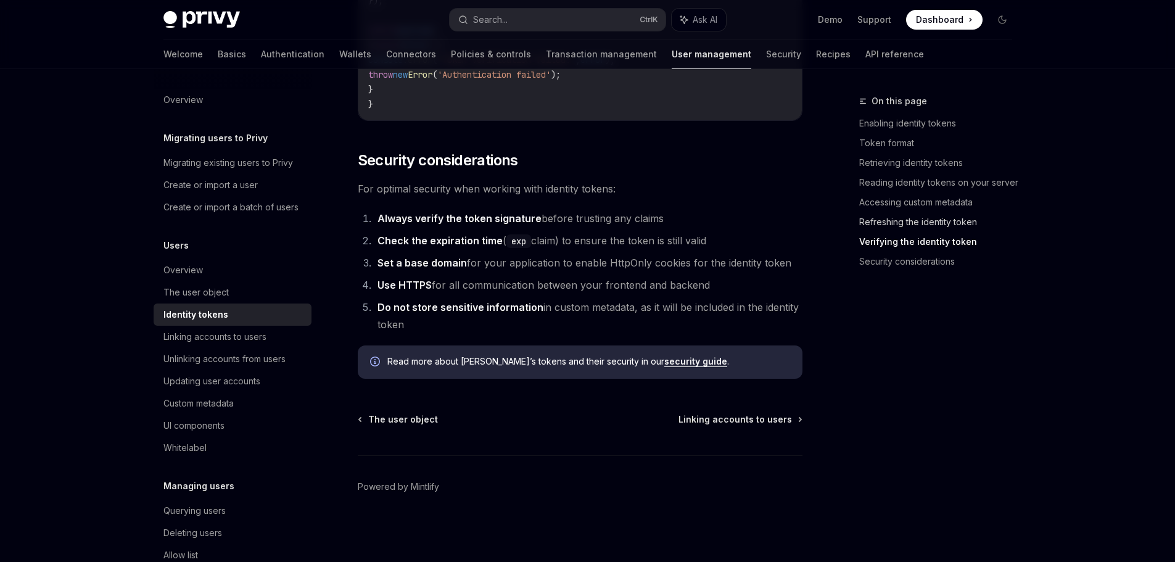
click at [950, 218] on link "Refreshing the identity token" at bounding box center [940, 222] width 163 height 20
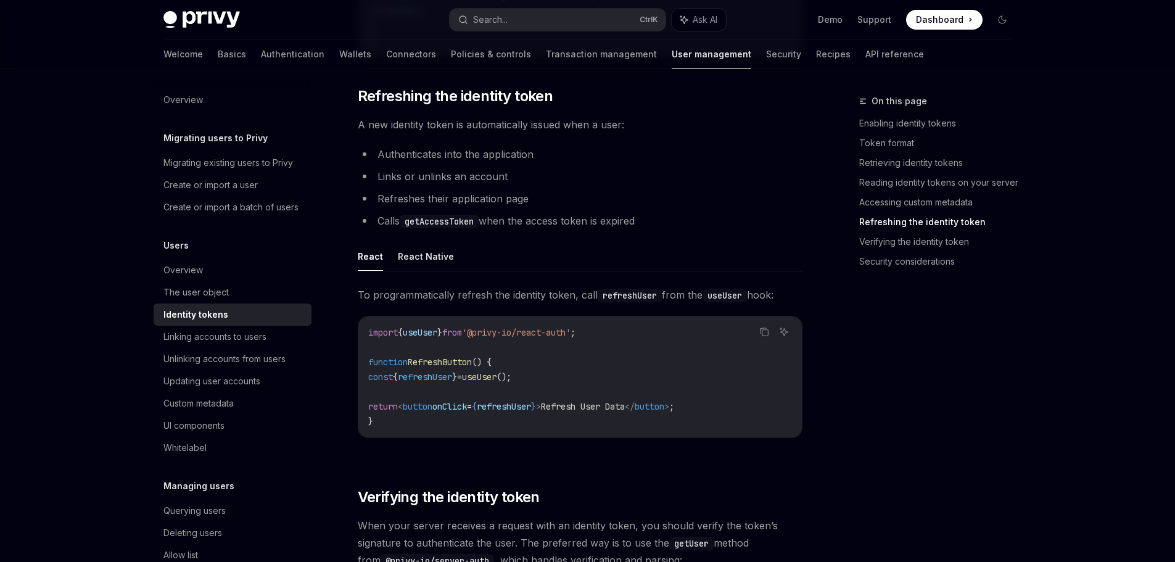
scroll to position [2848, 0]
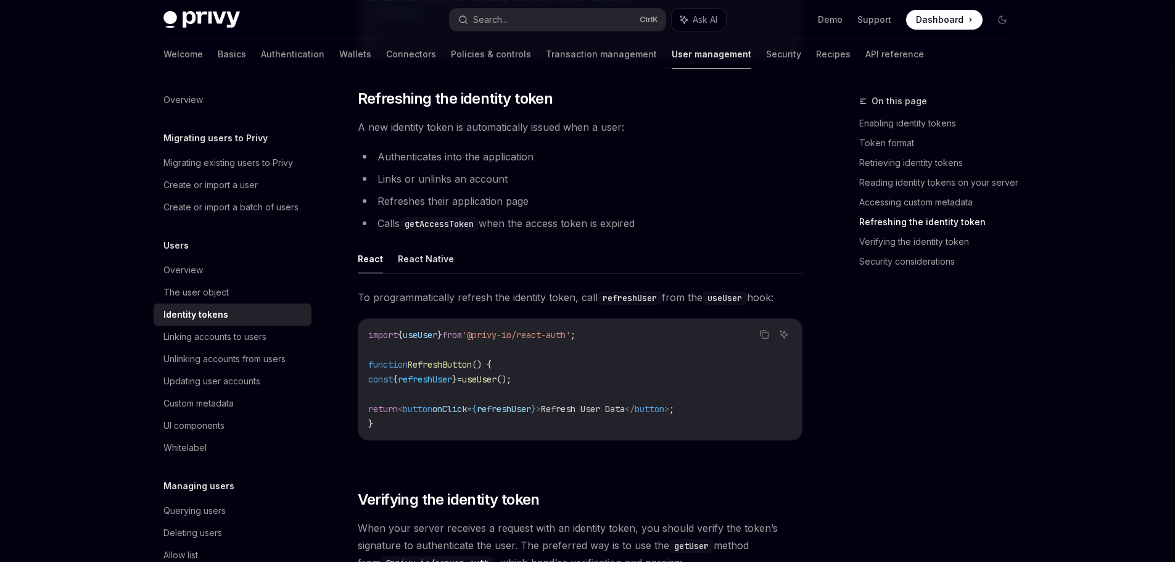
click at [454, 274] on ul "React React Native" at bounding box center [580, 259] width 445 height 30
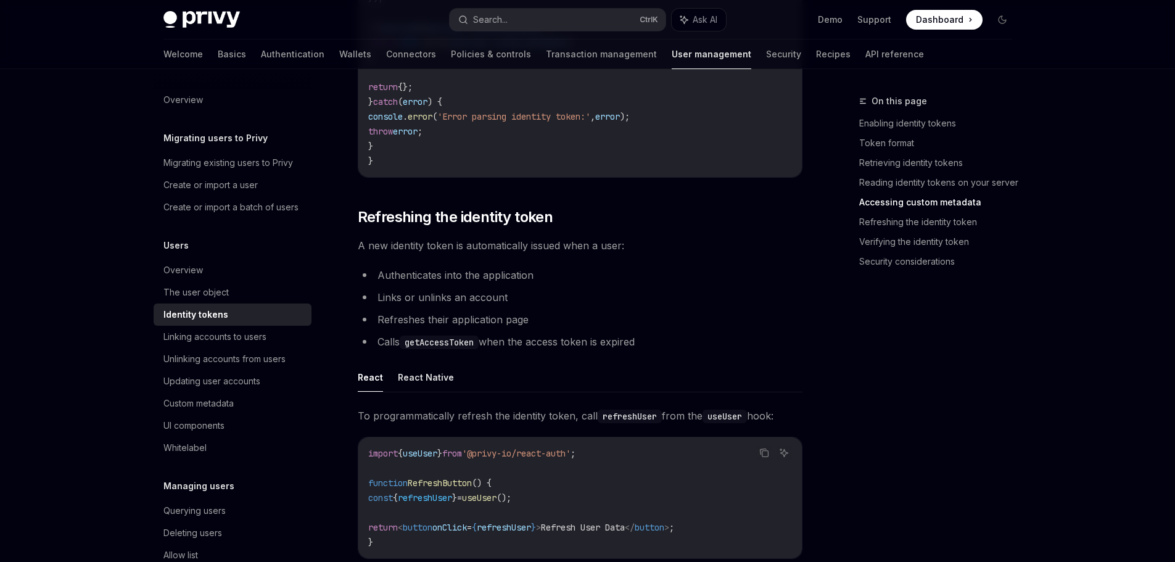
scroll to position [2725, 0]
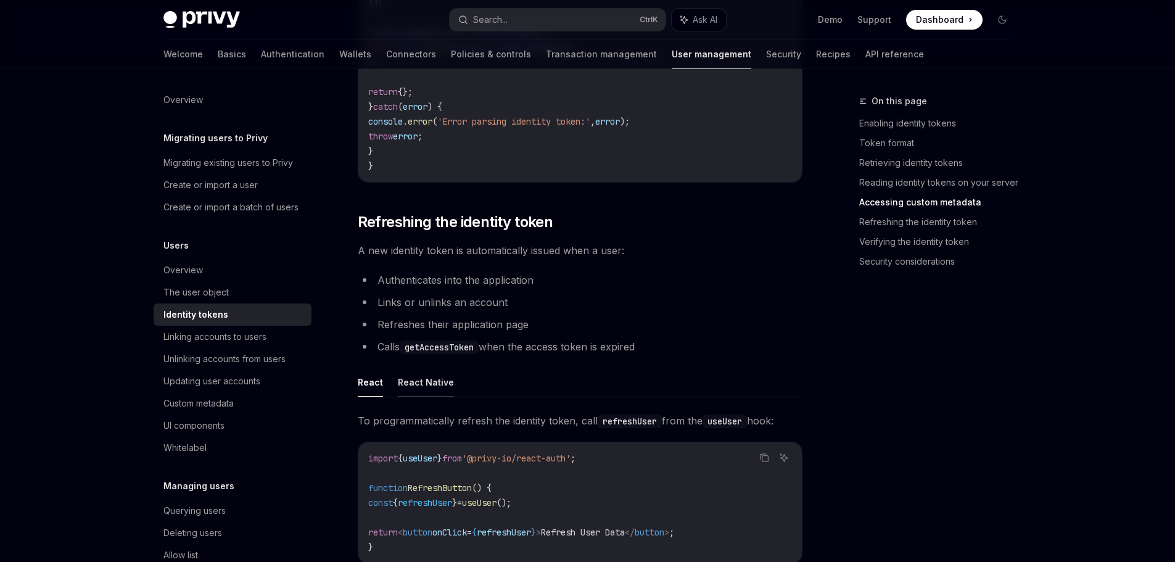
click at [432, 374] on button "React Native" at bounding box center [426, 381] width 56 height 29
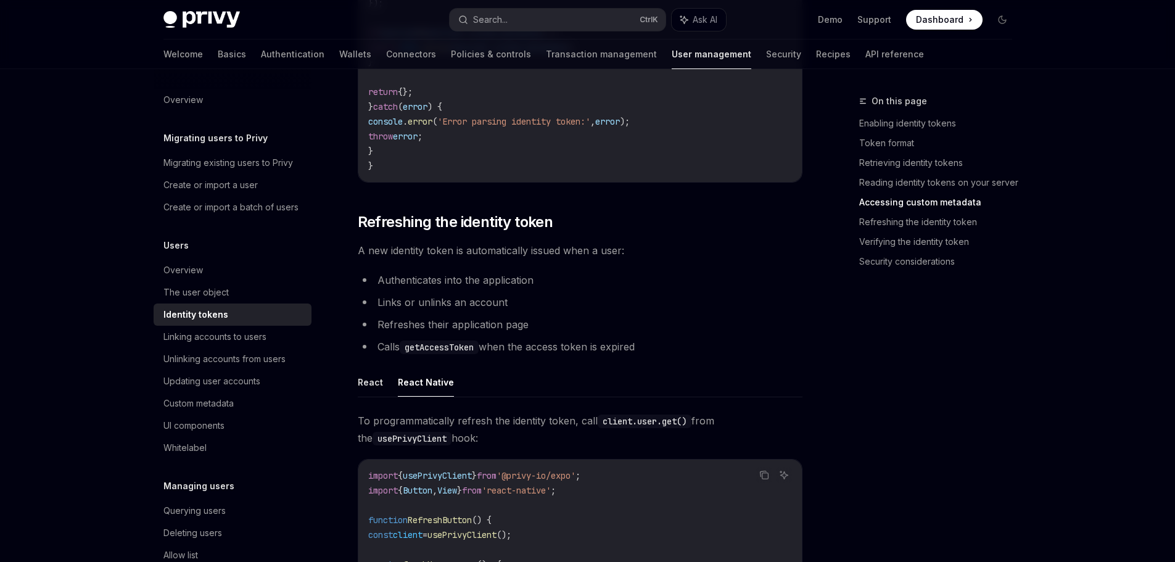
click at [441, 386] on button "React Native" at bounding box center [426, 381] width 56 height 29
type textarea "*"
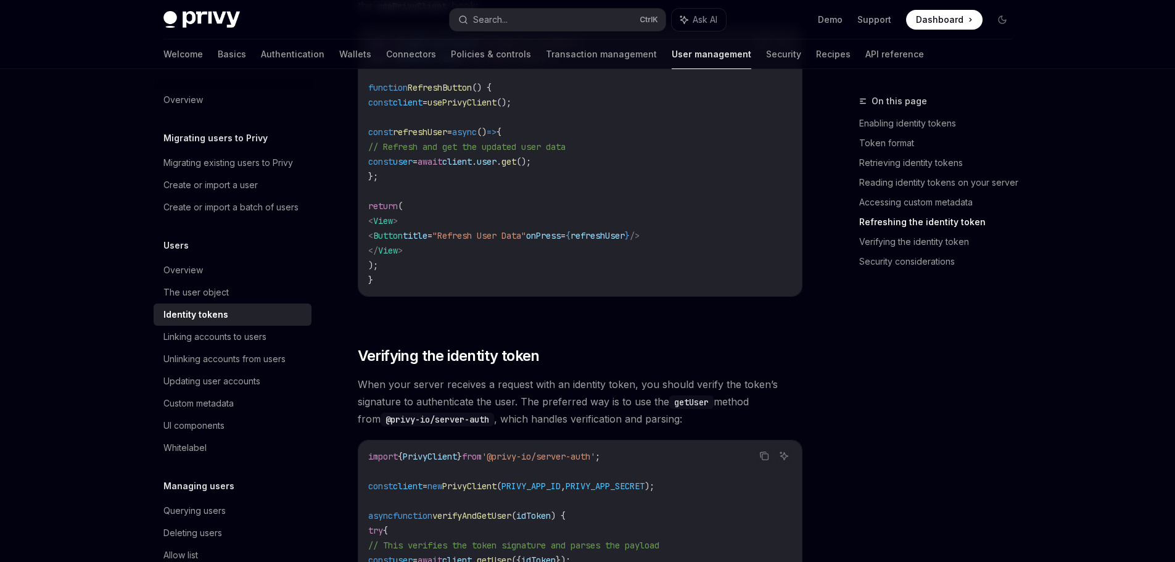
scroll to position [3156, 0]
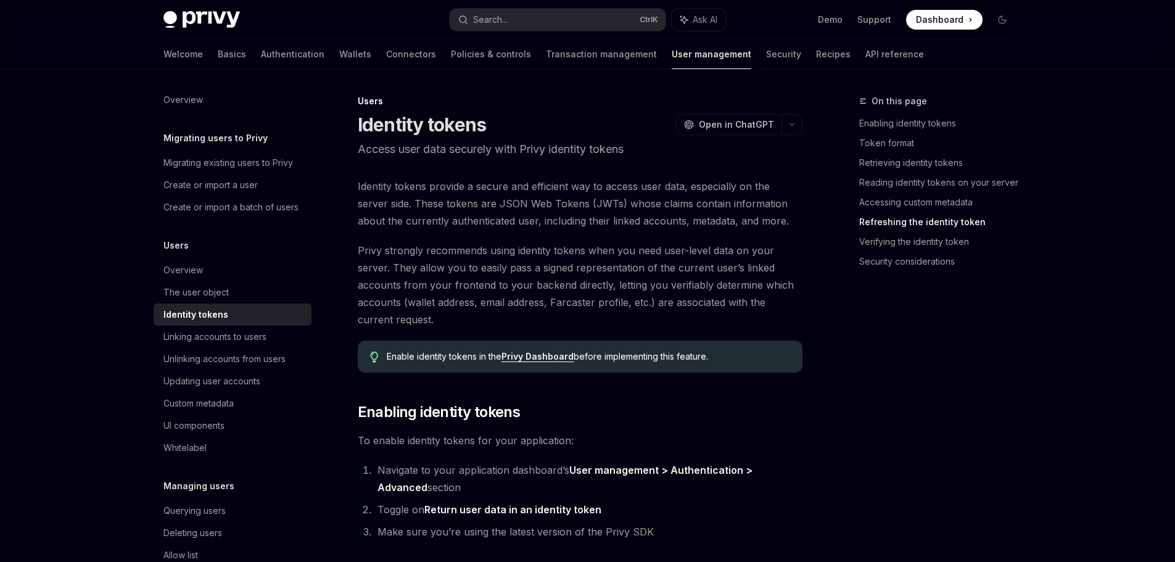
scroll to position [3156, 0]
